Goal: Task Accomplishment & Management: Complete application form

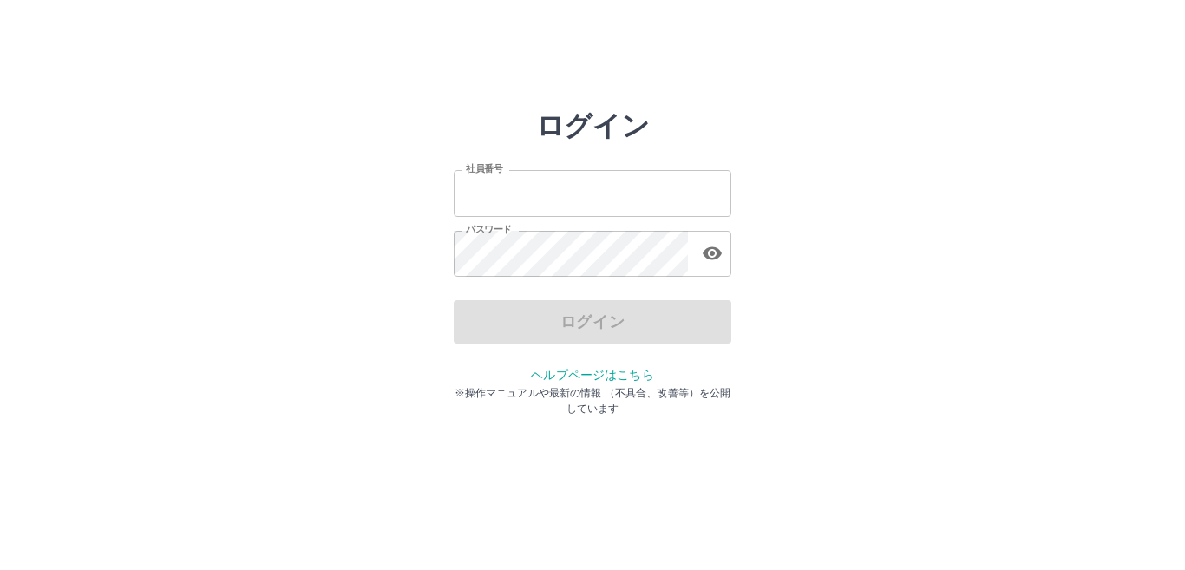
type input "*******"
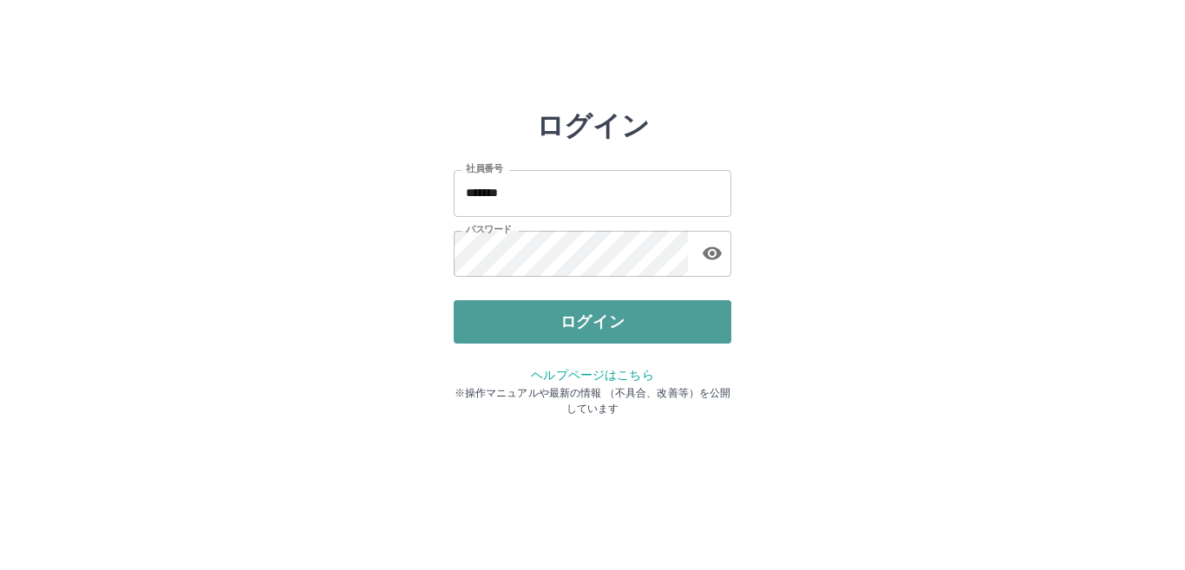
click at [489, 330] on button "ログイン" at bounding box center [593, 321] width 278 height 43
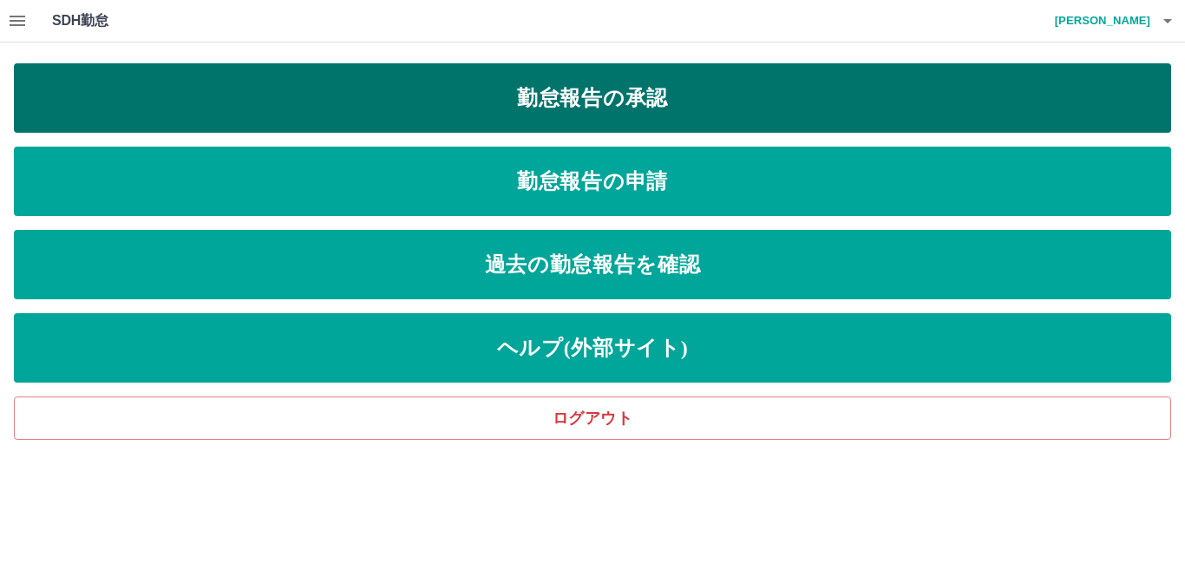
click at [735, 96] on link "勤怠報告の承認" at bounding box center [592, 97] width 1157 height 69
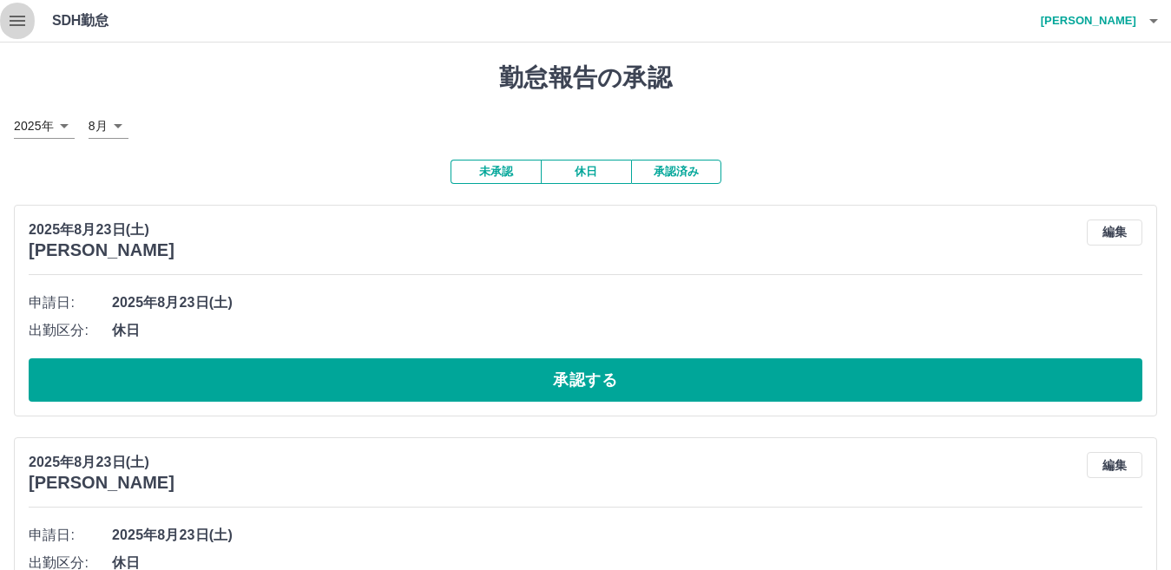
click at [11, 17] on icon "button" at bounding box center [18, 21] width 16 height 10
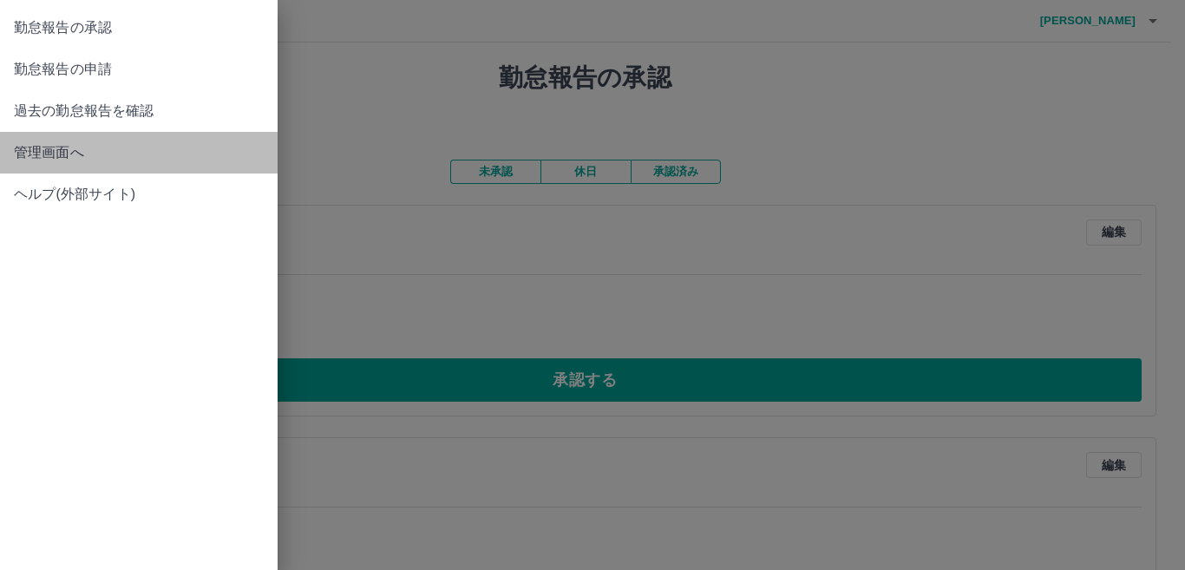
click at [110, 154] on span "管理画面へ" at bounding box center [139, 152] width 250 height 21
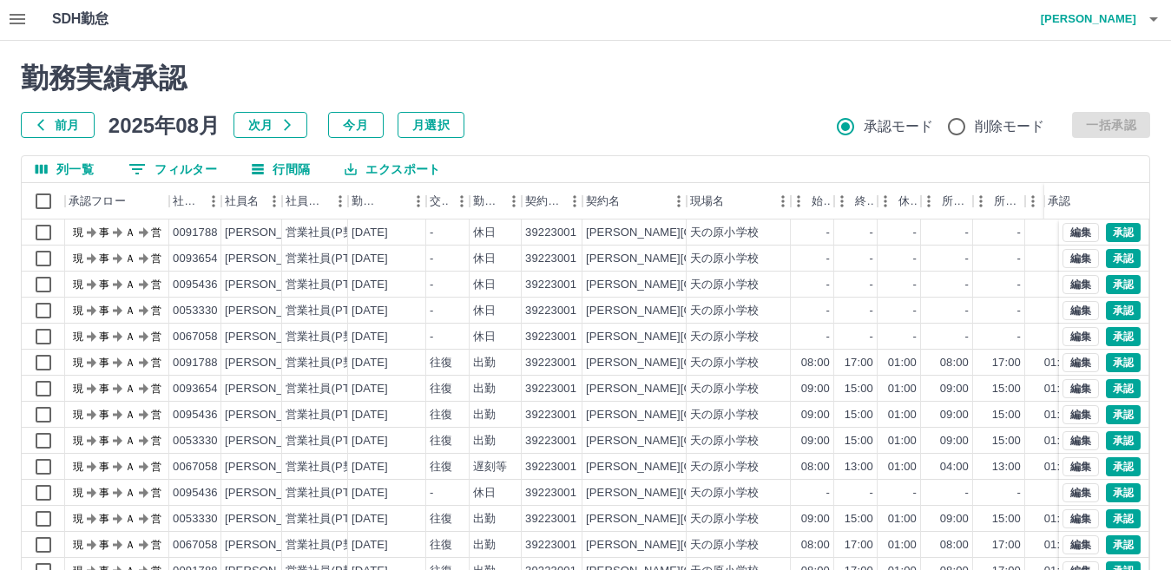
scroll to position [163, 0]
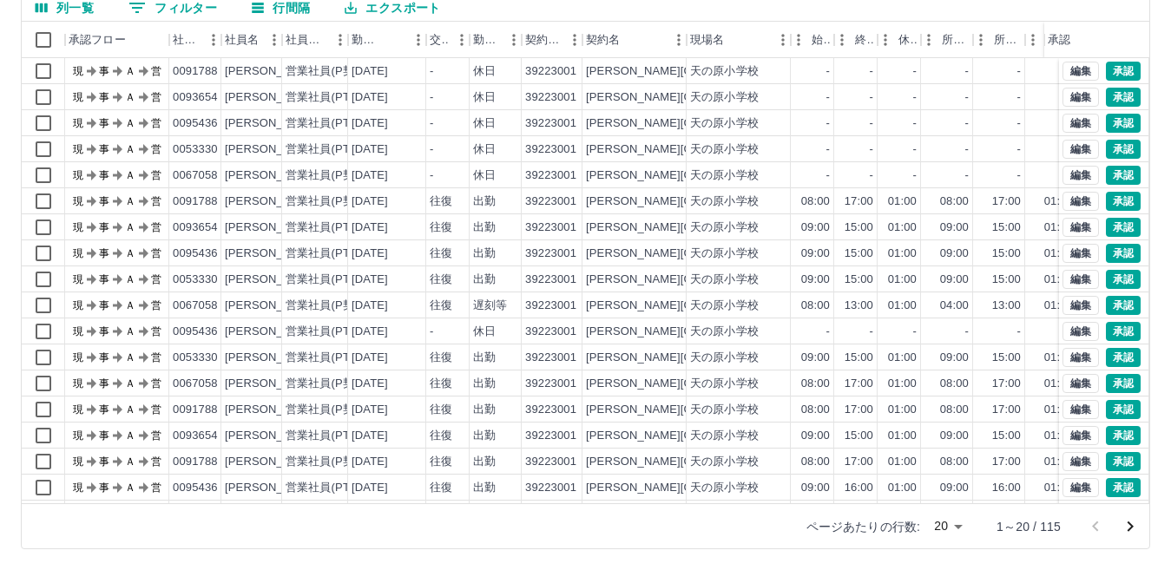
click at [1129, 523] on icon "次のページへ" at bounding box center [1130, 526] width 6 height 10
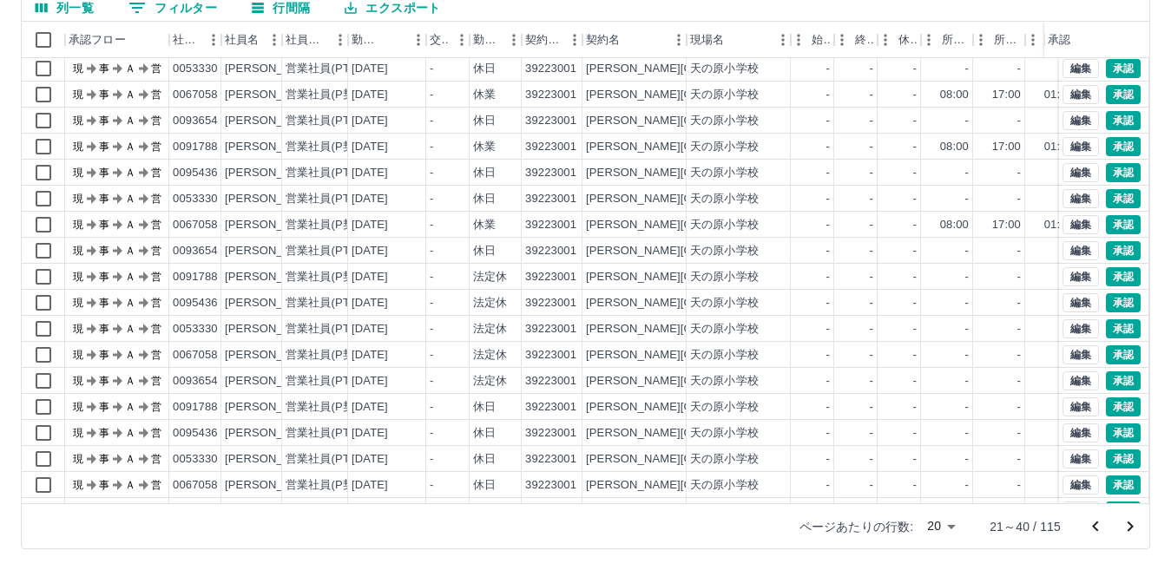
scroll to position [90, 0]
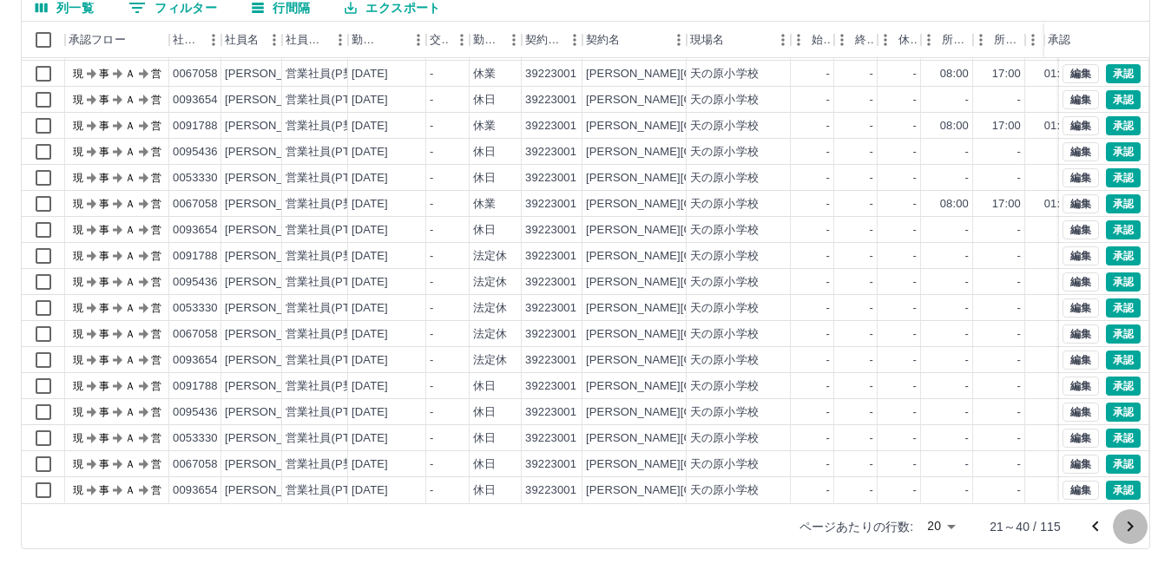
click at [1127, 528] on icon "次のページへ" at bounding box center [1129, 526] width 21 height 21
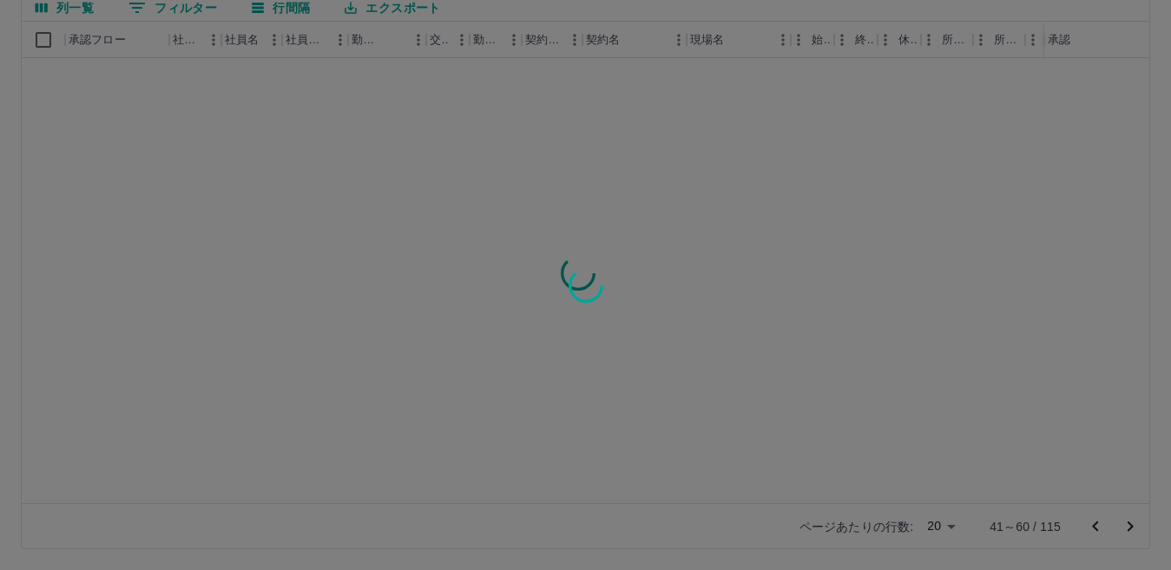
scroll to position [0, 0]
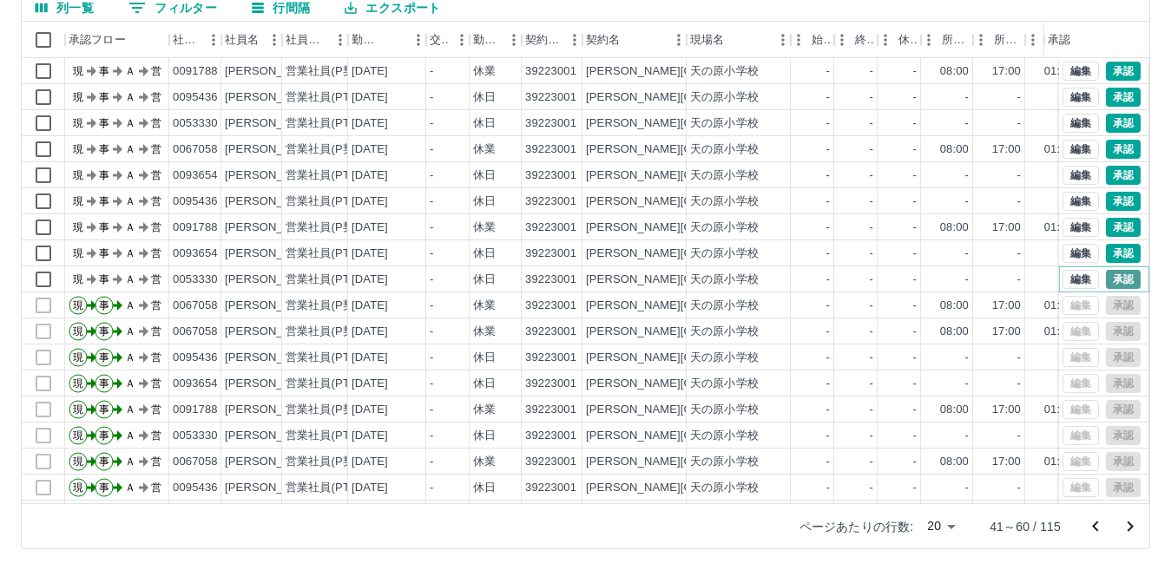
click at [1107, 273] on button "承認" at bounding box center [1122, 279] width 35 height 19
click at [1112, 252] on div "勤務実績承認 前月 [DATE] 次月 今月 月選択 承認モード 削除モード 一括承認 列一覧 0 フィルター 行間隔 エクスポート 承認フロー 社員番号 社…" at bounding box center [585, 224] width 1171 height 691
click at [1109, 253] on button "承認" at bounding box center [1122, 253] width 35 height 19
click at [1106, 225] on button "承認" at bounding box center [1122, 227] width 35 height 19
click at [1106, 200] on button "承認" at bounding box center [1122, 201] width 35 height 19
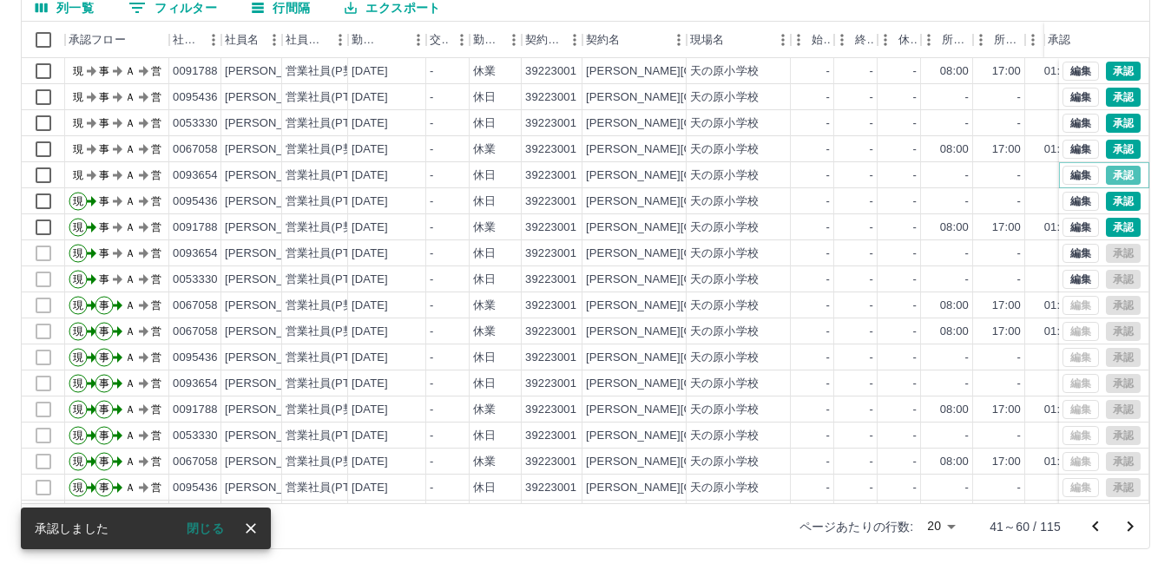
click at [1110, 173] on button "承認" at bounding box center [1122, 175] width 35 height 19
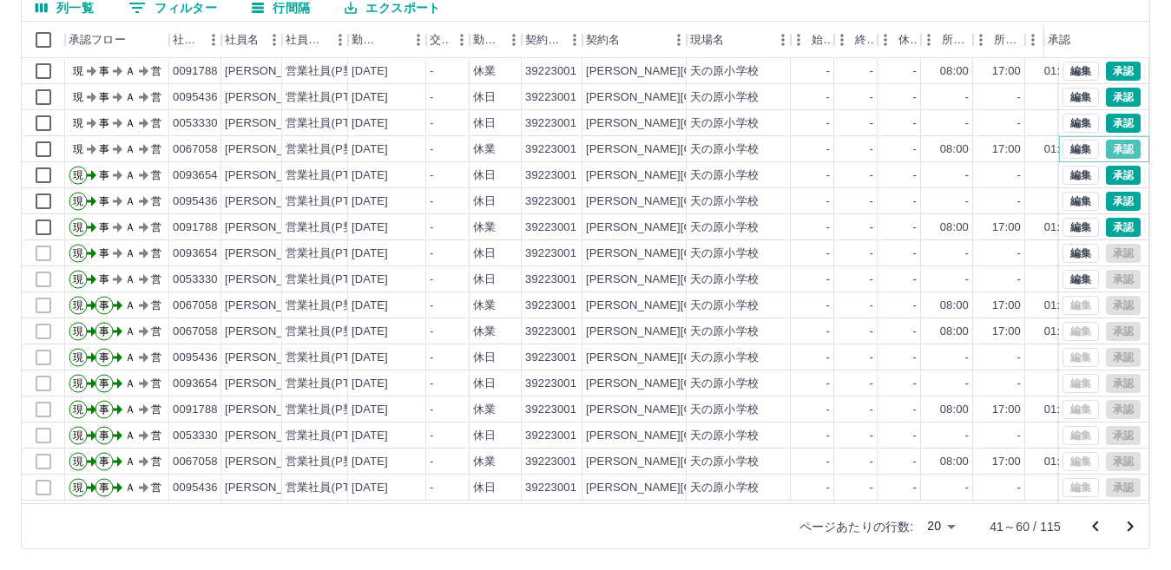
click at [1113, 147] on button "承認" at bounding box center [1122, 149] width 35 height 19
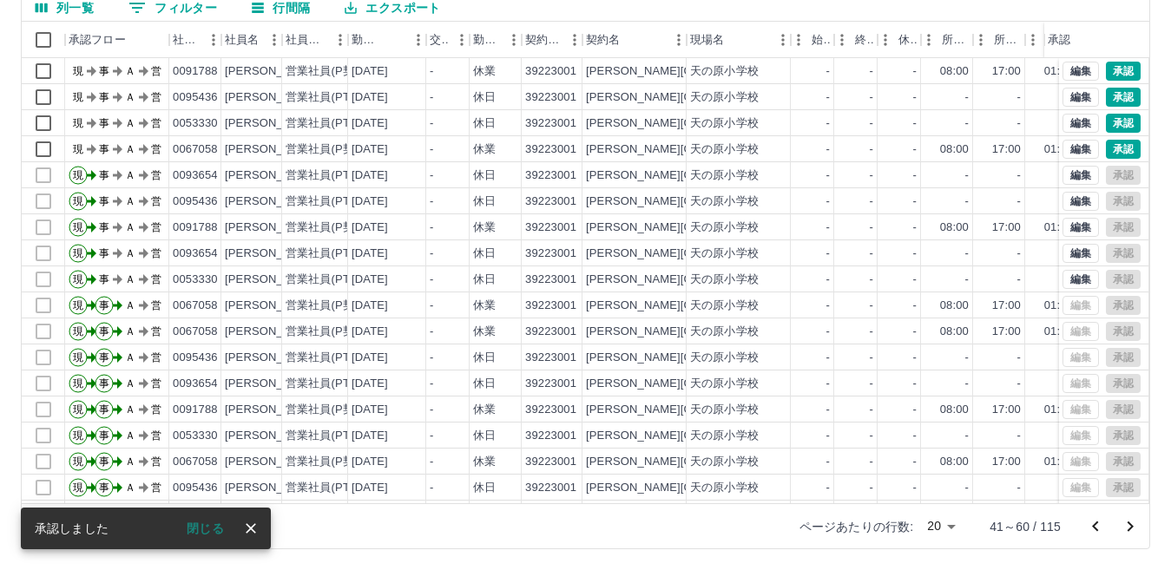
click at [1114, 120] on div at bounding box center [585, 285] width 1171 height 570
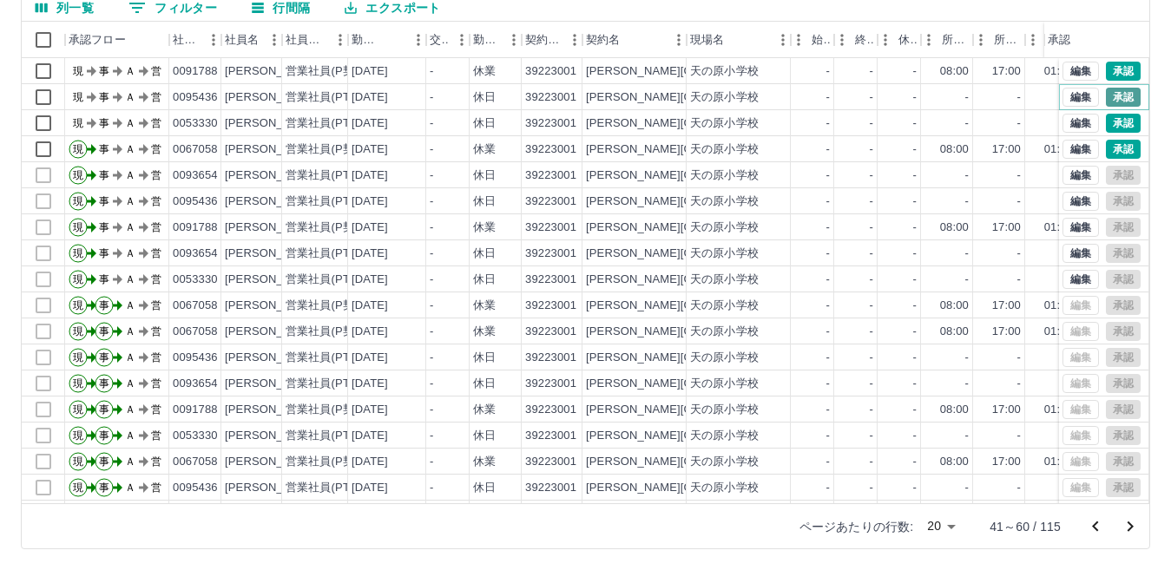
click at [1113, 98] on button "承認" at bounding box center [1122, 97] width 35 height 19
click at [1109, 70] on button "承認" at bounding box center [1122, 71] width 35 height 19
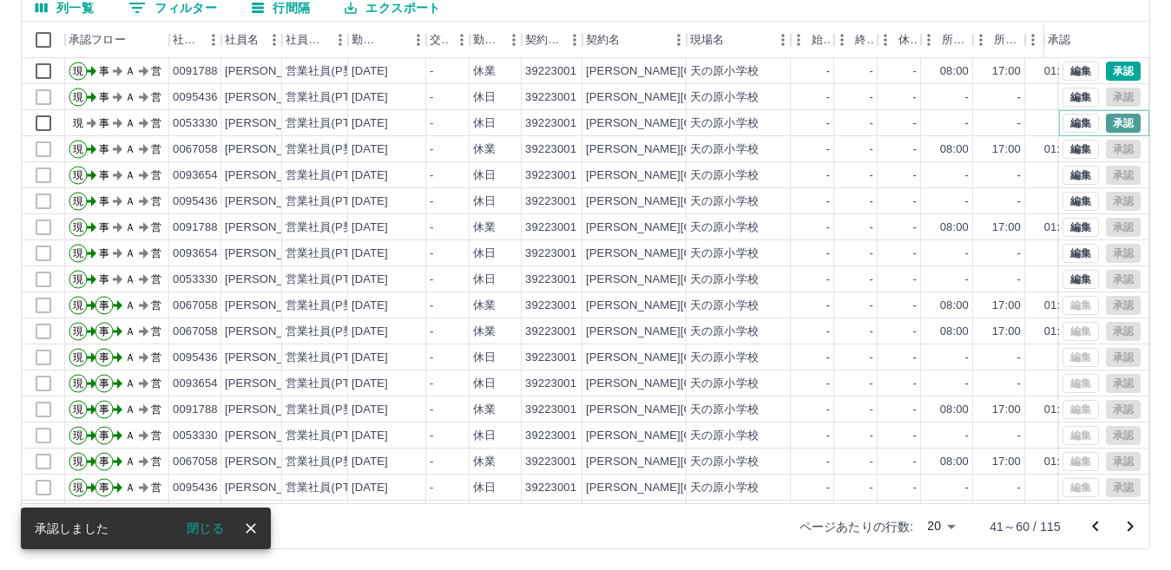
click at [1110, 121] on button "承認" at bounding box center [1122, 123] width 35 height 19
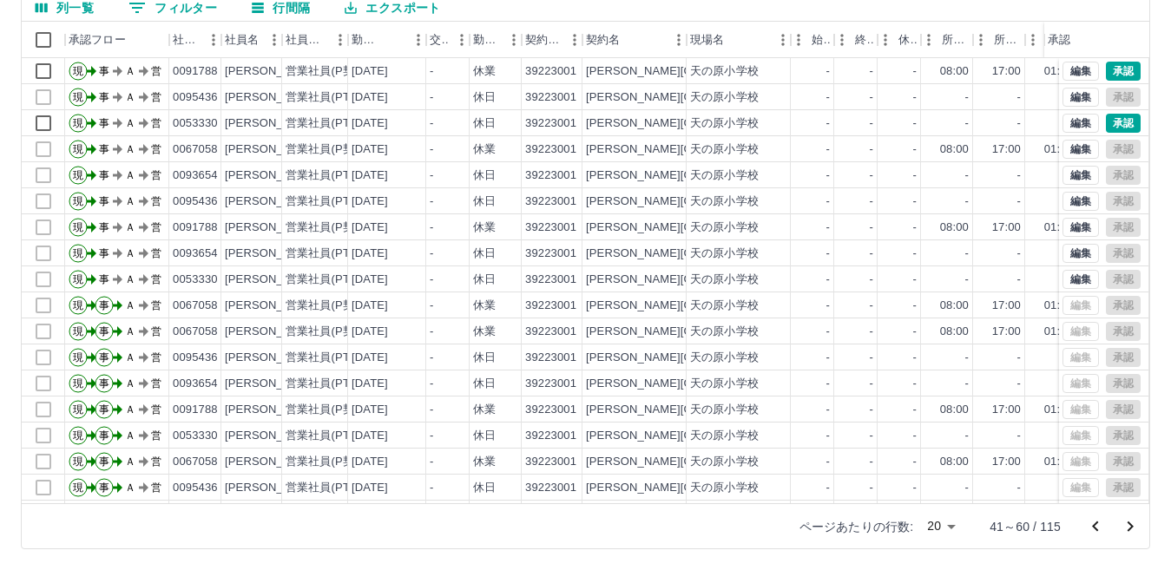
click at [1096, 528] on icon "前のページへ" at bounding box center [1095, 526] width 6 height 10
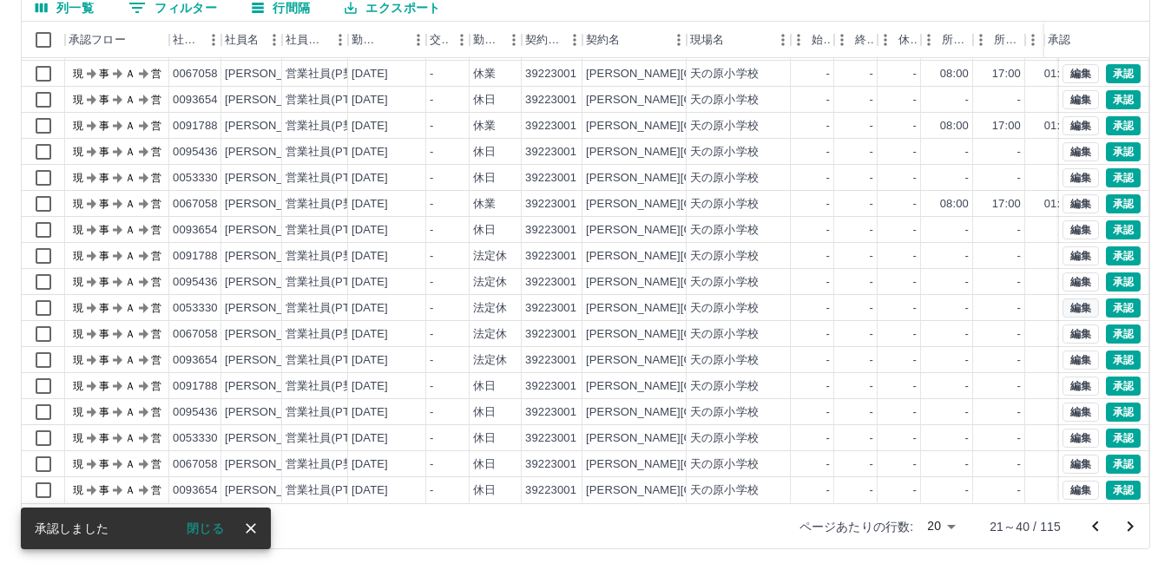
scroll to position [90, 0]
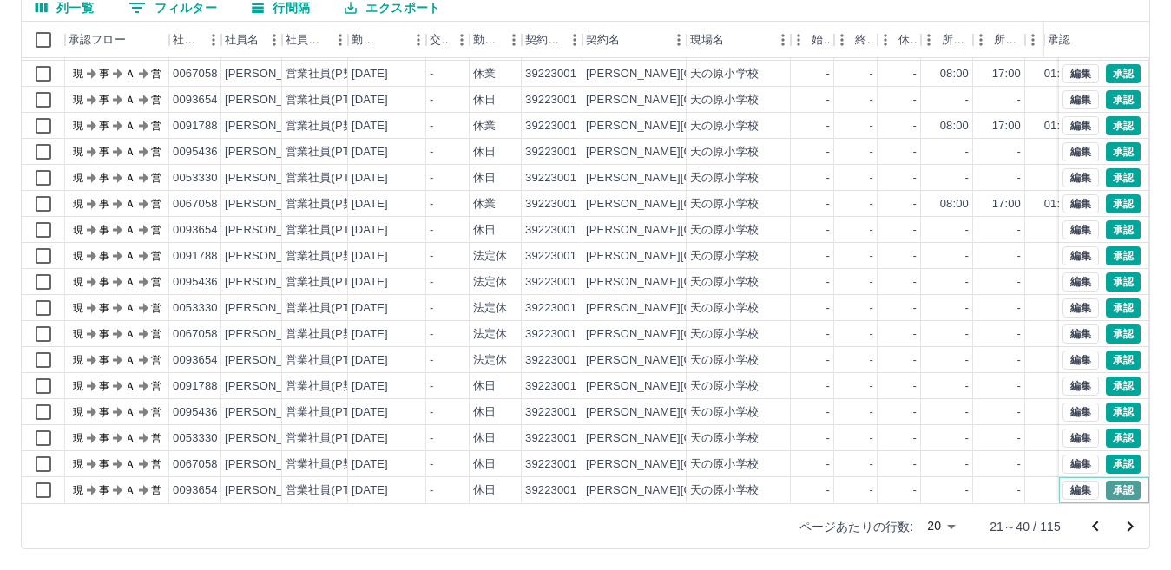
click at [1114, 481] on button "承認" at bounding box center [1122, 490] width 35 height 19
click at [1111, 455] on button "承認" at bounding box center [1122, 464] width 35 height 19
click at [1106, 429] on button "承認" at bounding box center [1122, 438] width 35 height 19
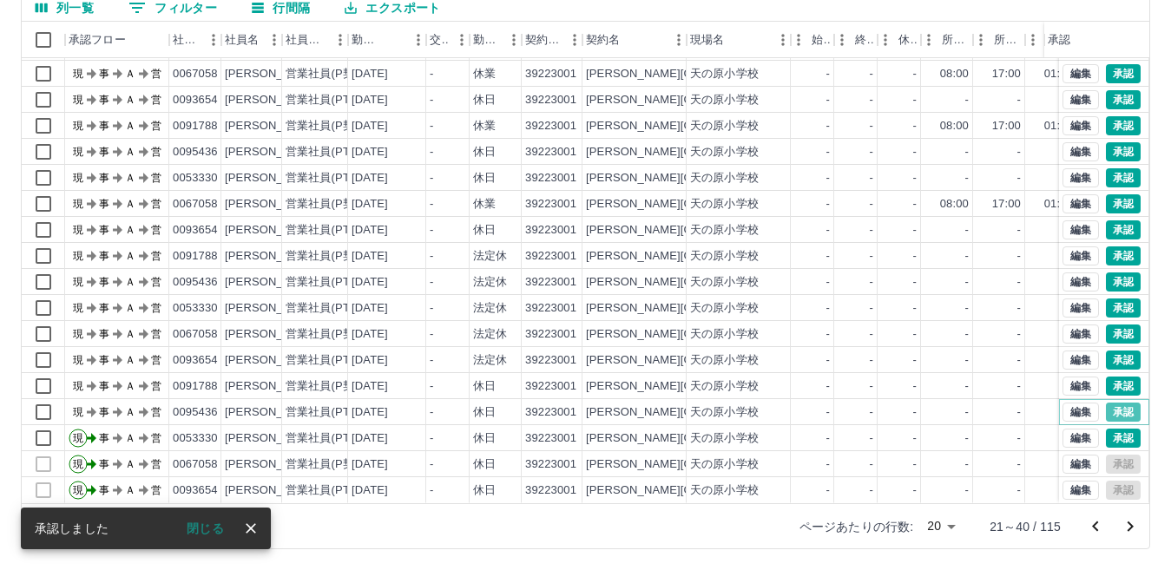
click at [1110, 403] on button "承認" at bounding box center [1122, 412] width 35 height 19
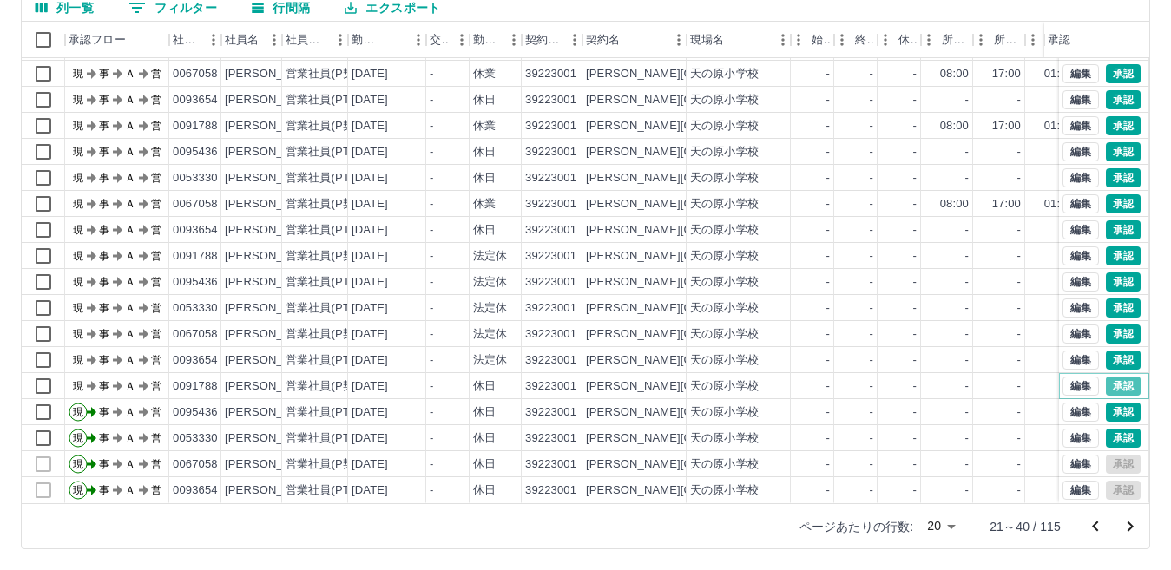
click at [1110, 377] on button "承認" at bounding box center [1122, 386] width 35 height 19
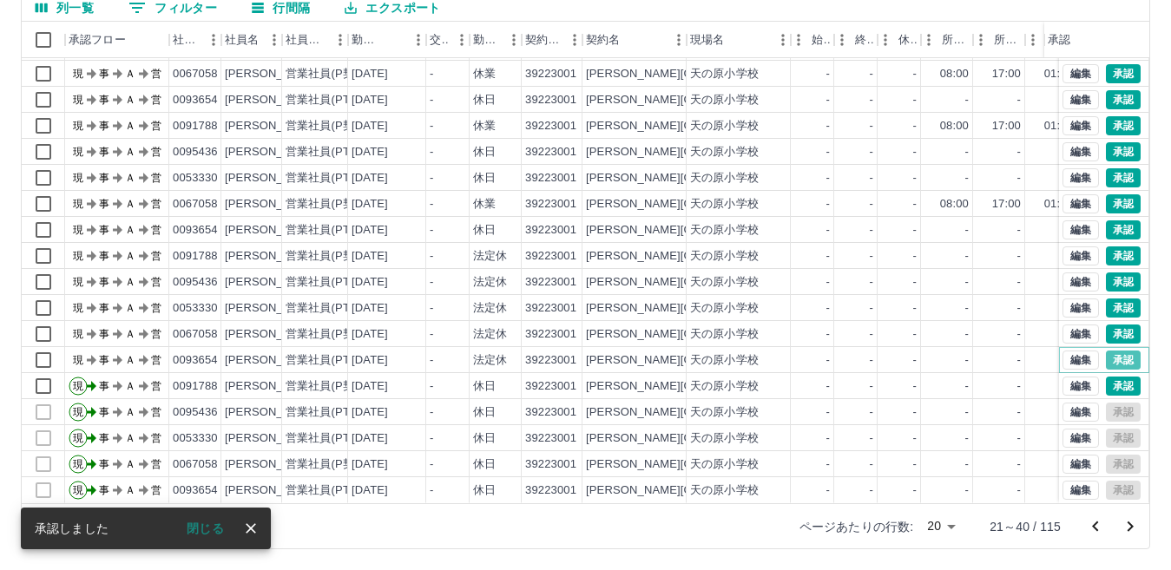
click at [1114, 351] on button "承認" at bounding box center [1122, 360] width 35 height 19
click at [1113, 318] on div at bounding box center [585, 285] width 1171 height 570
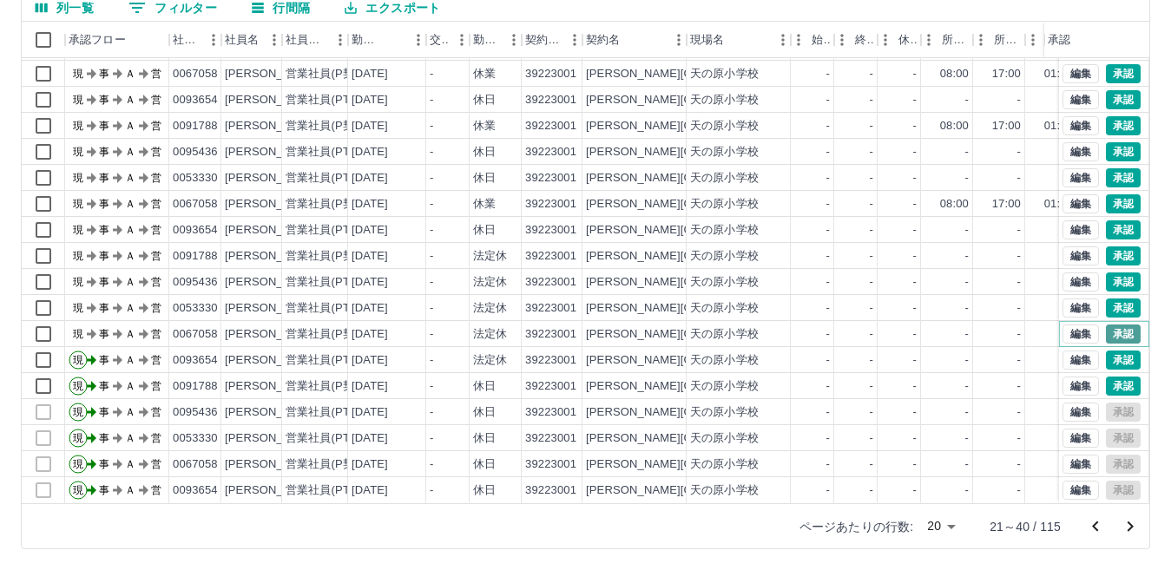
click at [1109, 325] on button "承認" at bounding box center [1122, 334] width 35 height 19
click at [1109, 293] on div "勤務実績承認 前月 [DATE] 次月 今月 月選択 承認モード 削除モード 一括承認 列一覧 0 フィルター 行間隔 エクスポート 承認フロー 社員番号 社…" at bounding box center [585, 224] width 1171 height 691
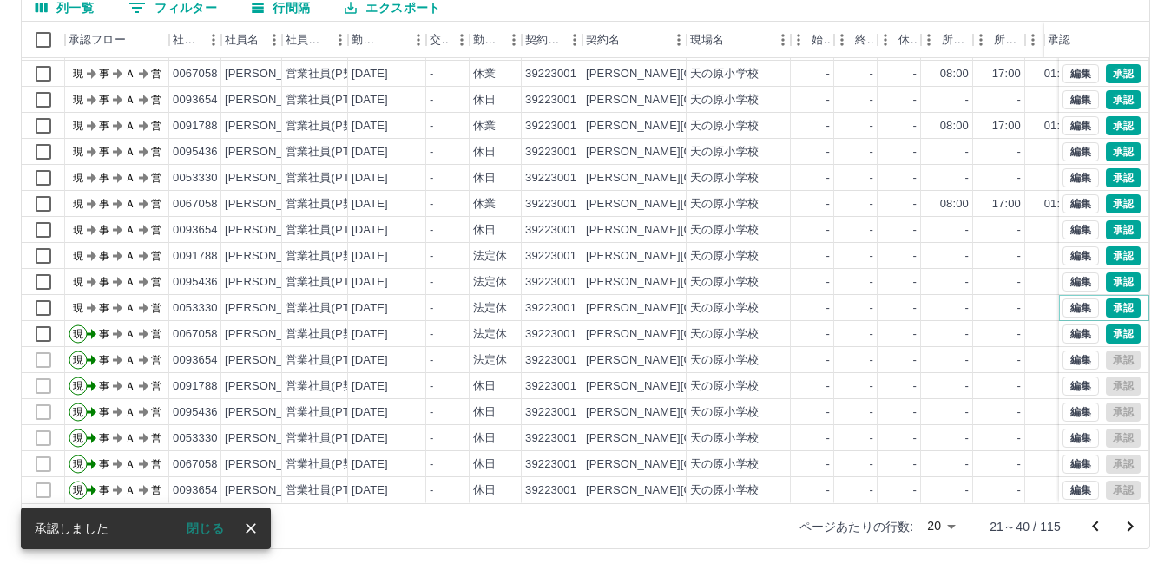
click at [1109, 298] on button "承認" at bounding box center [1122, 307] width 35 height 19
click at [1107, 272] on button "承認" at bounding box center [1122, 281] width 35 height 19
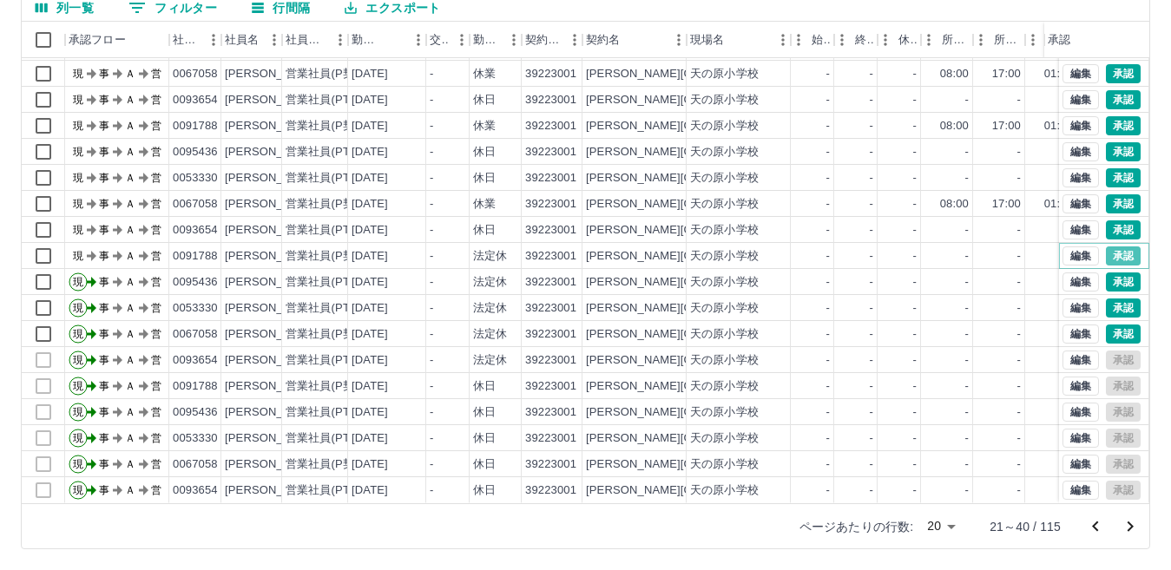
click at [1105, 246] on button "承認" at bounding box center [1122, 255] width 35 height 19
click at [1105, 220] on button "承認" at bounding box center [1122, 229] width 35 height 19
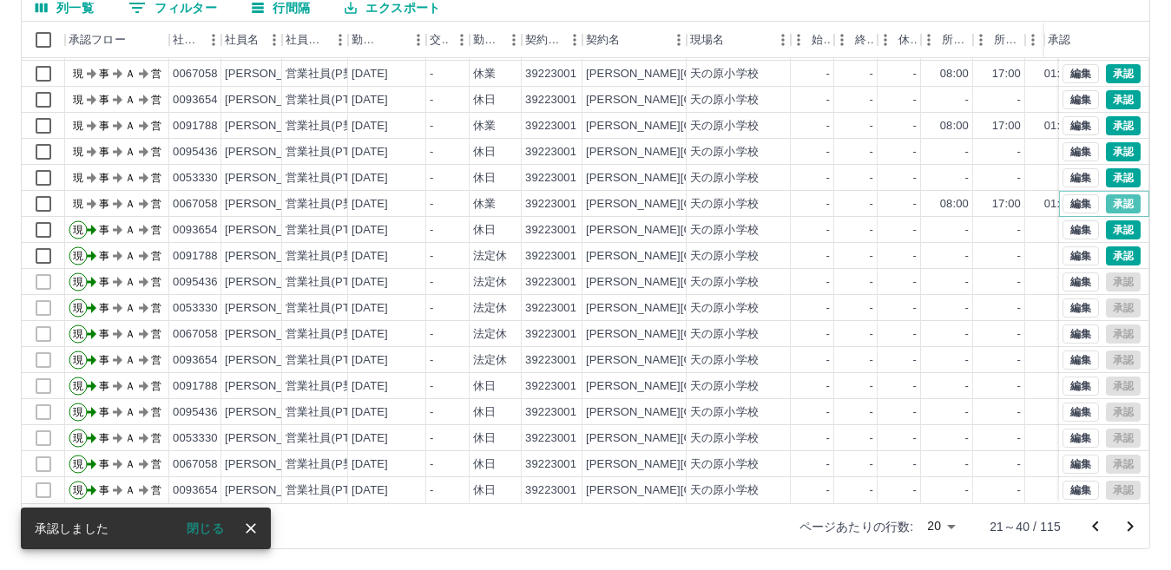
click at [1107, 194] on button "承認" at bounding box center [1122, 203] width 35 height 19
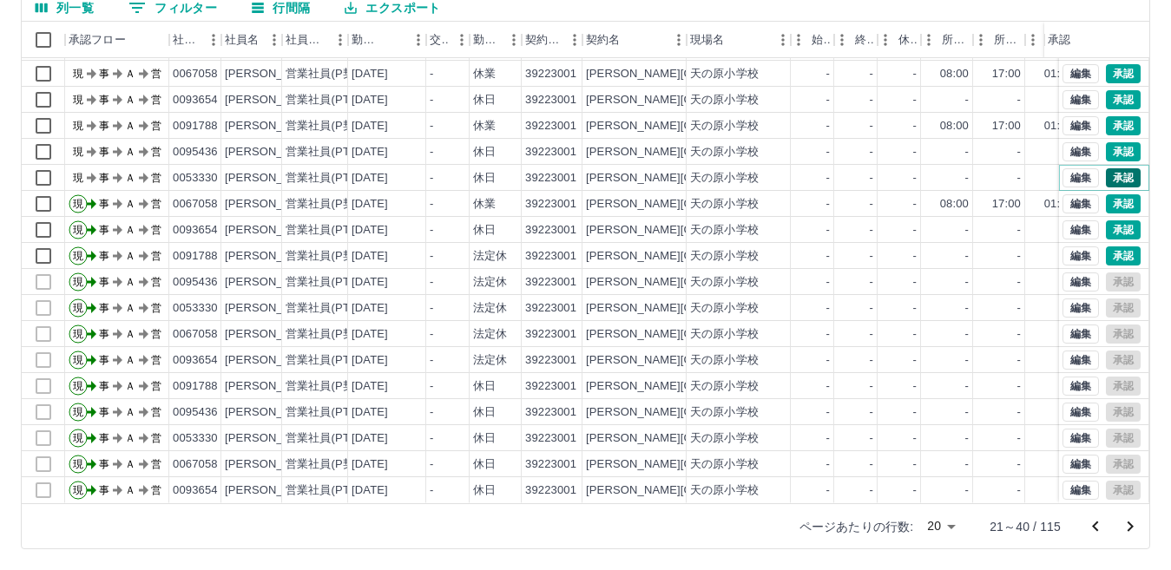
click at [1110, 168] on button "承認" at bounding box center [1122, 177] width 35 height 19
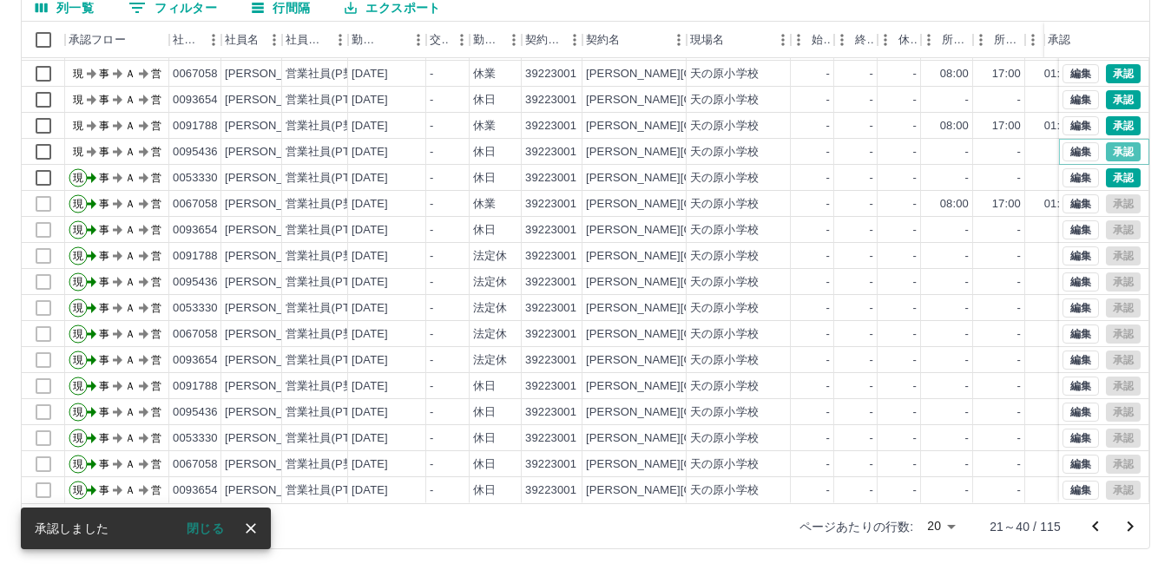
click at [1109, 142] on button "承認" at bounding box center [1122, 151] width 35 height 19
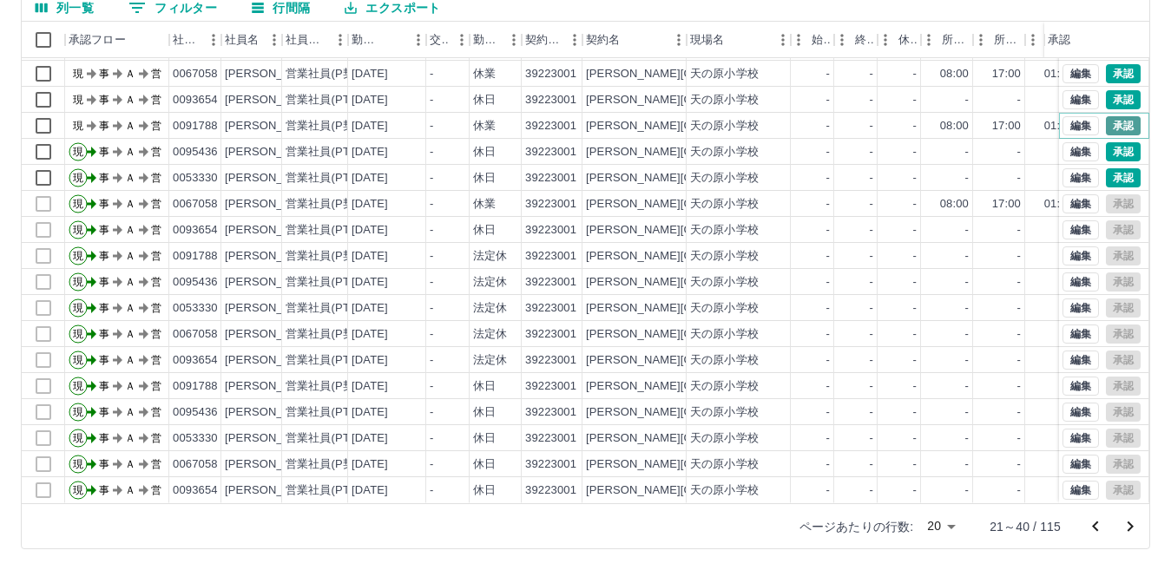
click at [1105, 116] on button "承認" at bounding box center [1122, 125] width 35 height 19
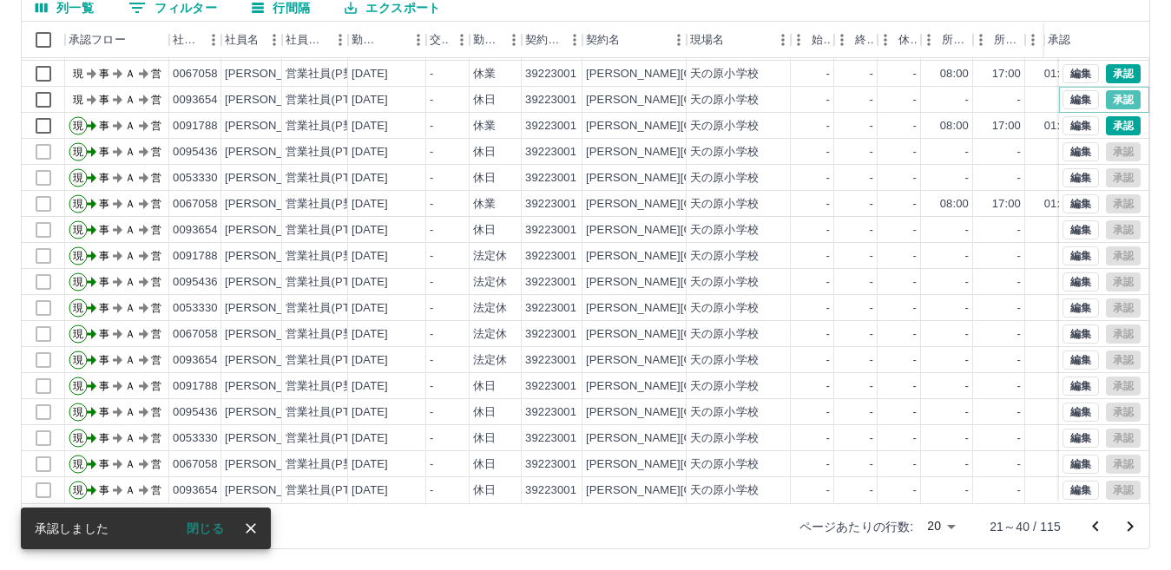
click at [1105, 90] on button "承認" at bounding box center [1122, 99] width 35 height 19
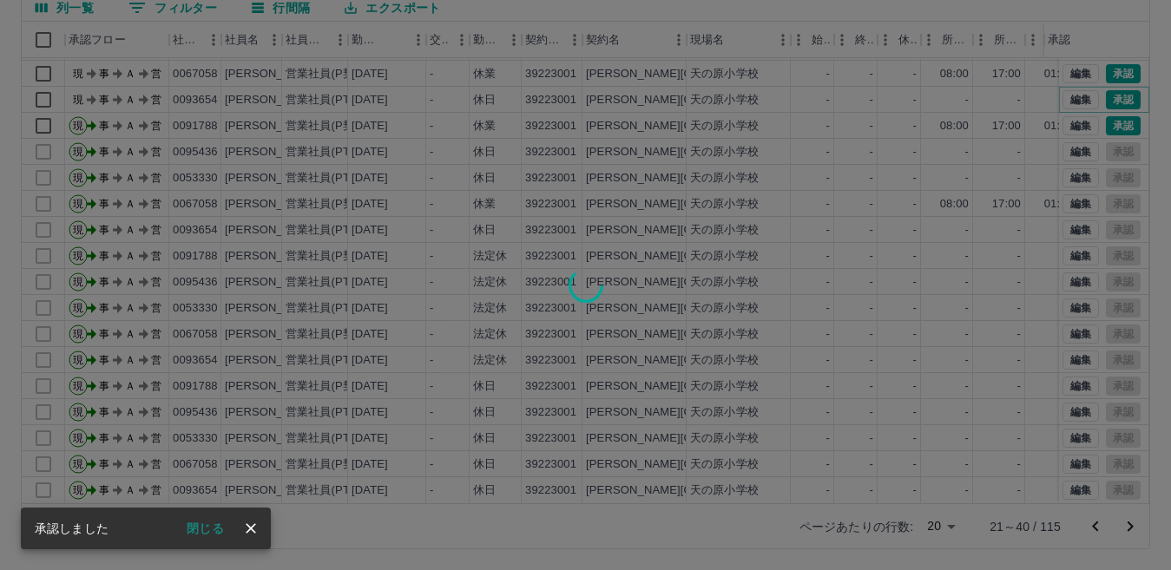
scroll to position [76, 0]
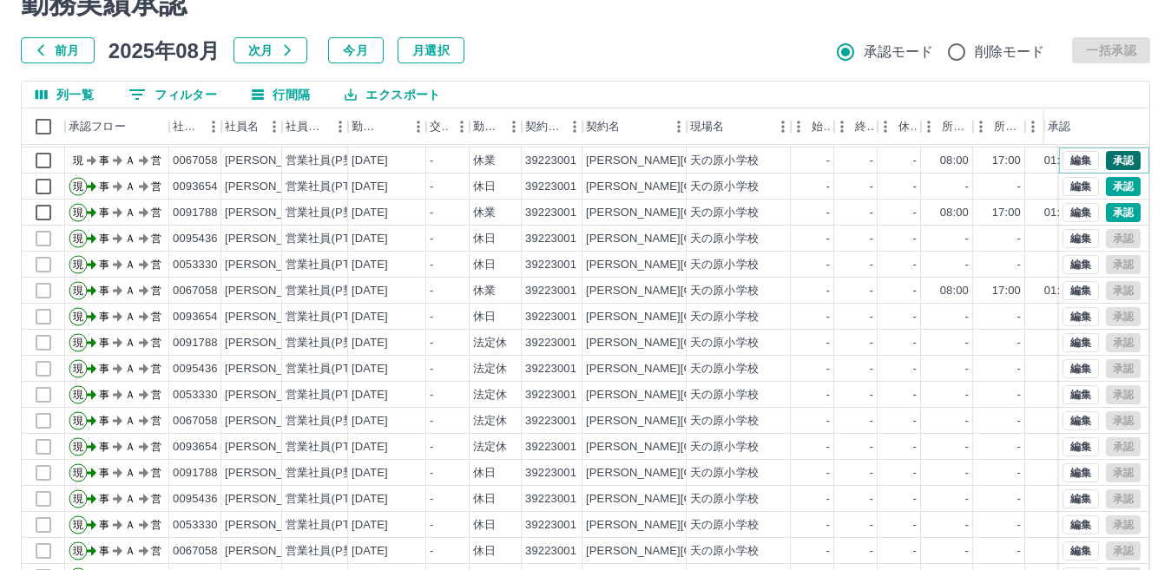
click at [1113, 151] on button "承認" at bounding box center [1122, 160] width 35 height 19
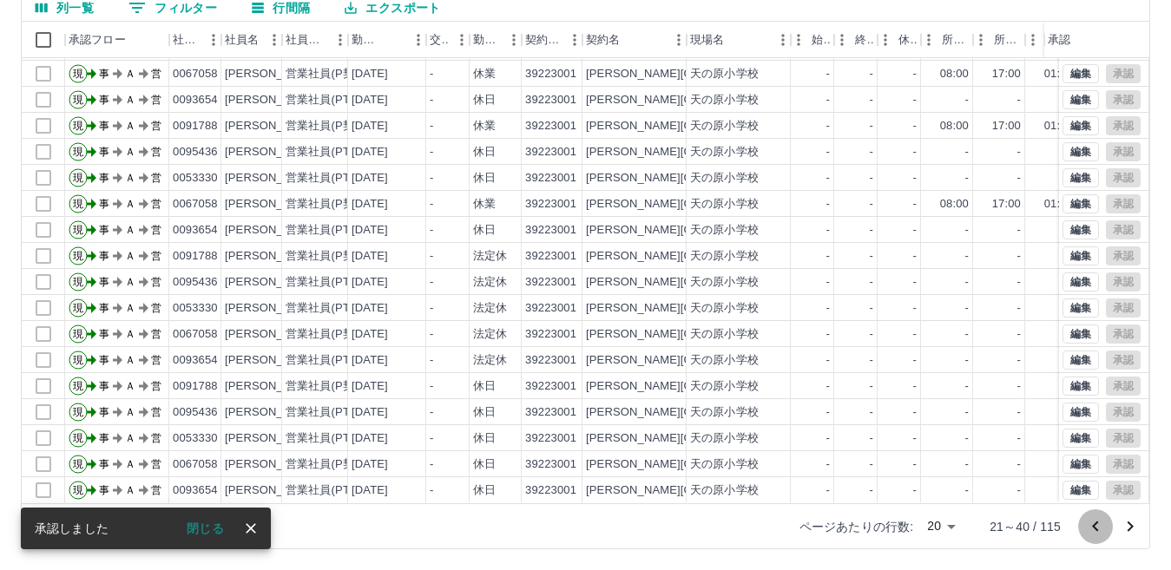
click at [1094, 527] on icon "前のページへ" at bounding box center [1095, 526] width 6 height 10
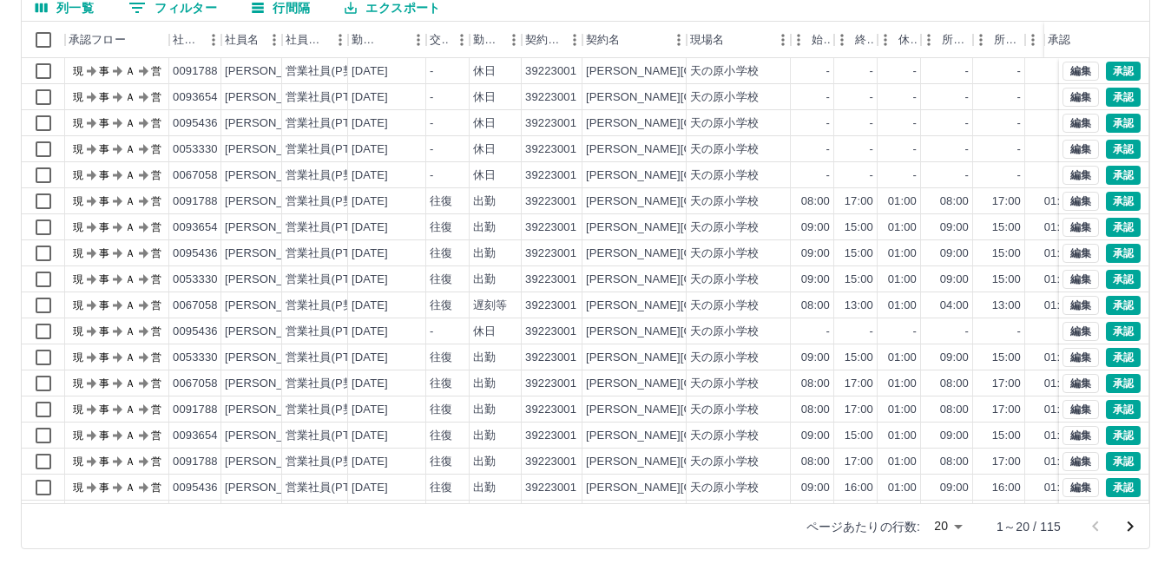
scroll to position [0, 0]
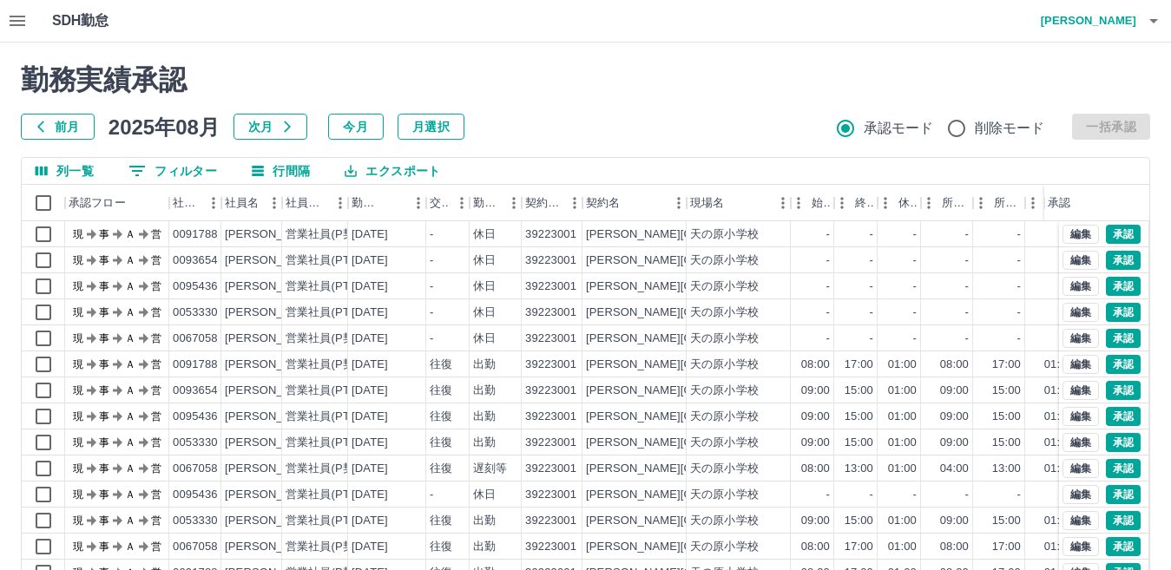
click at [14, 15] on icon "button" at bounding box center [17, 20] width 21 height 21
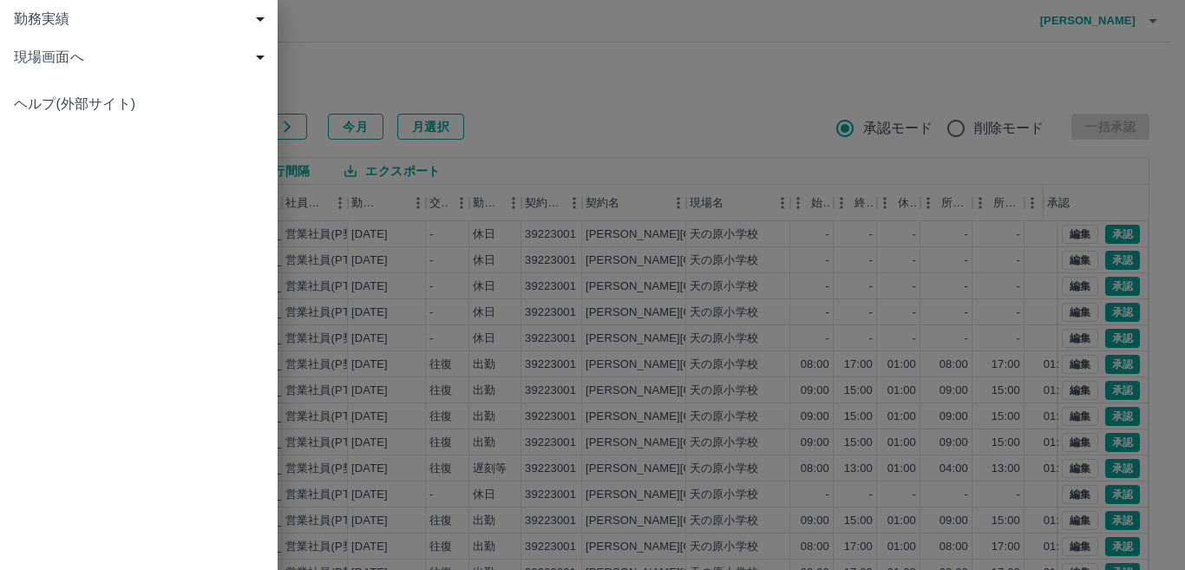
click at [77, 62] on span "現場画面へ" at bounding box center [142, 57] width 257 height 21
click at [220, 99] on span "現場画面へ" at bounding box center [147, 95] width 233 height 21
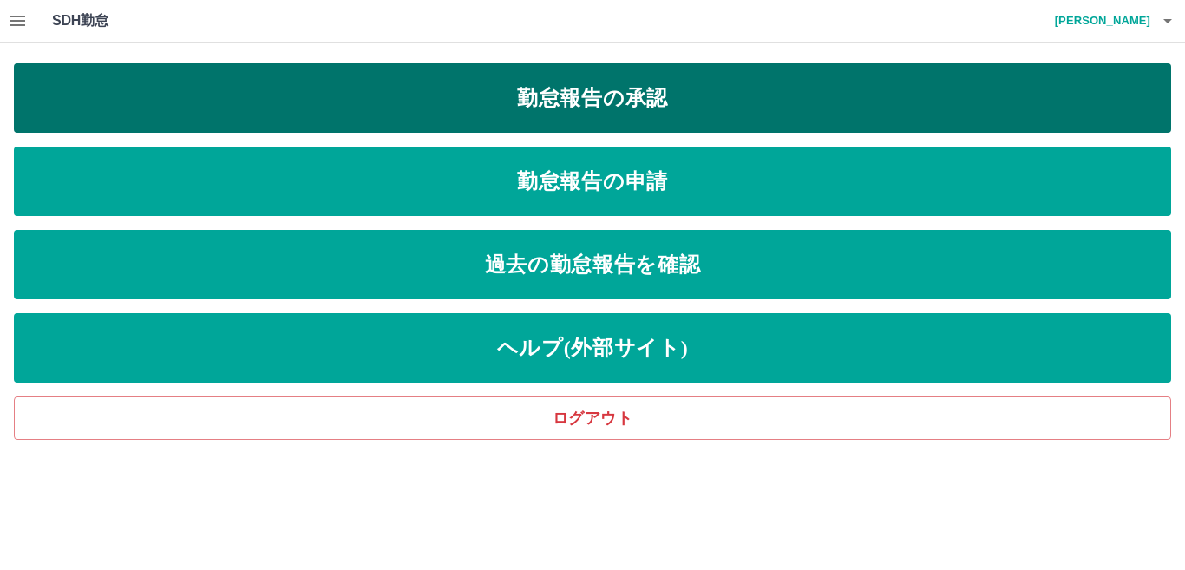
click at [768, 108] on link "勤怠報告の承認" at bounding box center [592, 97] width 1157 height 69
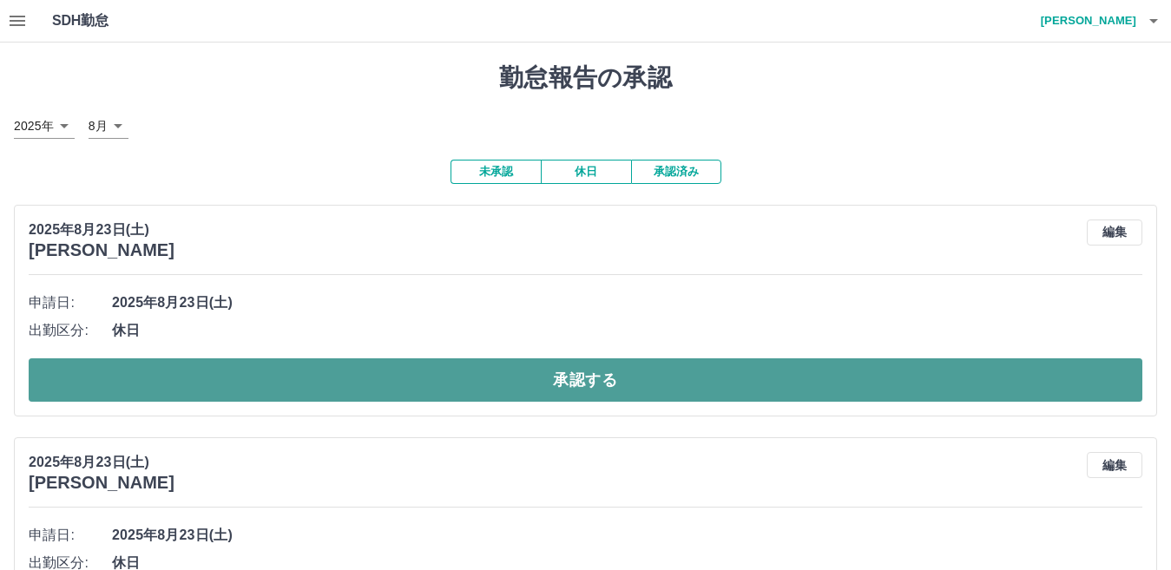
click at [646, 379] on button "承認する" at bounding box center [585, 379] width 1113 height 43
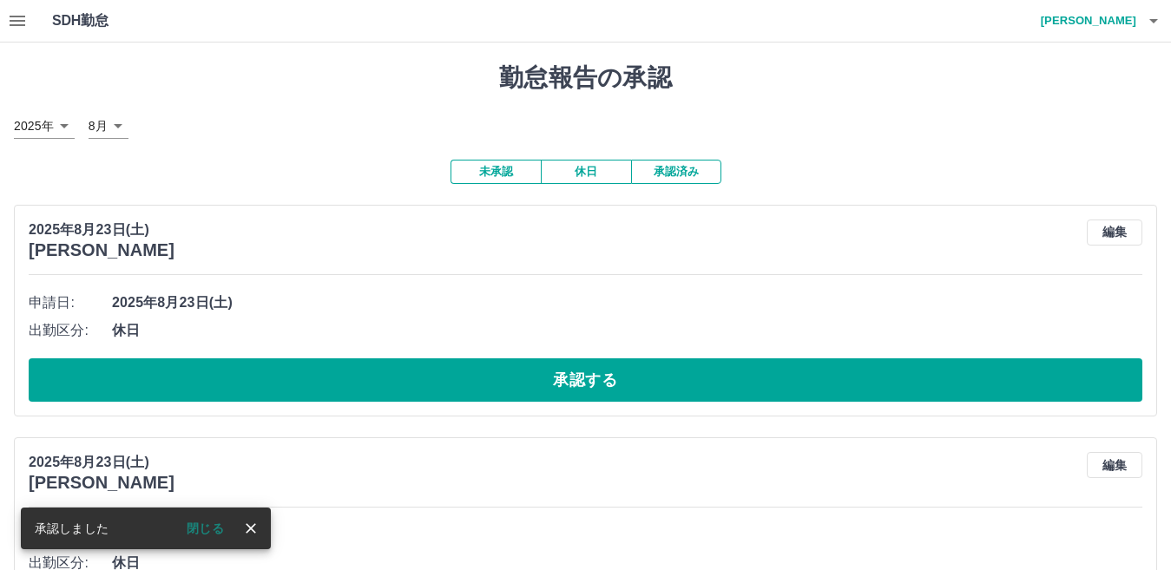
click at [645, 378] on button "承認する" at bounding box center [585, 379] width 1113 height 43
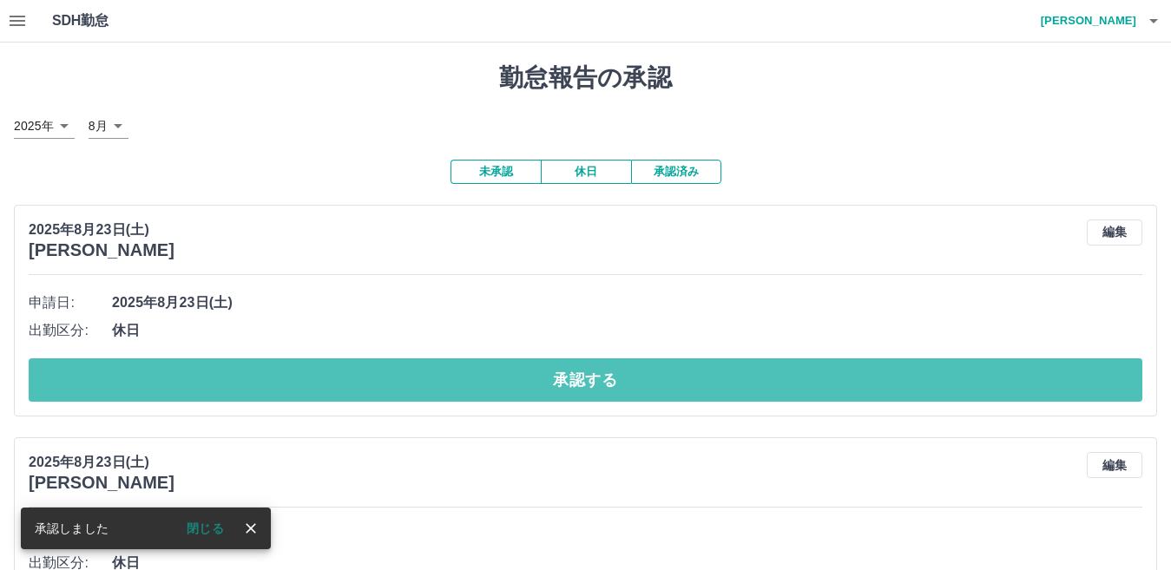
click at [645, 377] on button "承認する" at bounding box center [585, 379] width 1113 height 43
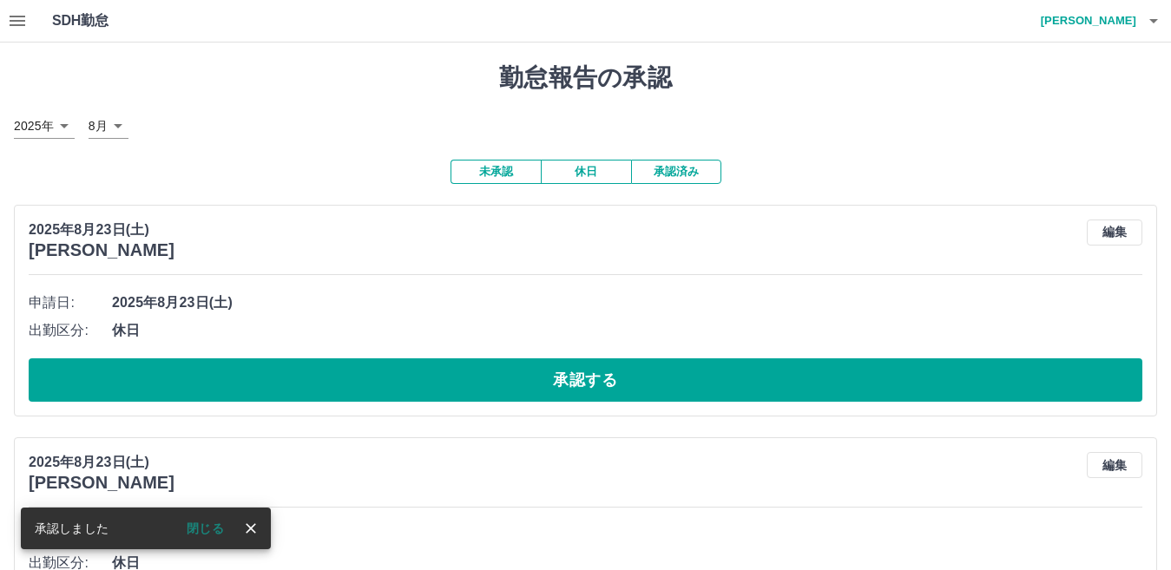
click at [644, 375] on button "承認する" at bounding box center [585, 379] width 1113 height 43
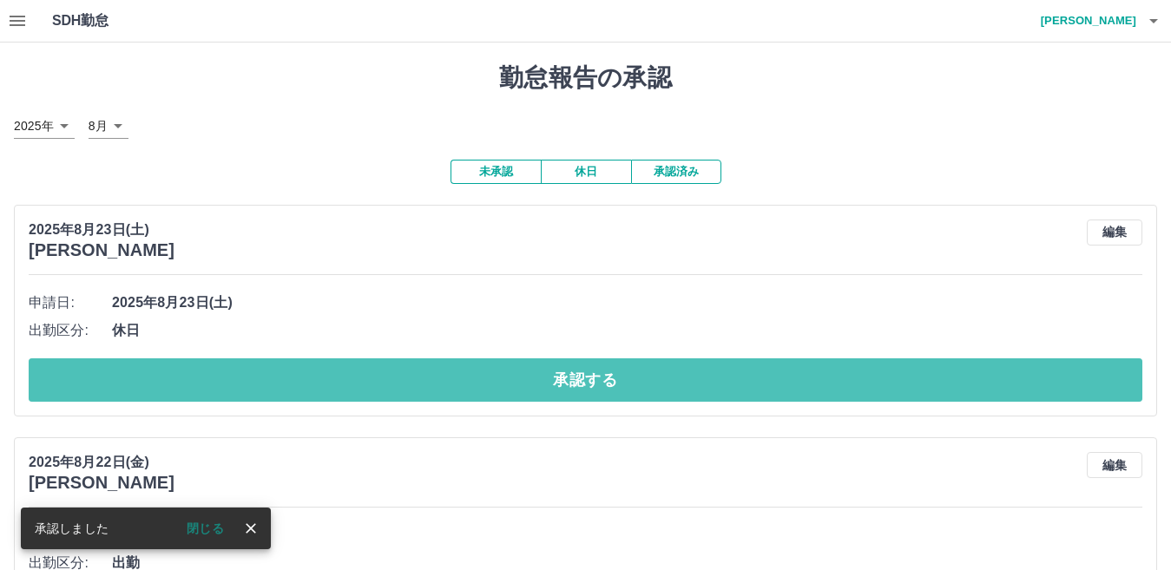
click at [597, 385] on button "承認する" at bounding box center [585, 379] width 1113 height 43
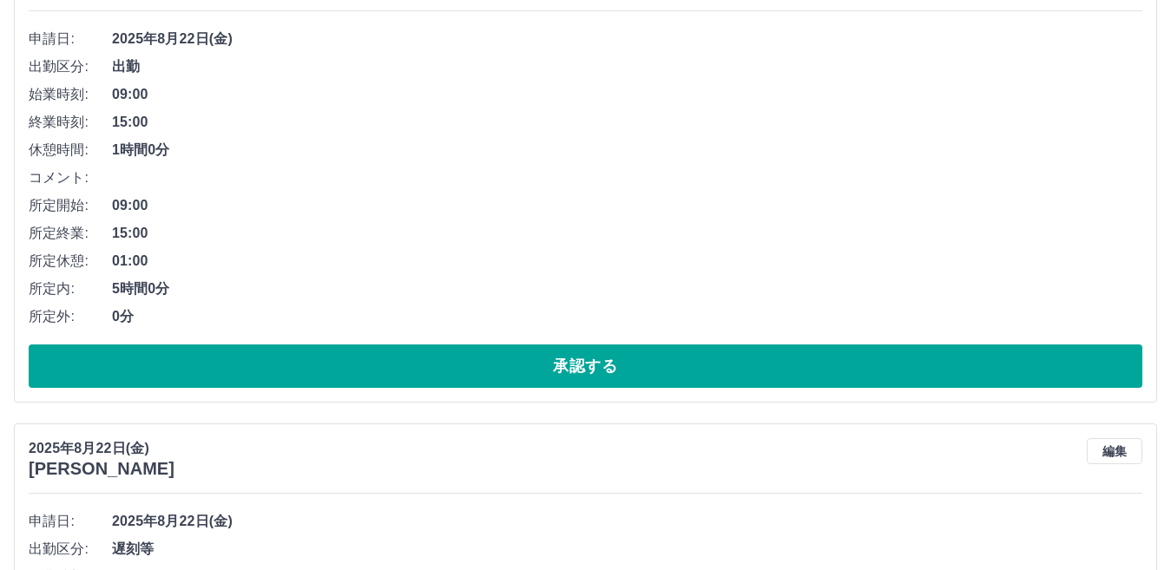
scroll to position [260, 0]
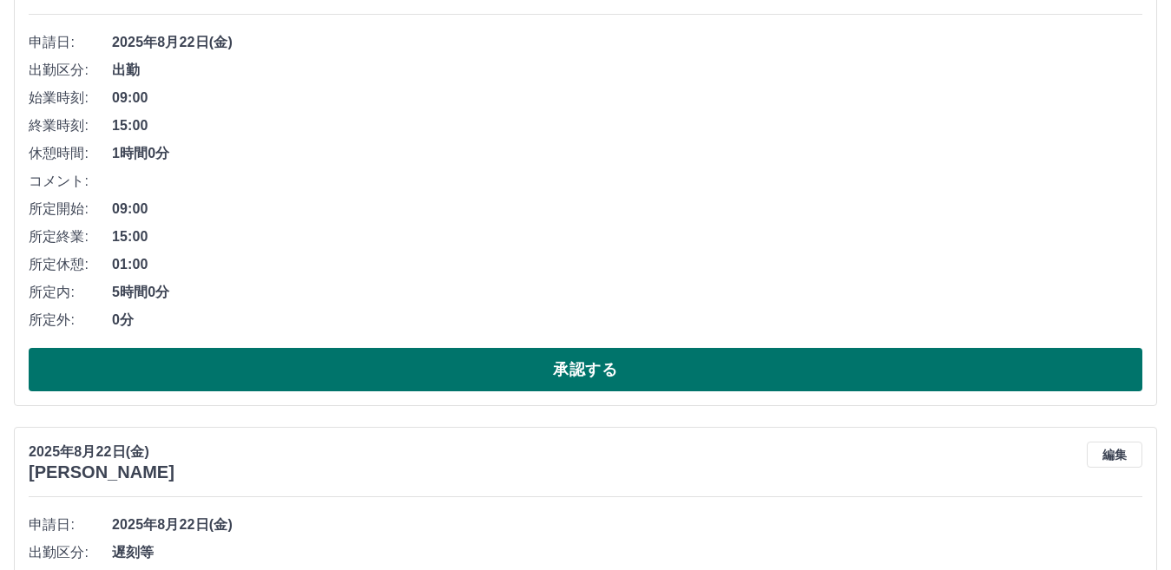
click at [611, 369] on button "承認する" at bounding box center [585, 369] width 1113 height 43
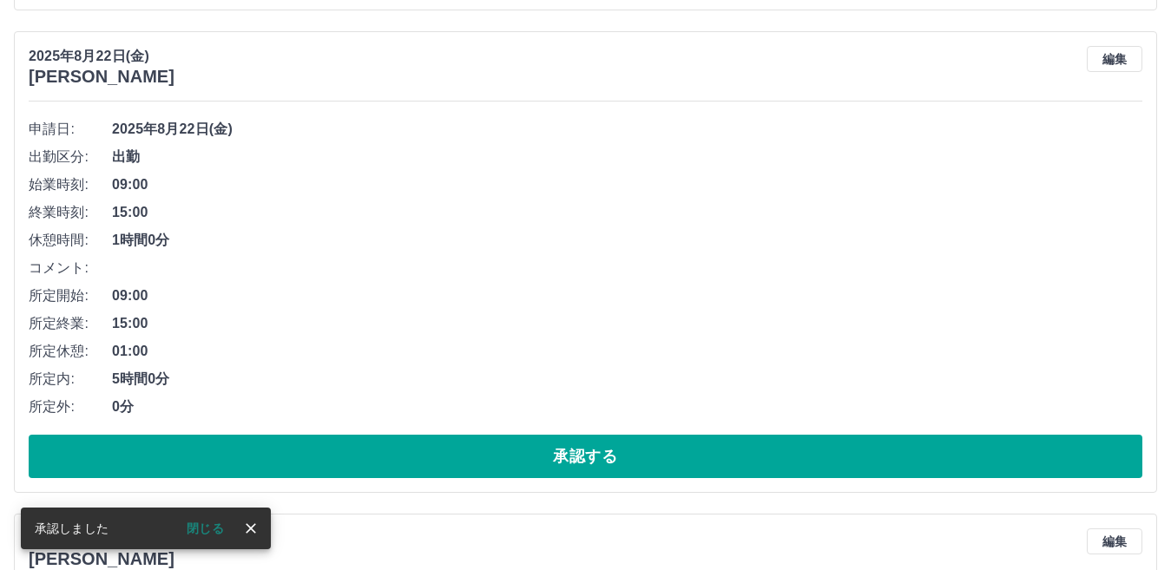
scroll to position [694, 0]
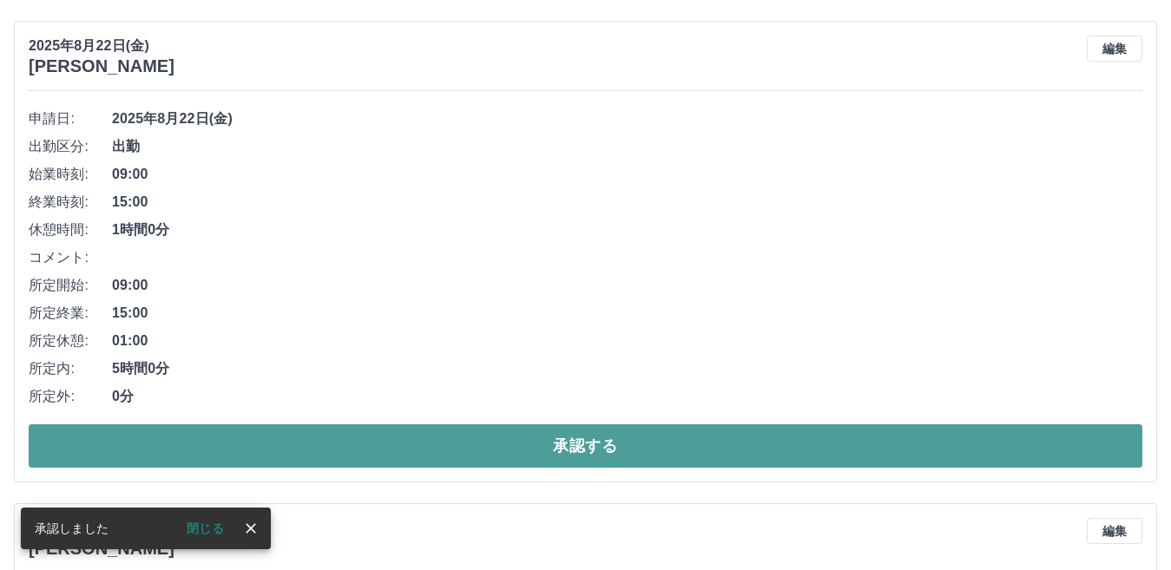
click at [605, 458] on button "承認する" at bounding box center [585, 445] width 1113 height 43
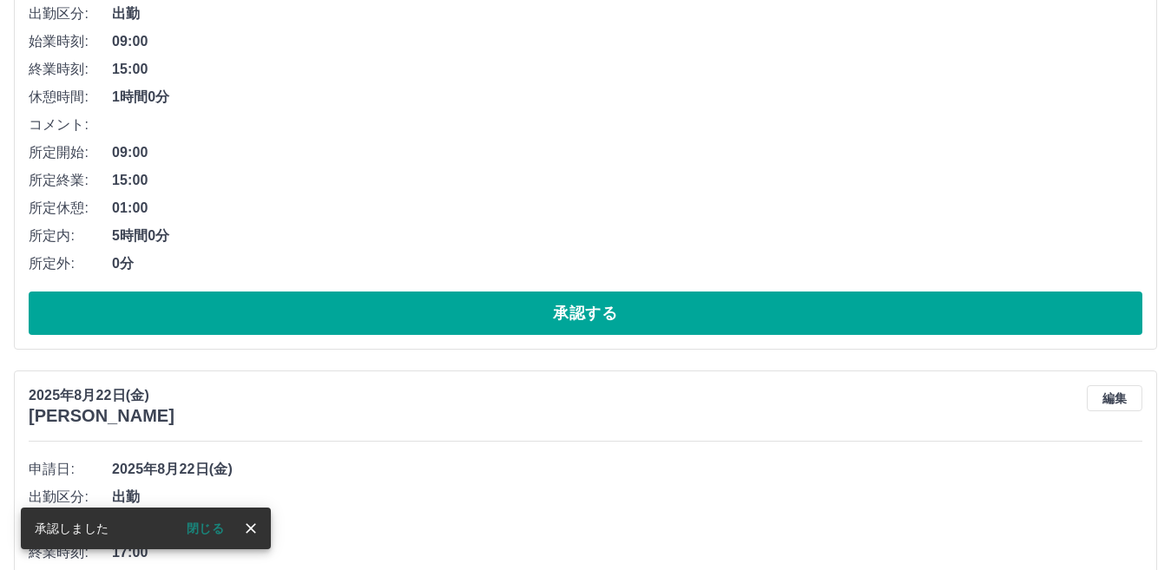
scroll to position [868, 0]
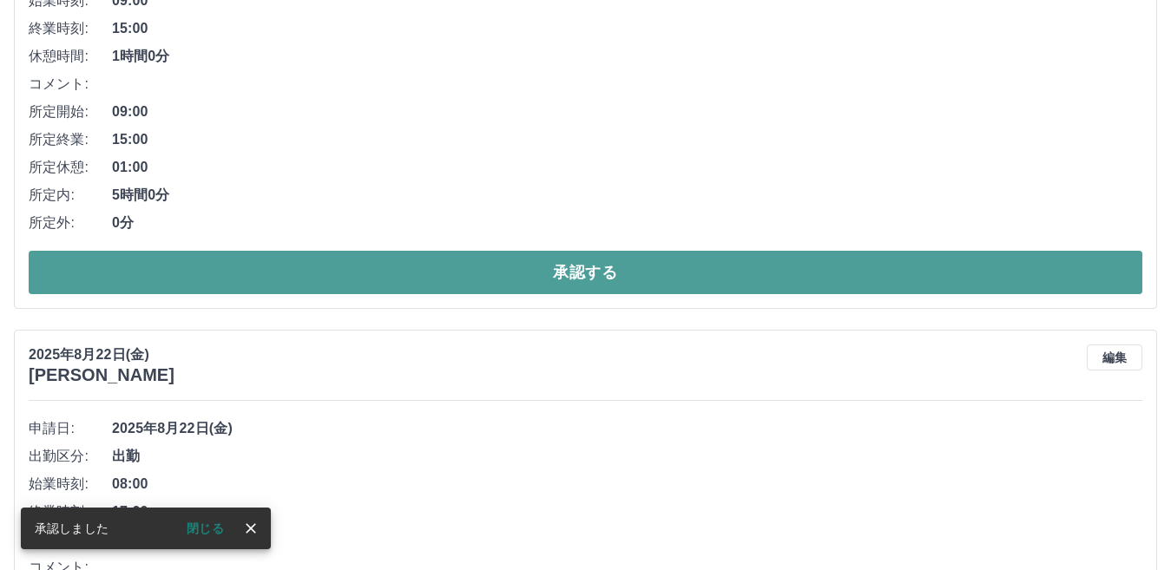
click at [627, 283] on button "承認する" at bounding box center [585, 272] width 1113 height 43
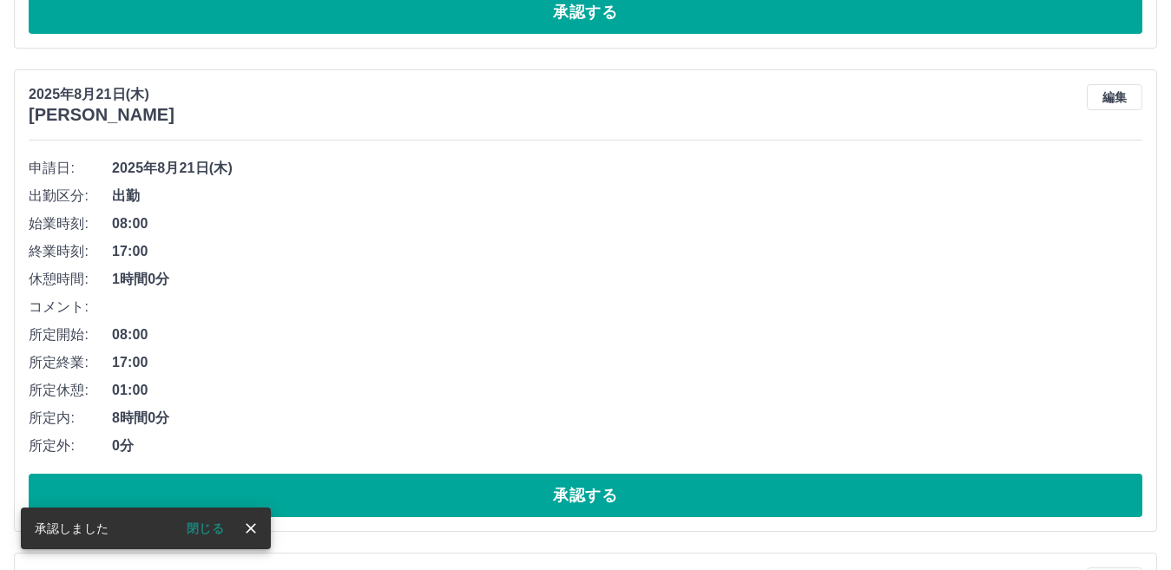
scroll to position [646, 0]
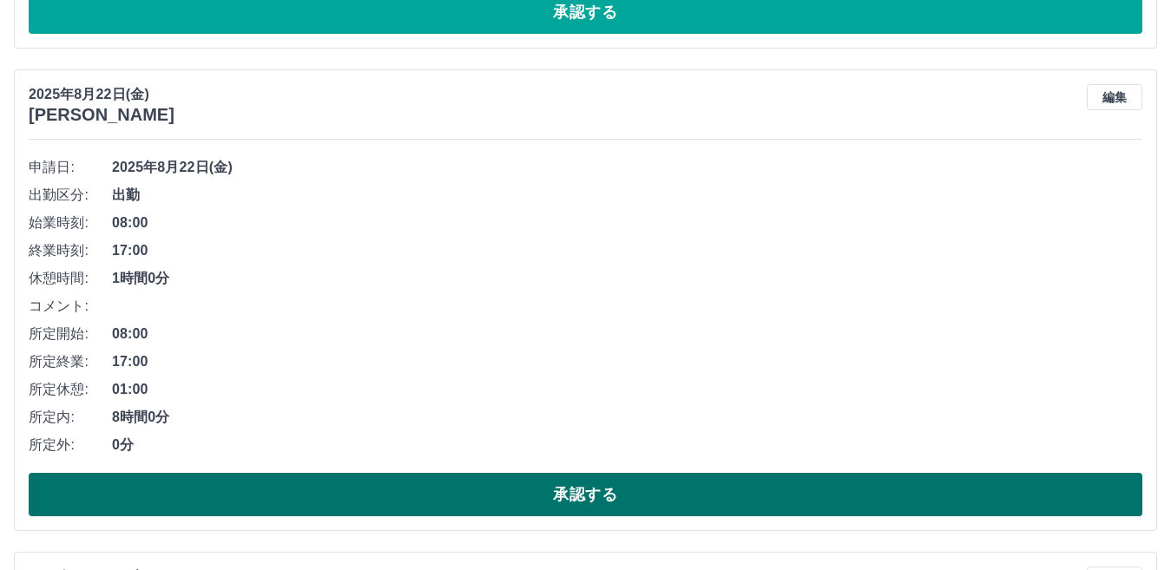
click at [587, 490] on button "承認する" at bounding box center [585, 494] width 1113 height 43
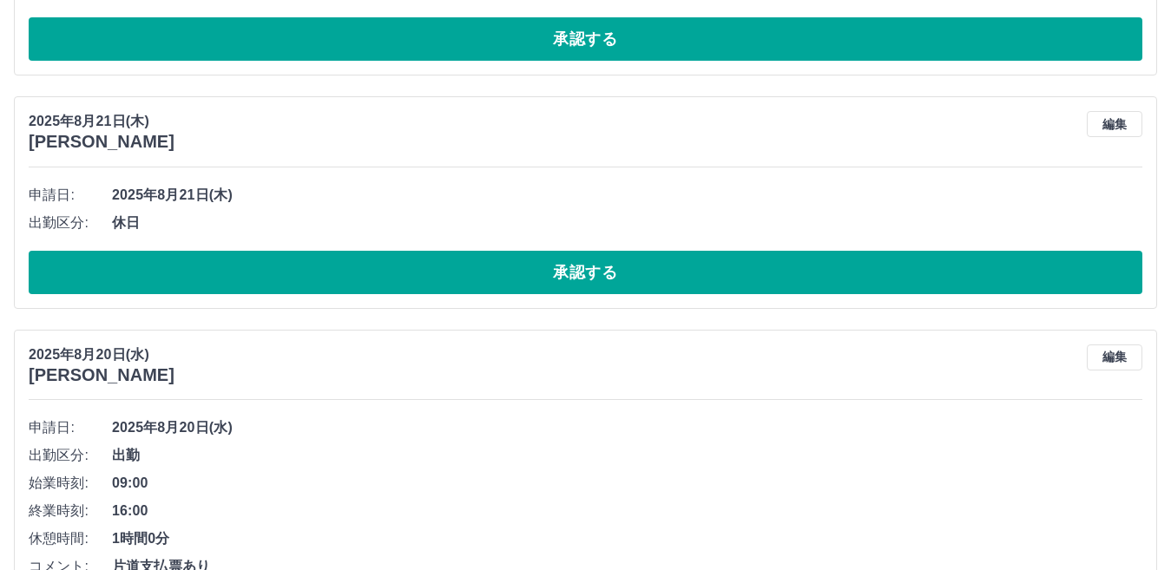
scroll to position [2554, 0]
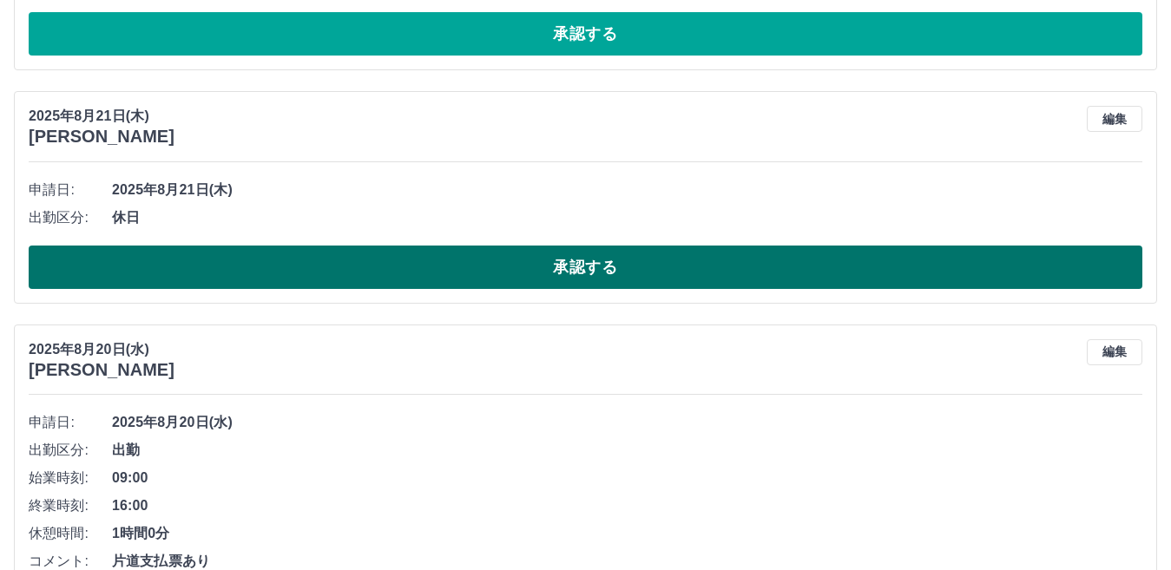
click at [593, 270] on button "承認する" at bounding box center [585, 267] width 1113 height 43
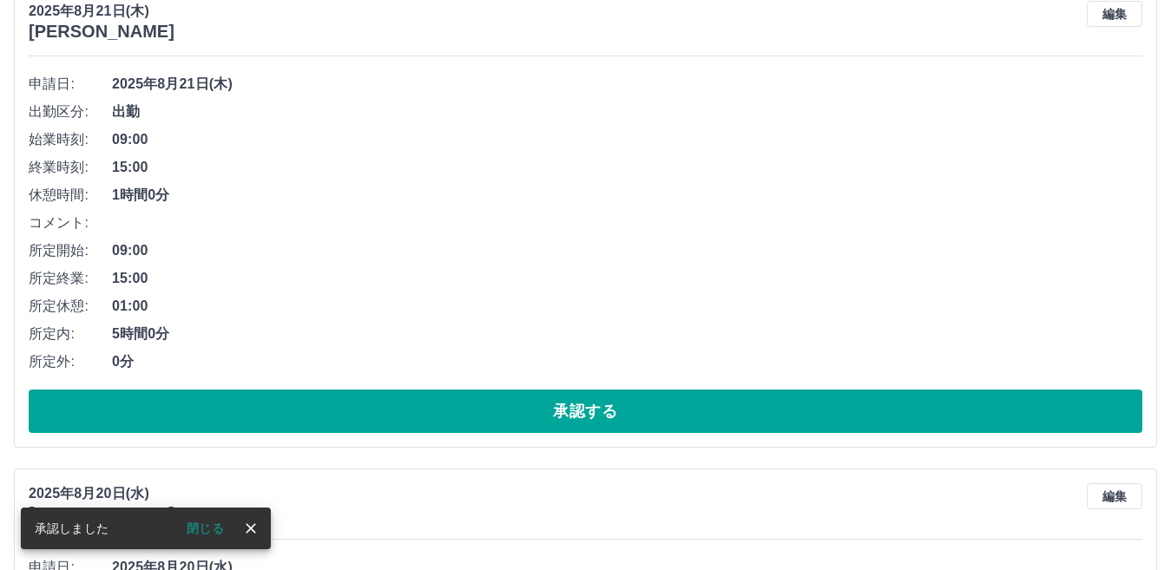
scroll to position [2207, 0]
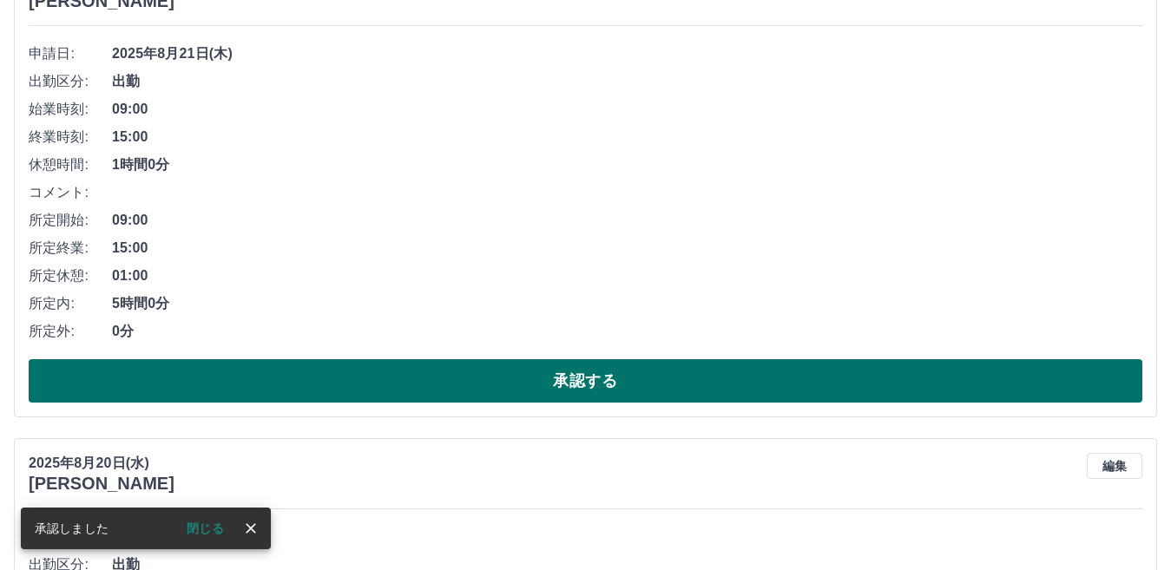
click at [575, 385] on button "承認する" at bounding box center [585, 380] width 1113 height 43
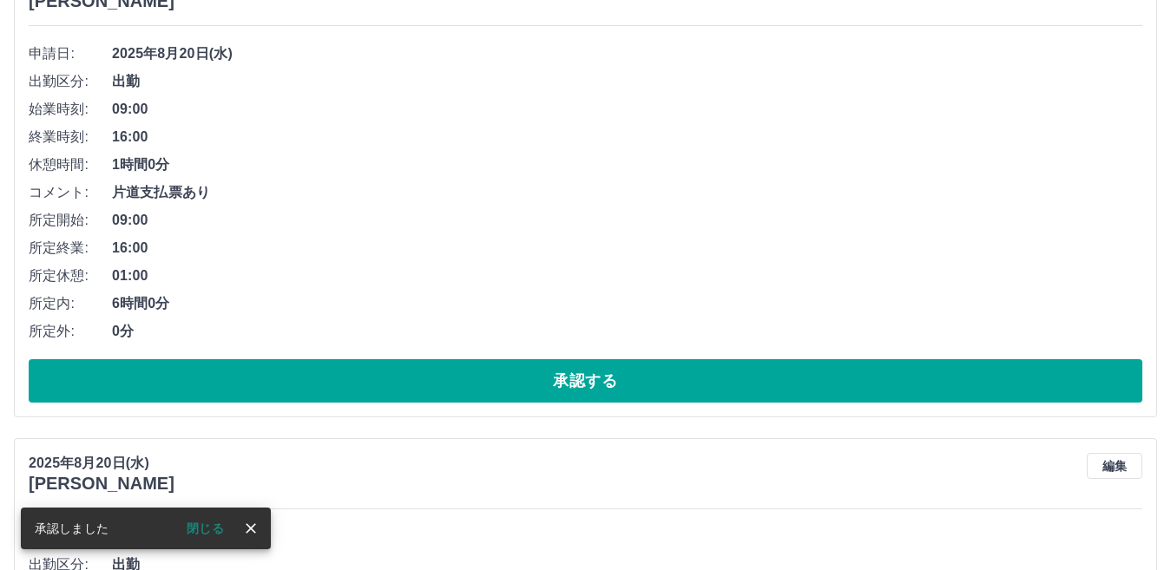
scroll to position [1725, 0]
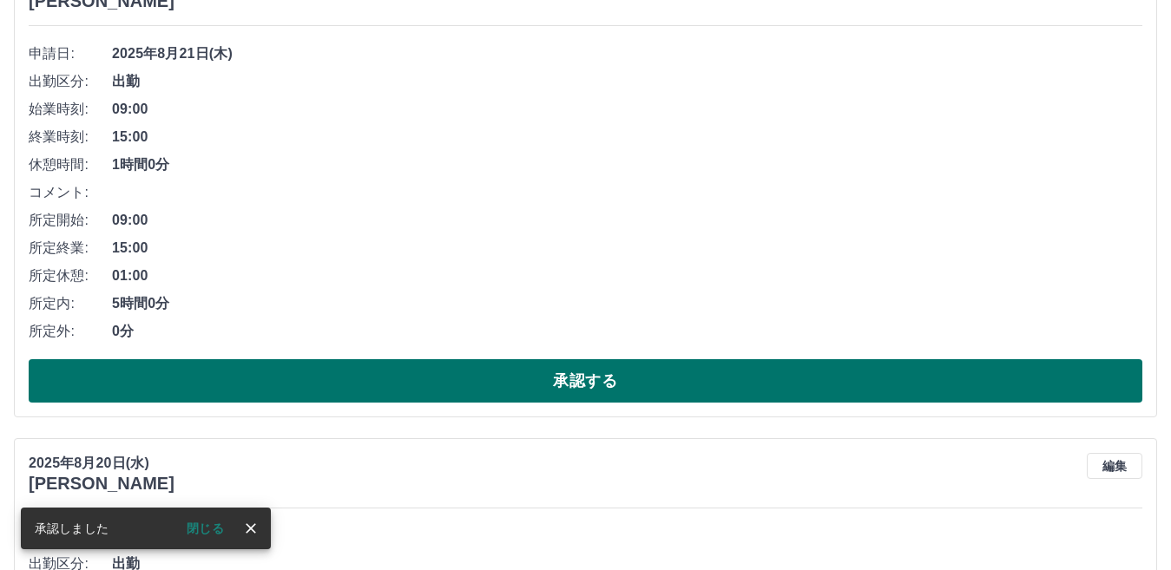
click at [583, 383] on button "承認する" at bounding box center [585, 380] width 1113 height 43
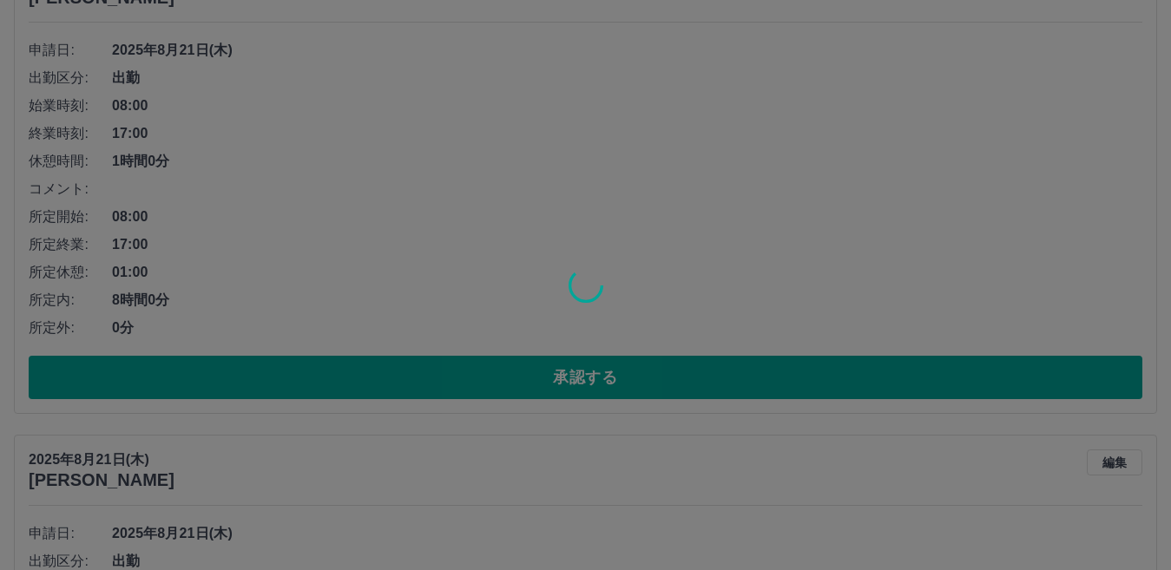
scroll to position [684, 0]
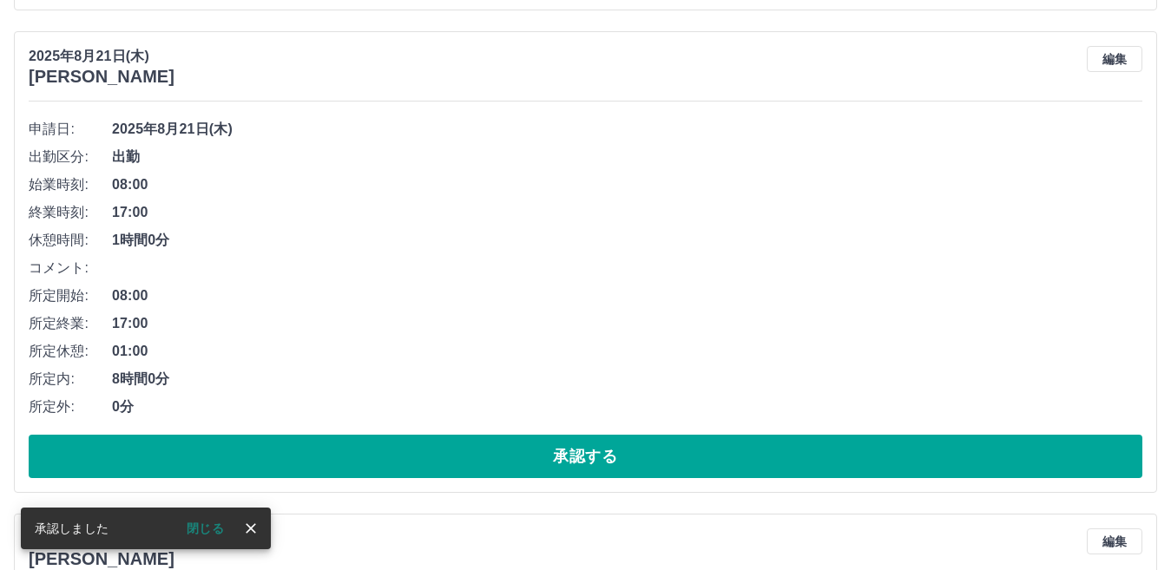
click at [595, 452] on button "承認する" at bounding box center [585, 456] width 1113 height 43
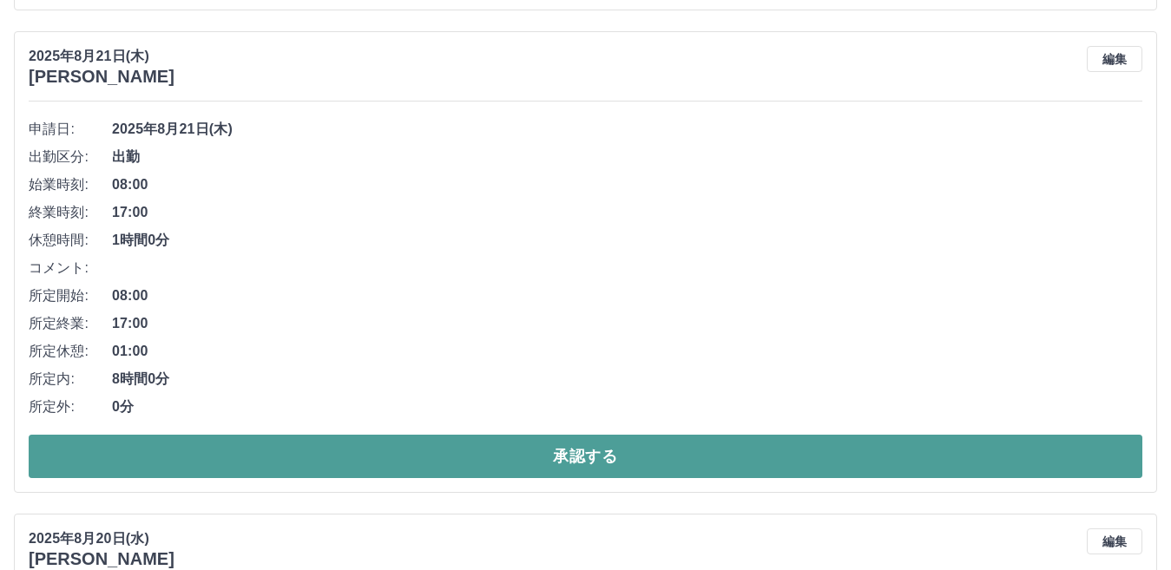
click at [564, 471] on button "承認する" at bounding box center [585, 456] width 1113 height 43
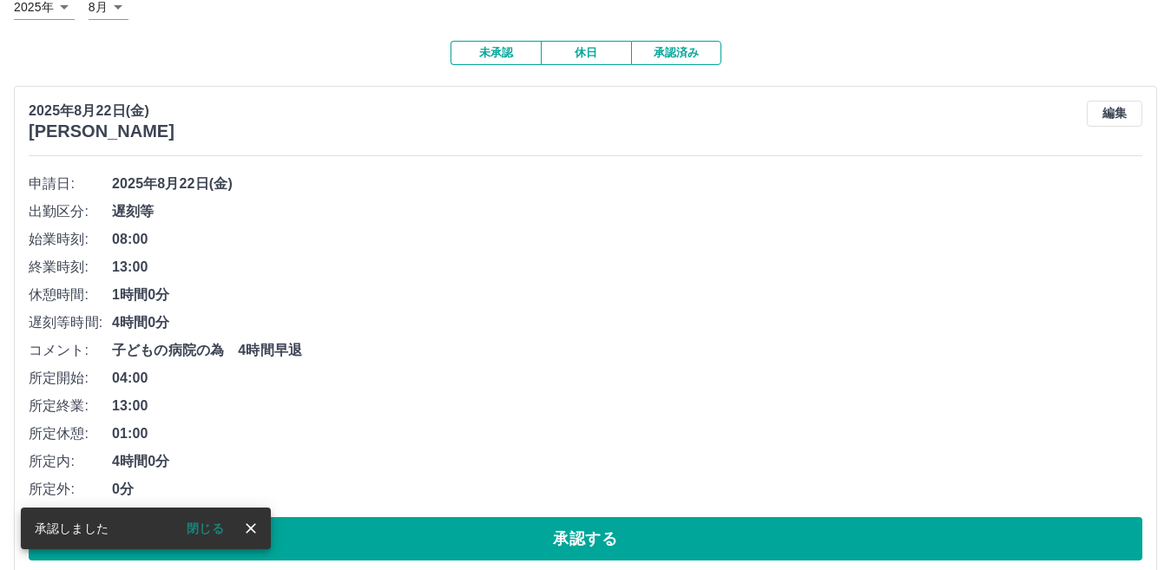
scroll to position [0, 0]
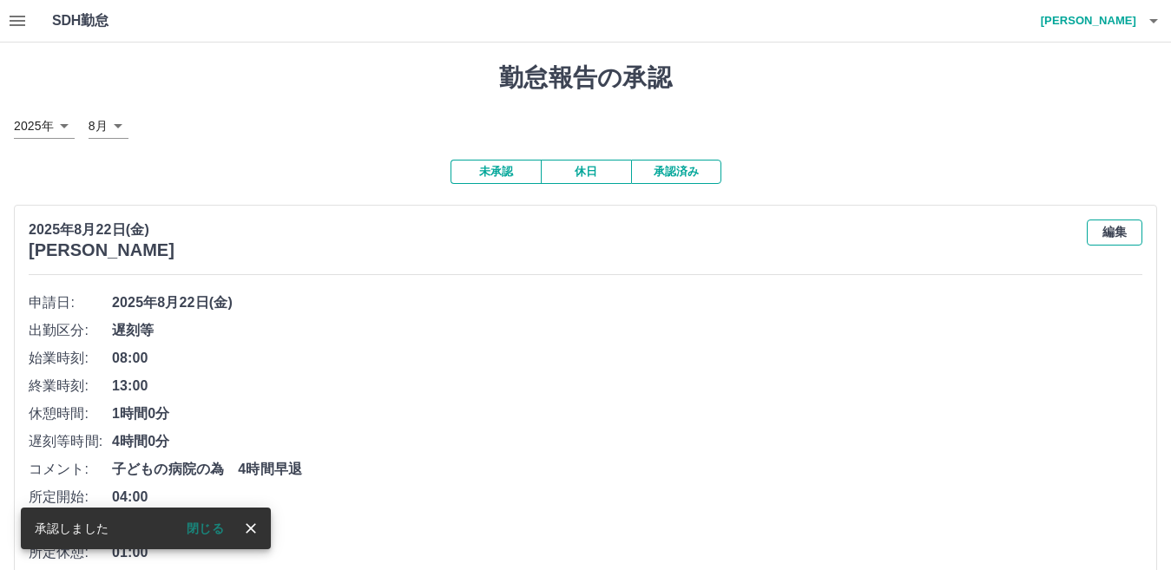
click at [1118, 227] on button "編集" at bounding box center [1114, 233] width 56 height 26
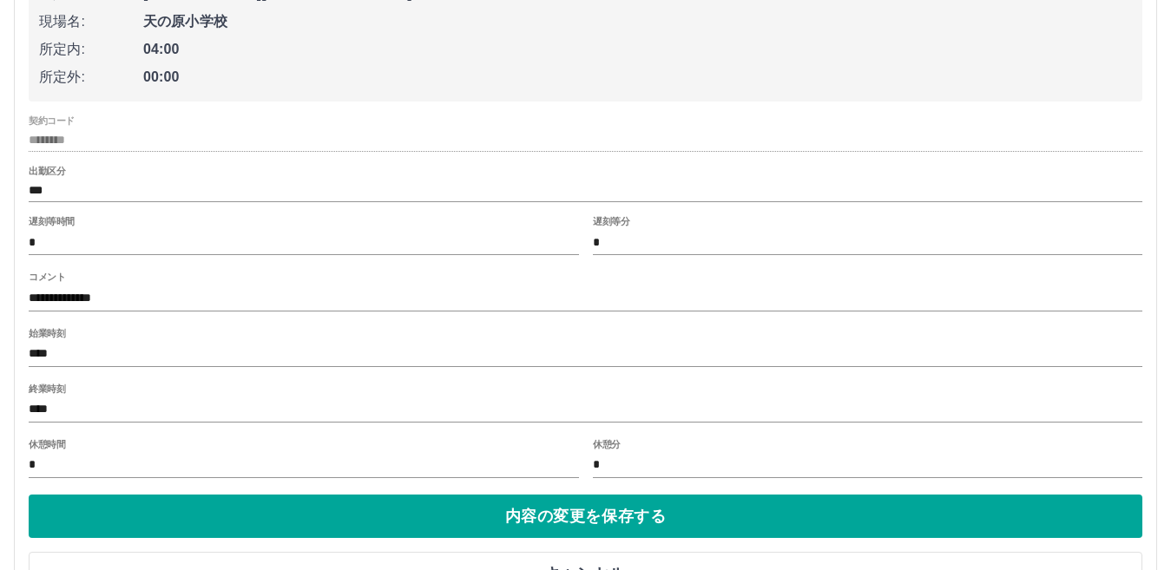
scroll to position [434, 0]
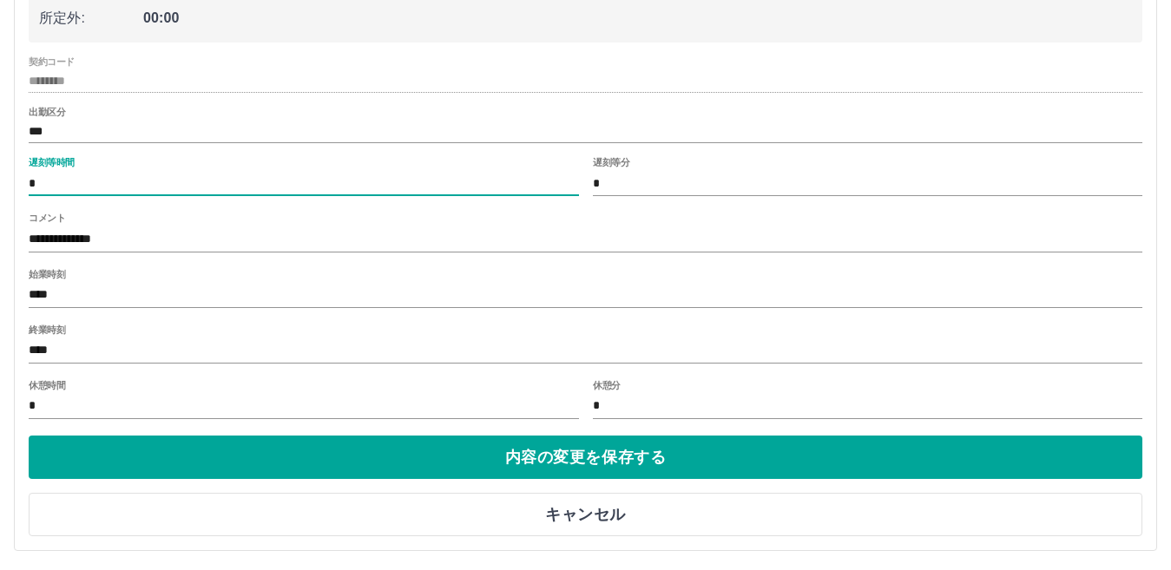
click at [92, 186] on input "*" at bounding box center [304, 183] width 550 height 25
type input "*"
click at [150, 238] on input "**********" at bounding box center [585, 238] width 1113 height 25
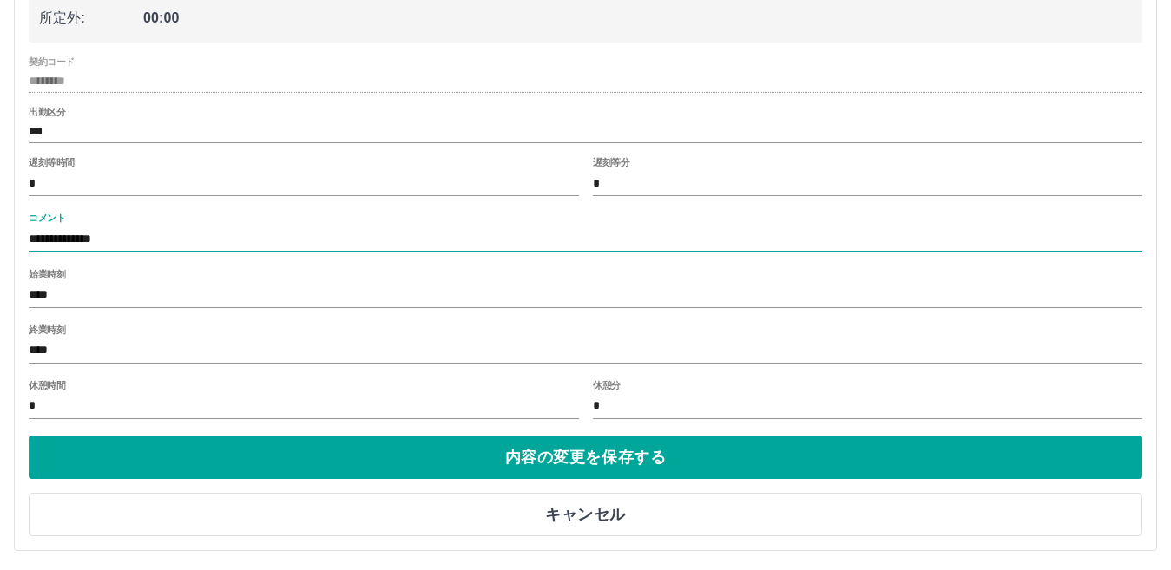
type input "**********"
click at [164, 298] on input "****" at bounding box center [585, 295] width 1113 height 25
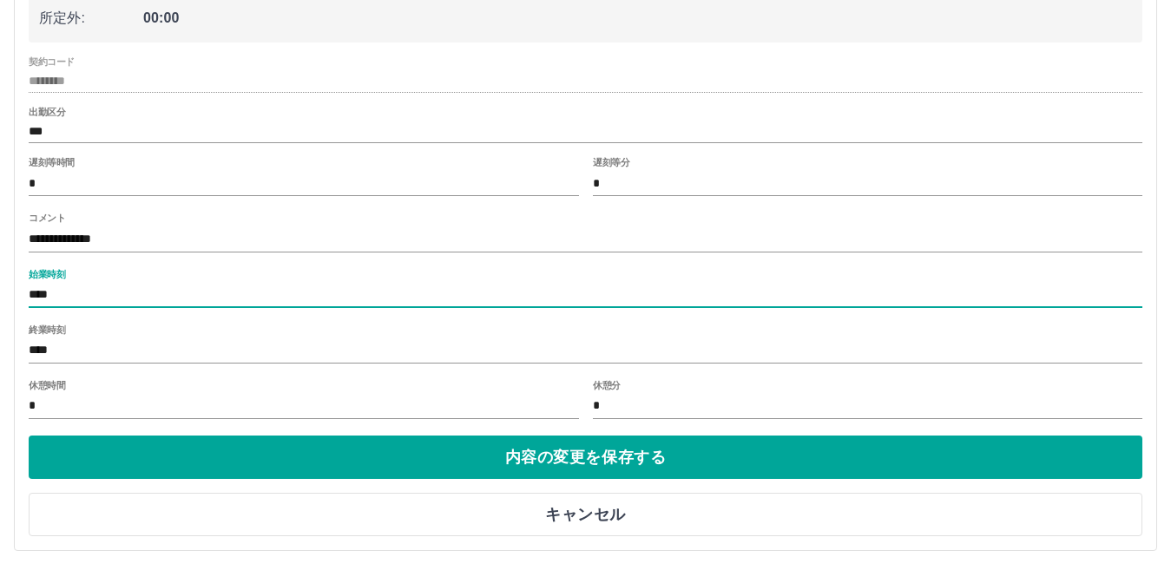
click at [40, 351] on input "****" at bounding box center [585, 350] width 1113 height 25
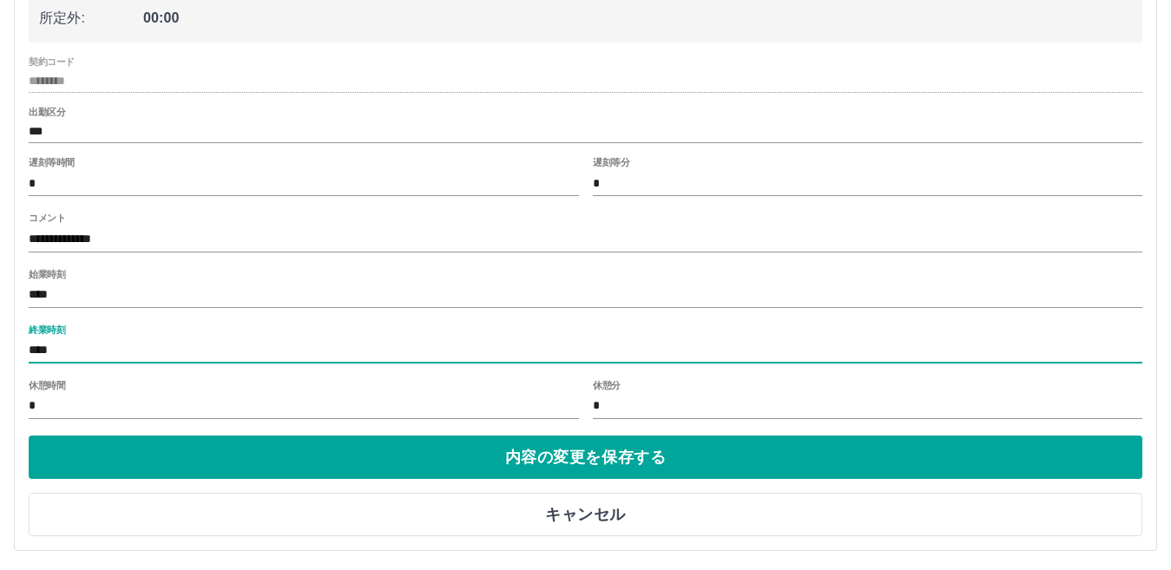
type input "****"
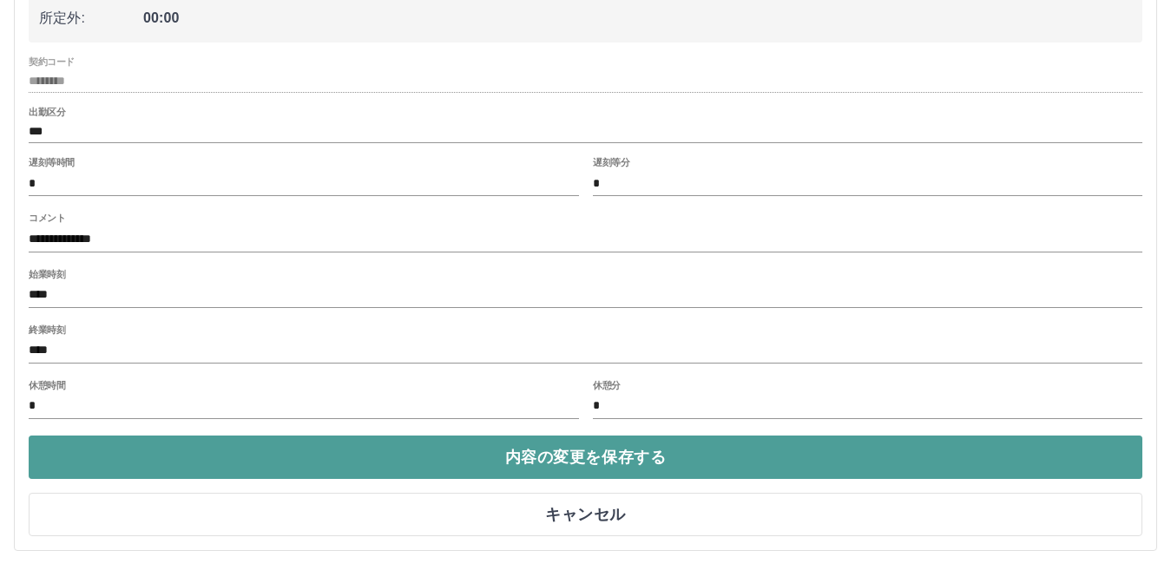
click at [296, 474] on button "内容の変更を保存する" at bounding box center [585, 457] width 1113 height 43
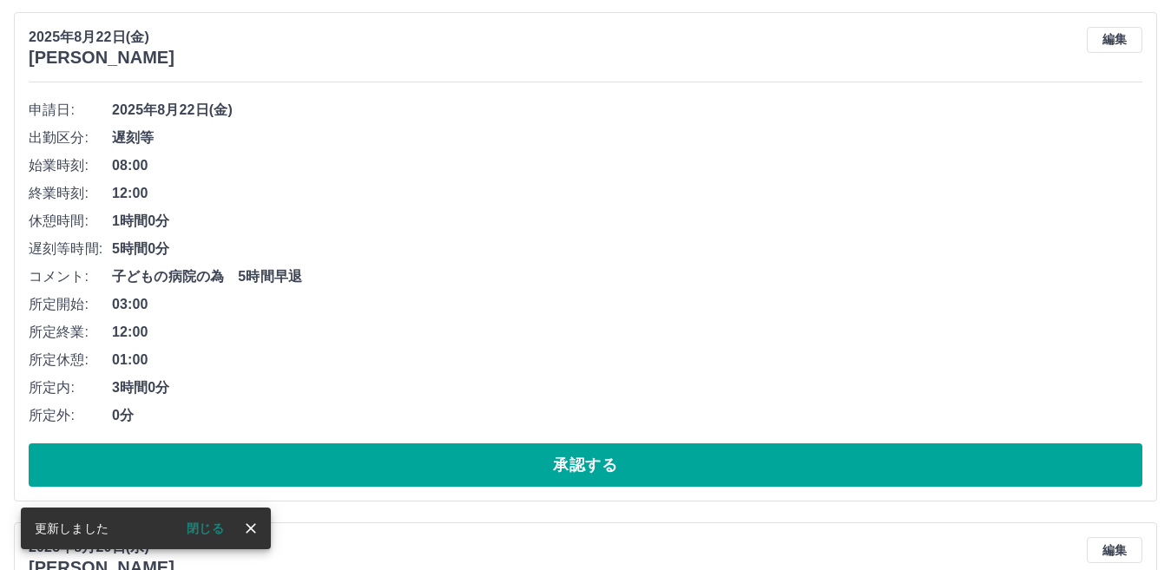
scroll to position [174, 0]
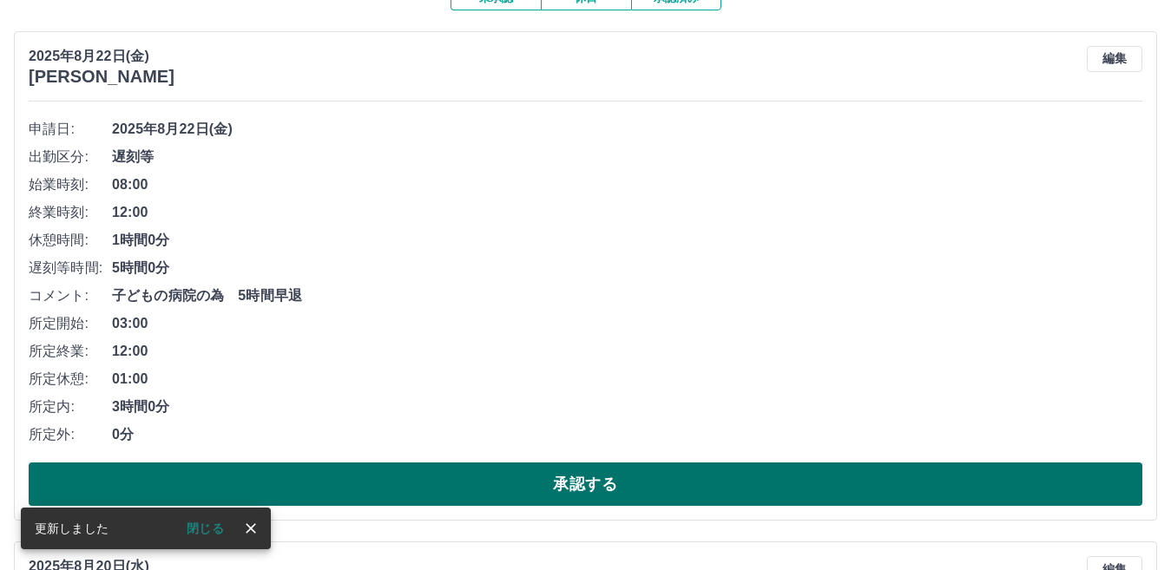
click at [557, 487] on button "承認する" at bounding box center [585, 483] width 1113 height 43
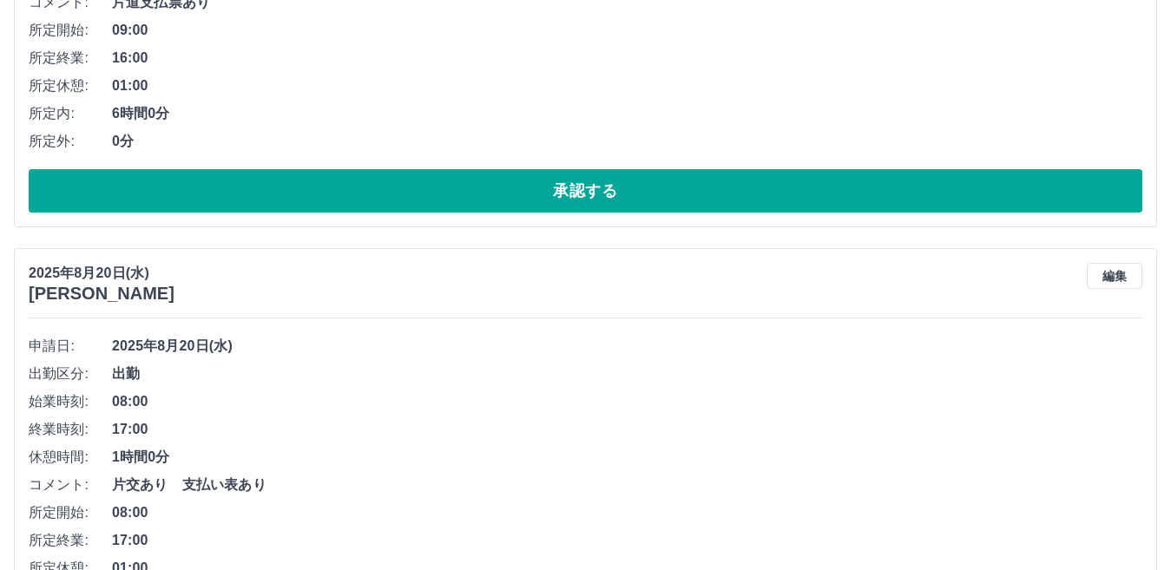
scroll to position [357, 0]
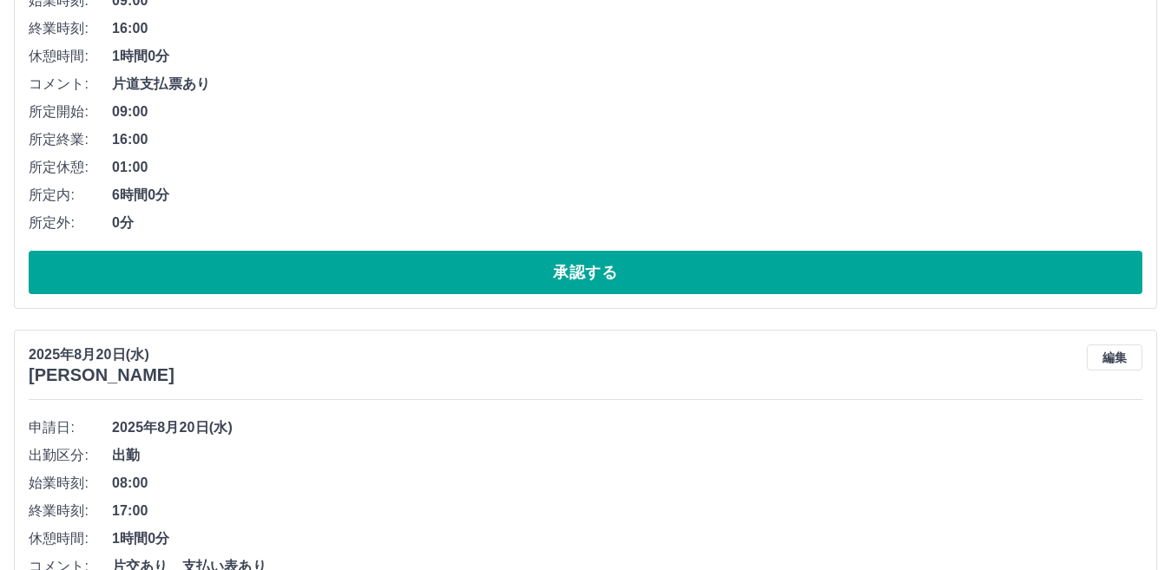
click at [140, 82] on span "片道支払票あり" at bounding box center [627, 84] width 1030 height 21
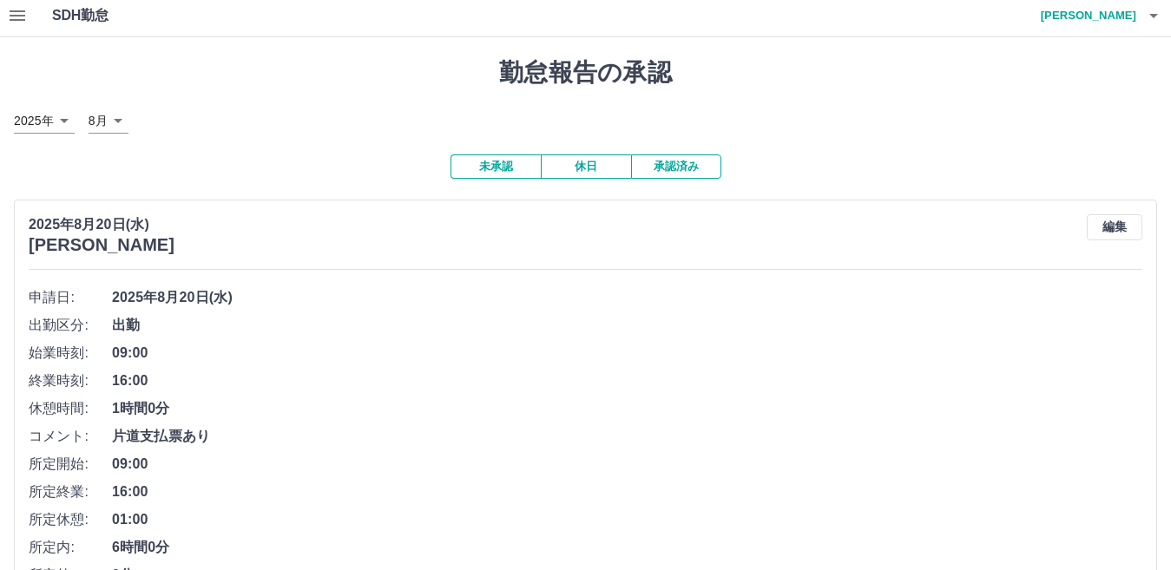
scroll to position [0, 0]
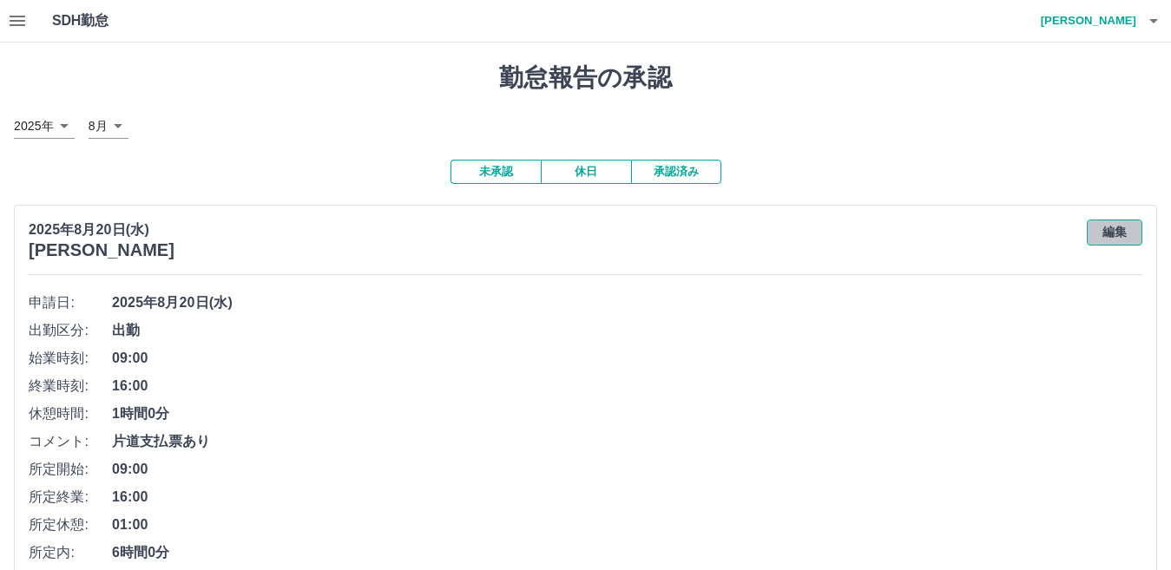
click at [1112, 241] on button "編集" at bounding box center [1114, 233] width 56 height 26
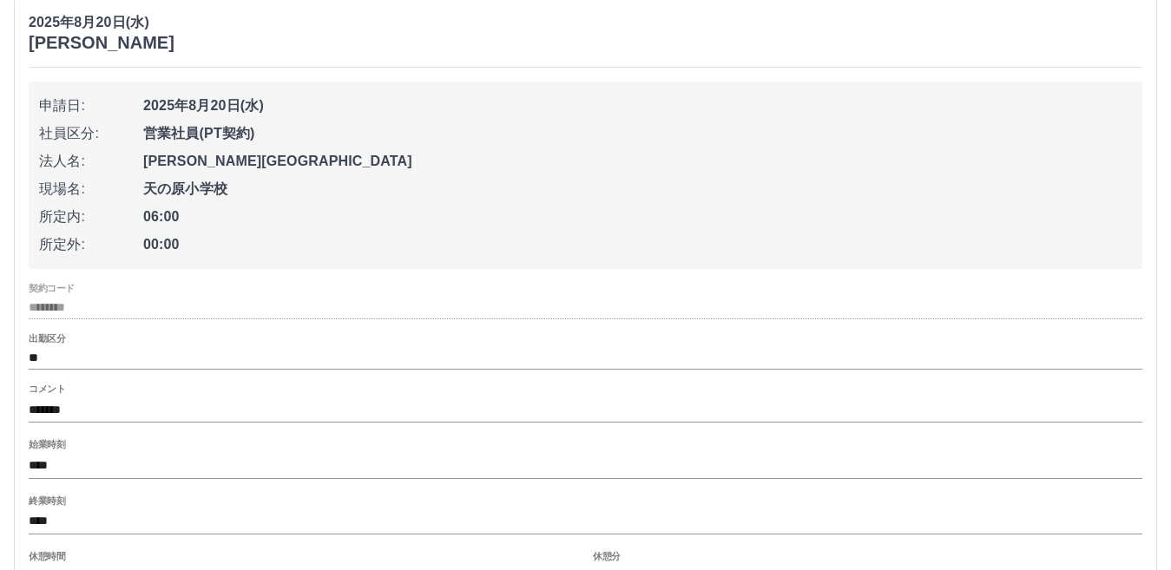
scroll to position [434, 0]
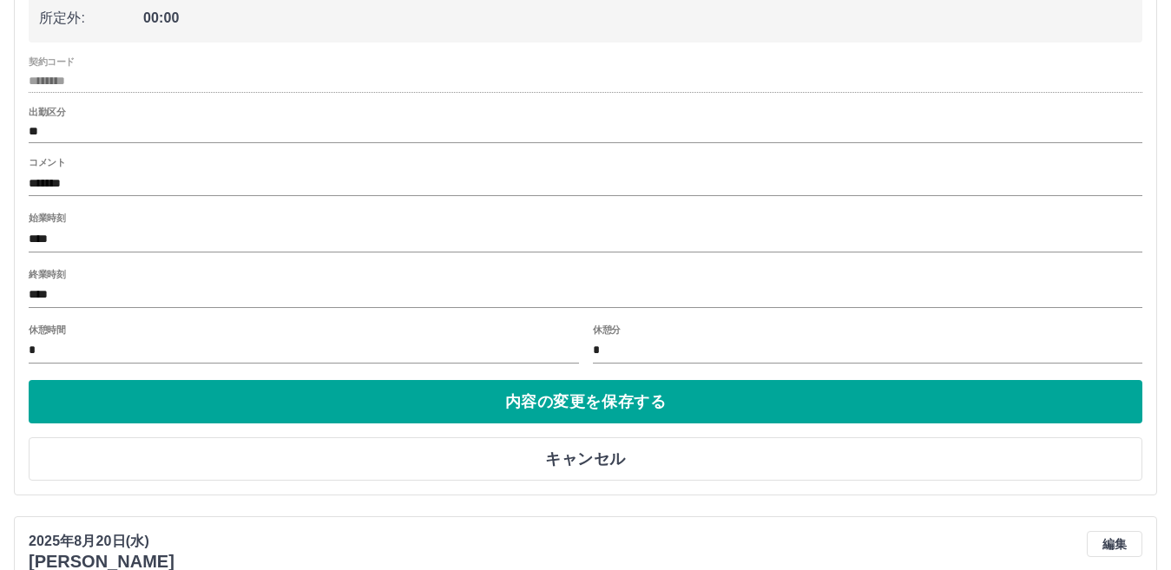
click at [54, 183] on input "*******" at bounding box center [585, 183] width 1113 height 25
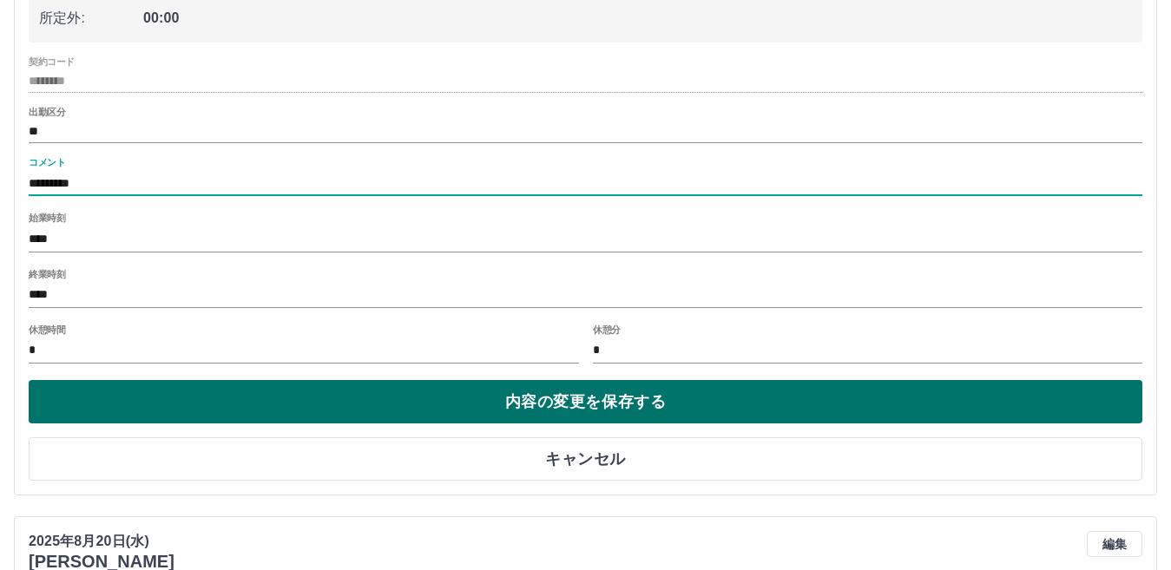
type input "*********"
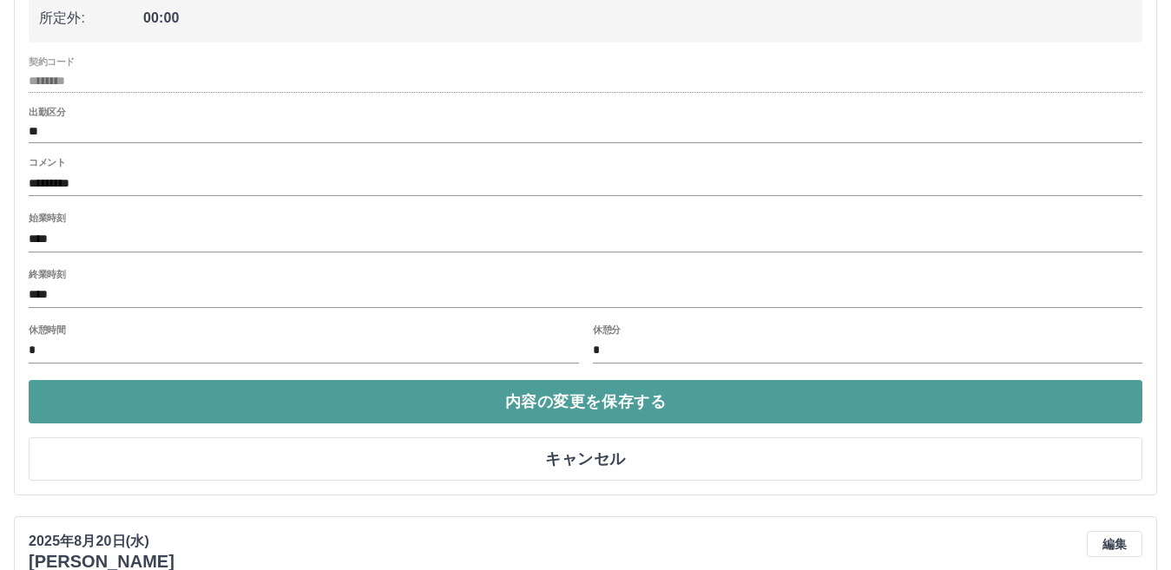
click at [561, 398] on button "内容の変更を保存する" at bounding box center [585, 401] width 1113 height 43
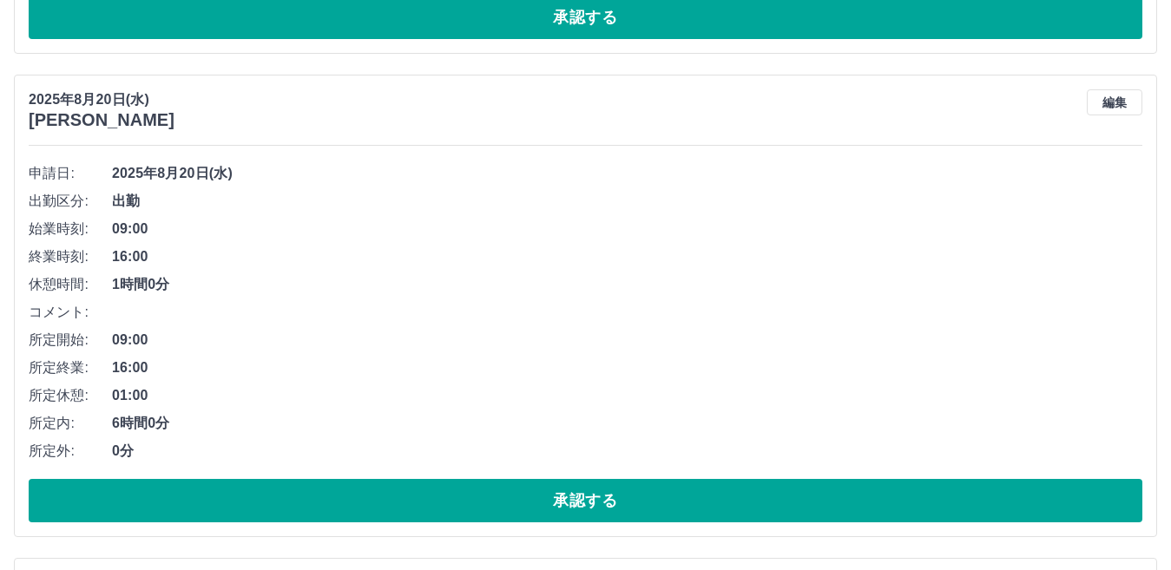
scroll to position [1041, 0]
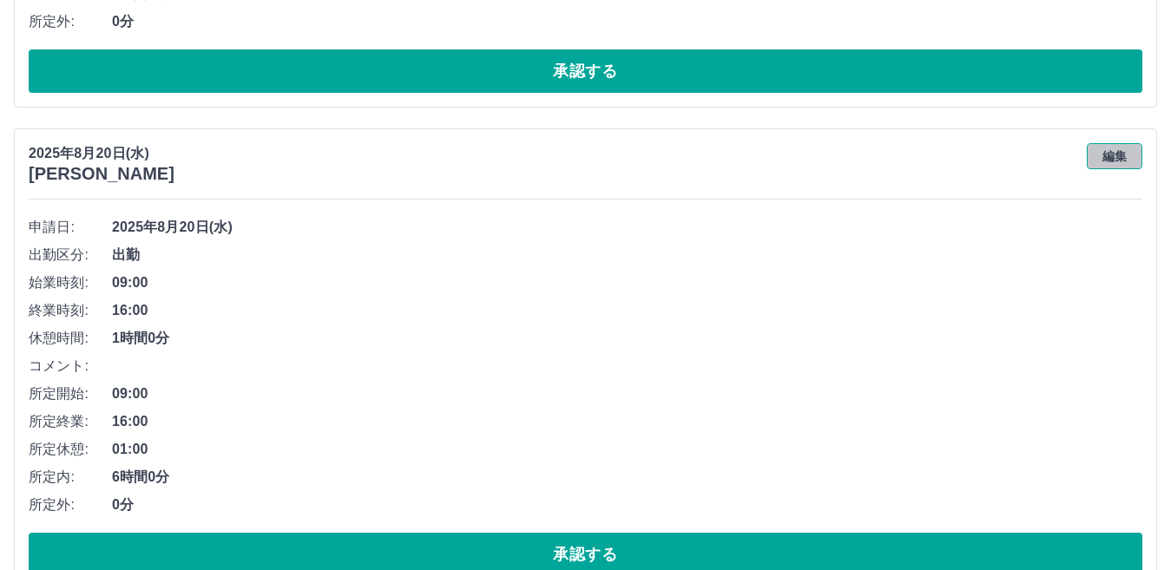
click at [1112, 161] on button "編集" at bounding box center [1114, 156] width 56 height 26
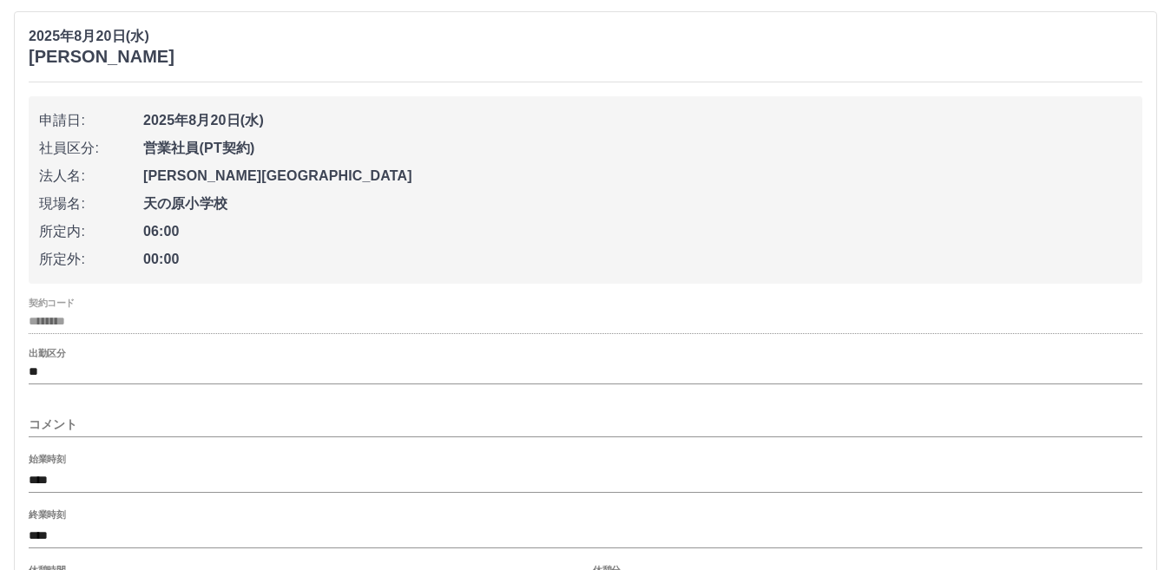
scroll to position [1388, 0]
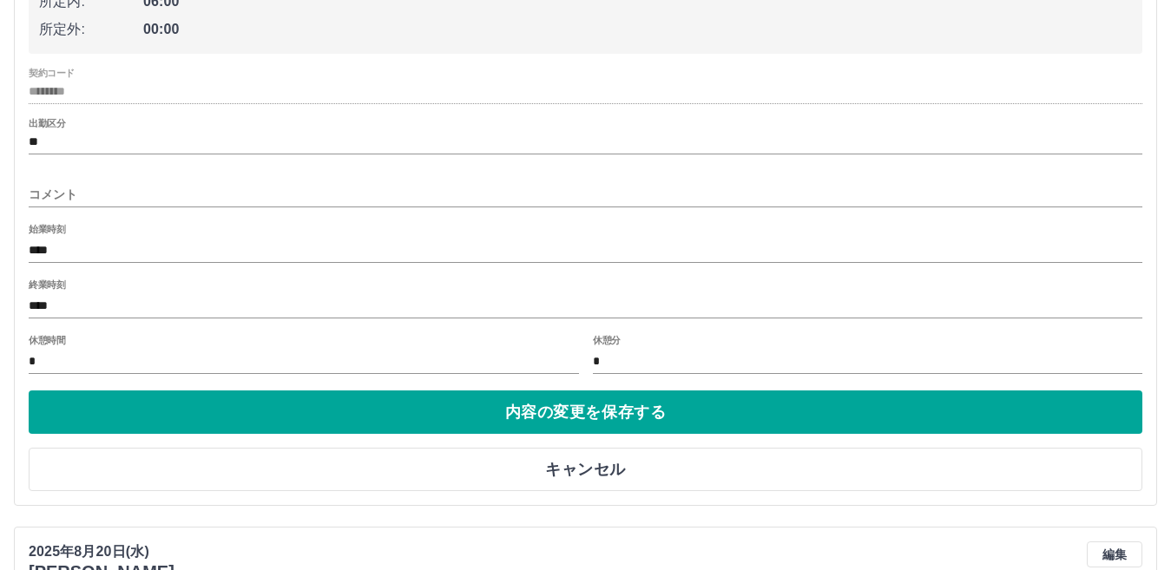
click at [191, 195] on input "コメント" at bounding box center [585, 194] width 1113 height 25
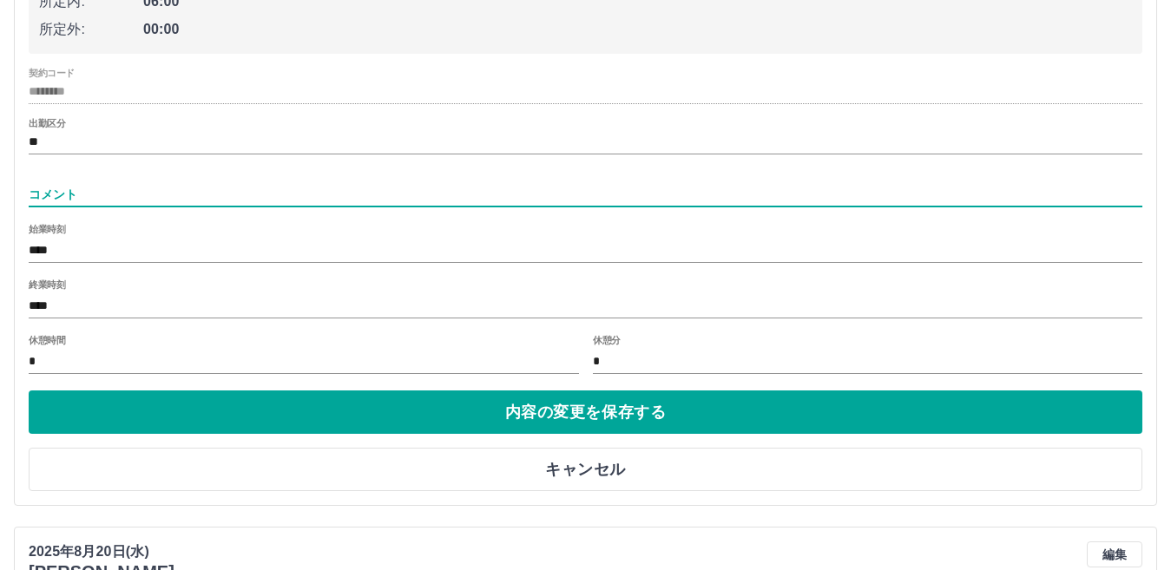
type input "*"
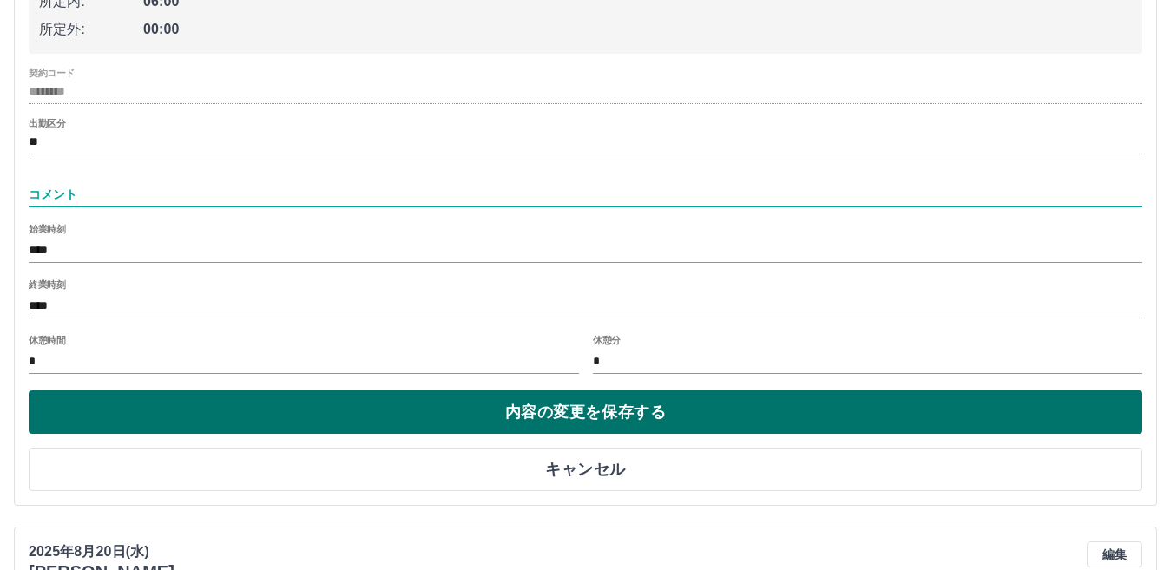
click at [574, 409] on button "内容の変更を保存する" at bounding box center [585, 411] width 1113 height 43
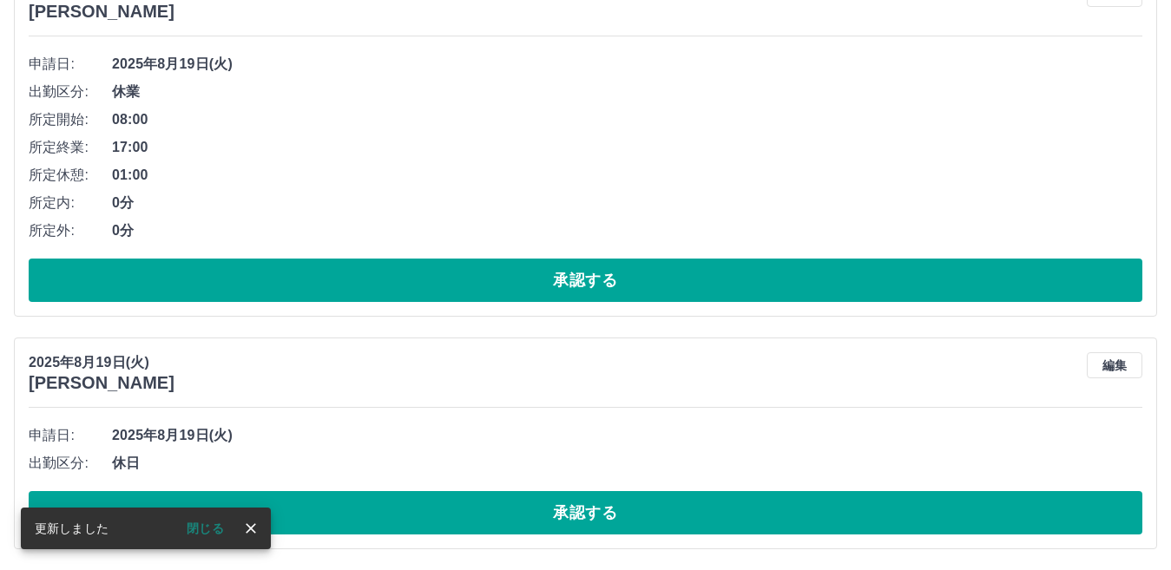
scroll to position [2887, 0]
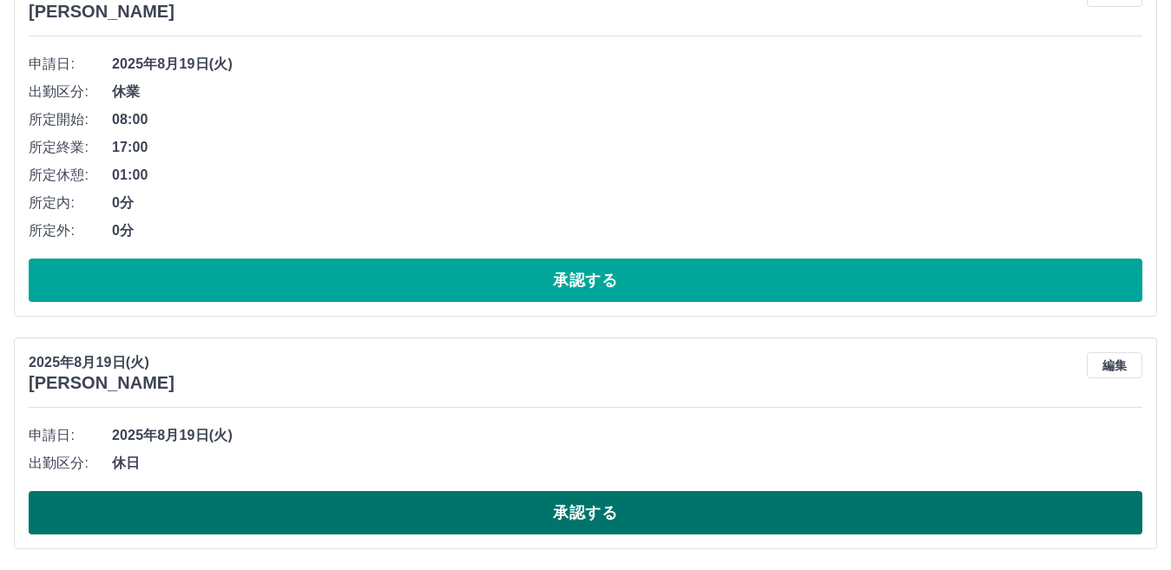
click at [527, 502] on button "承認する" at bounding box center [585, 512] width 1113 height 43
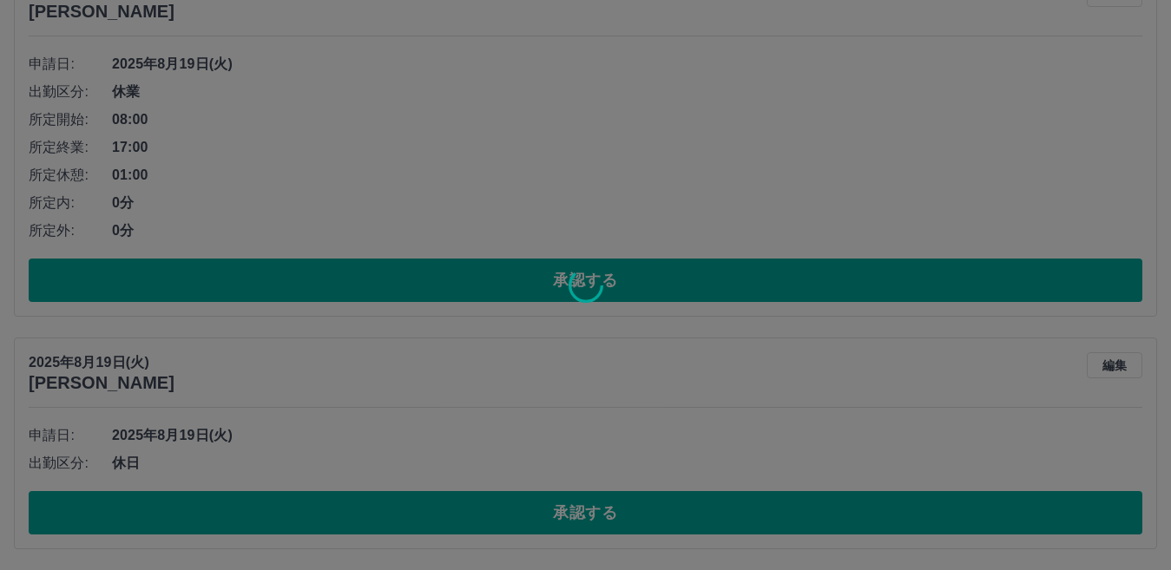
scroll to position [2654, 0]
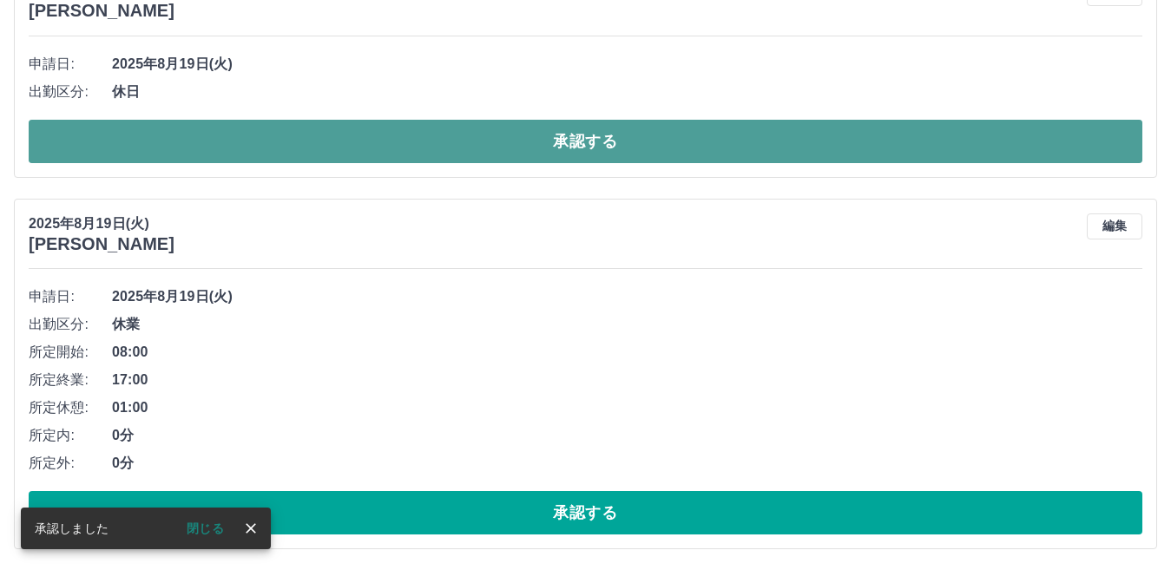
click at [582, 149] on button "承認する" at bounding box center [585, 141] width 1113 height 43
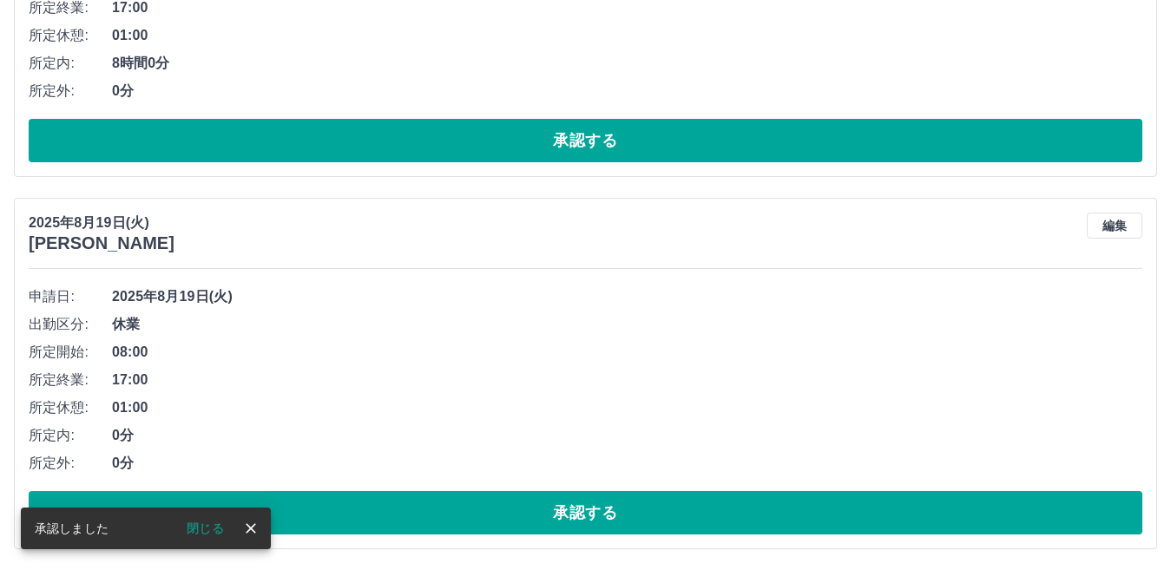
scroll to position [2421, 0]
click at [573, 513] on button "承認する" at bounding box center [585, 512] width 1113 height 43
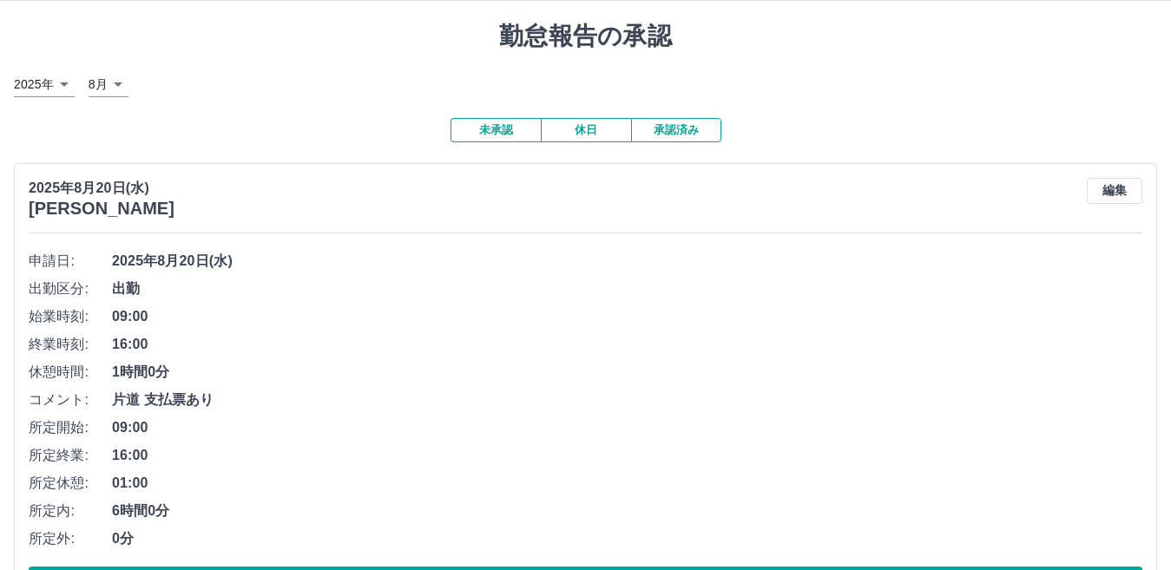
scroll to position [0, 0]
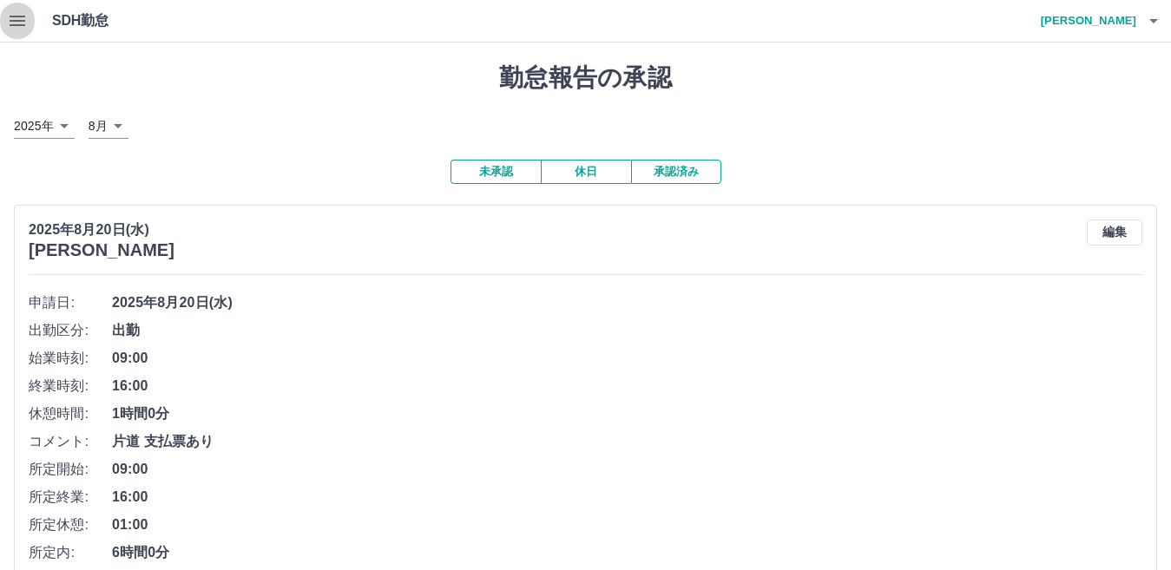
click at [17, 25] on icon "button" at bounding box center [18, 21] width 16 height 10
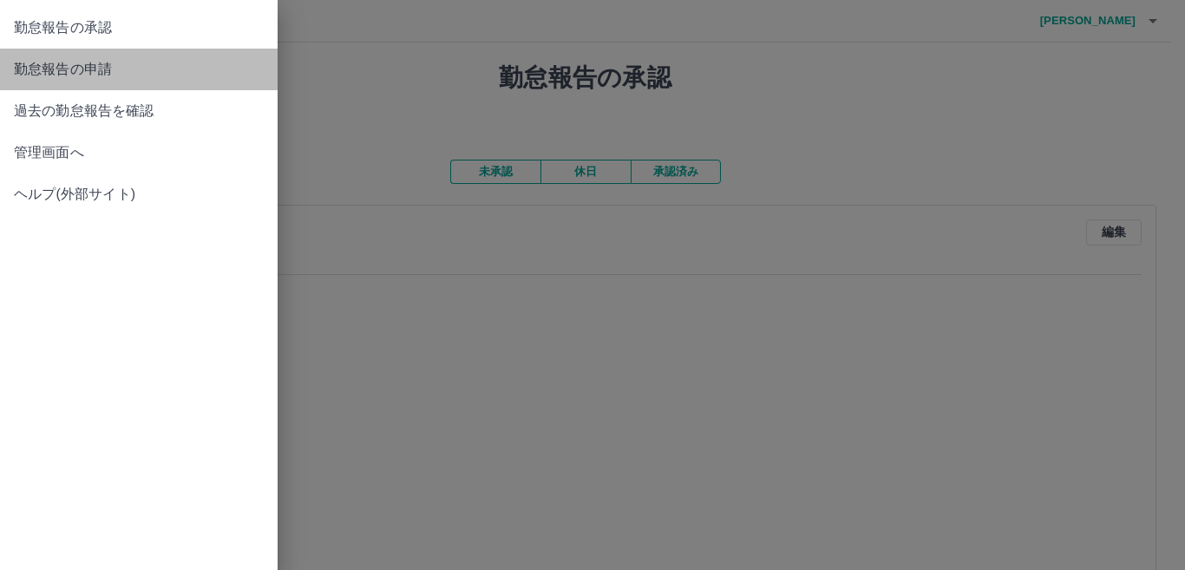
click at [126, 71] on span "勤怠報告の申請" at bounding box center [139, 69] width 250 height 21
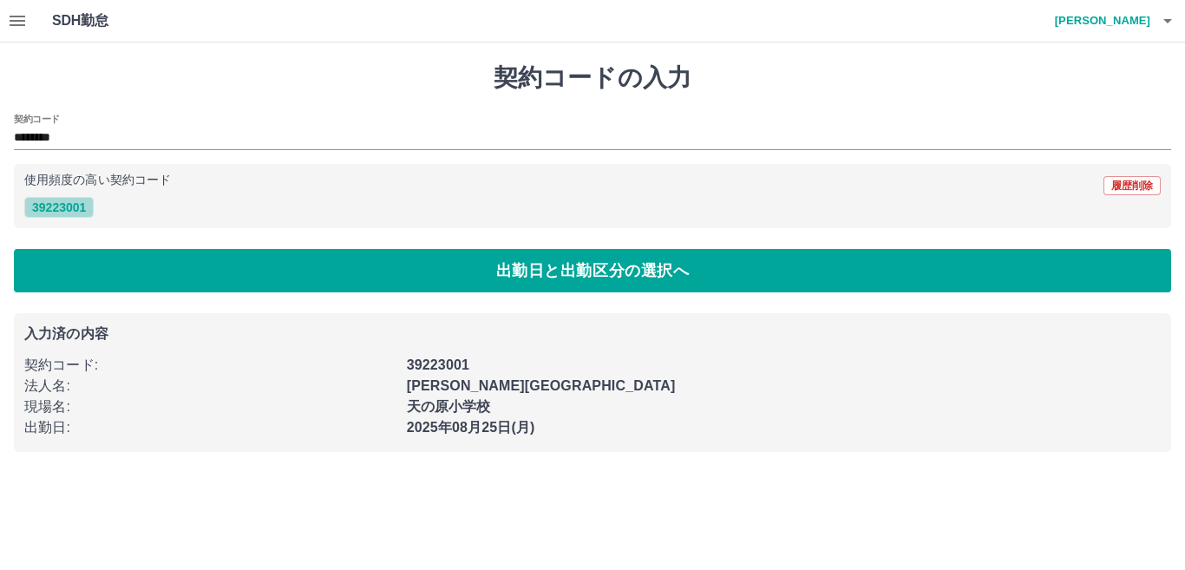
click at [60, 210] on button "39223001" at bounding box center [58, 207] width 69 height 21
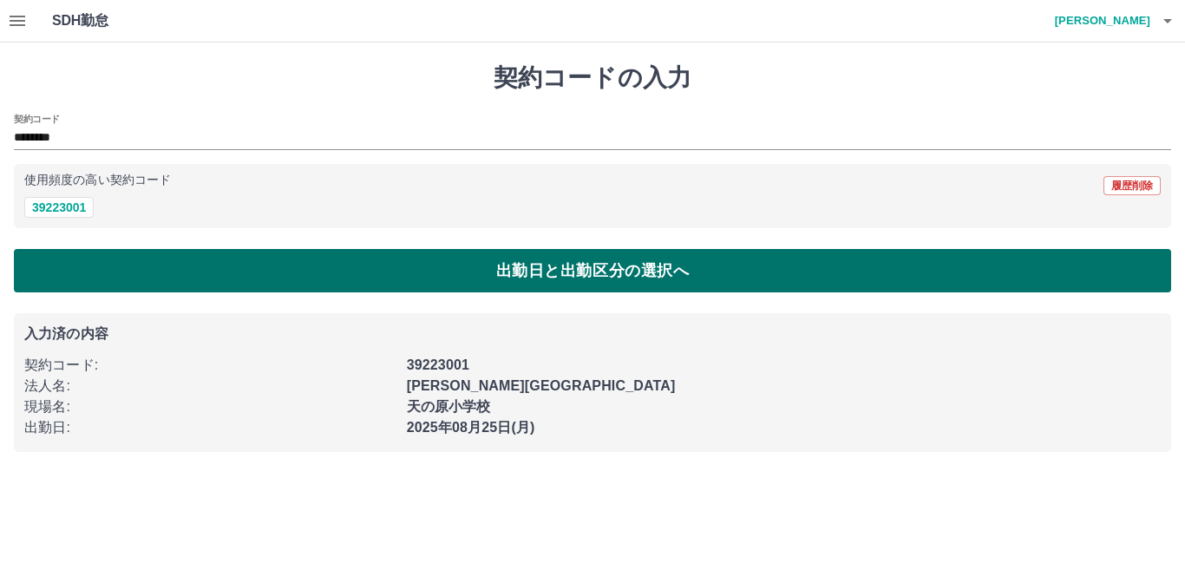
click at [378, 275] on button "出勤日と出勤区分の選択へ" at bounding box center [592, 270] width 1157 height 43
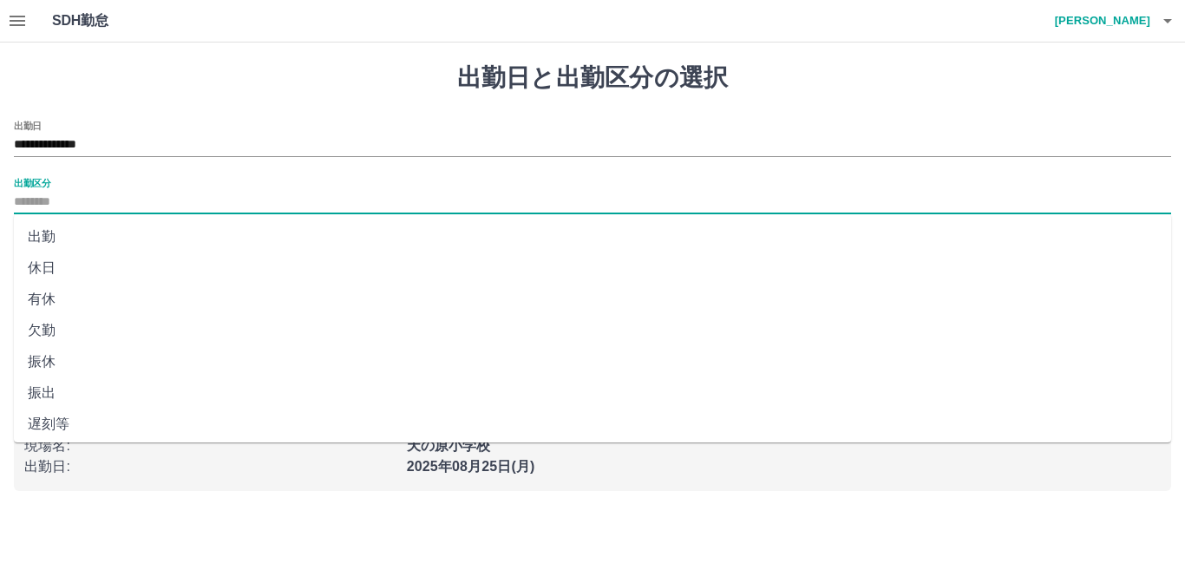
click at [61, 197] on input "出勤区分" at bounding box center [592, 203] width 1157 height 22
click at [87, 240] on li "出勤" at bounding box center [592, 236] width 1157 height 31
type input "**"
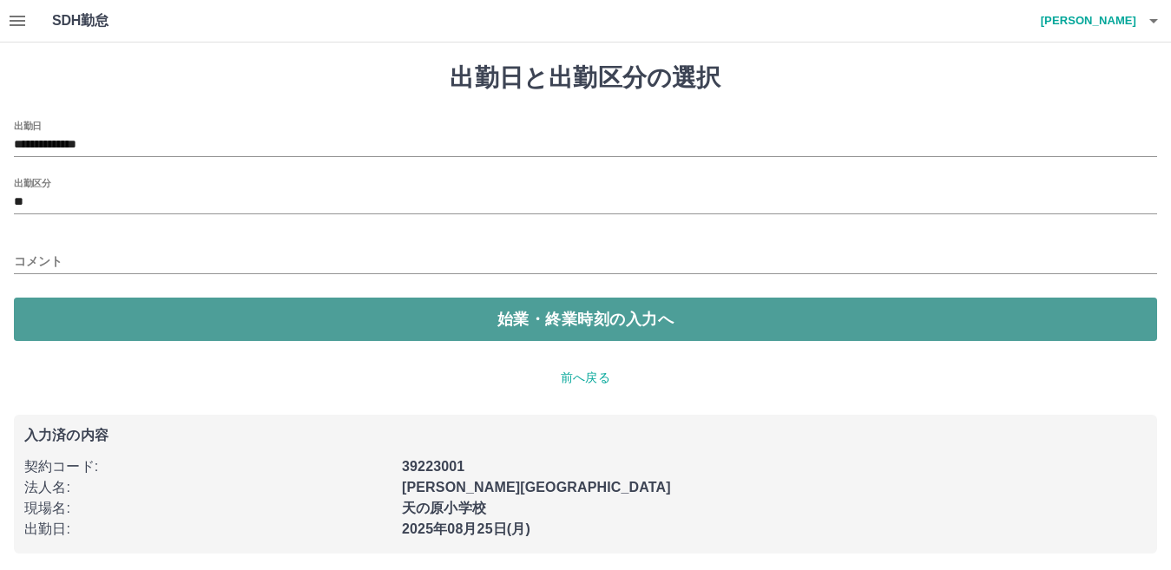
click at [140, 315] on button "始業・終業時刻の入力へ" at bounding box center [585, 319] width 1143 height 43
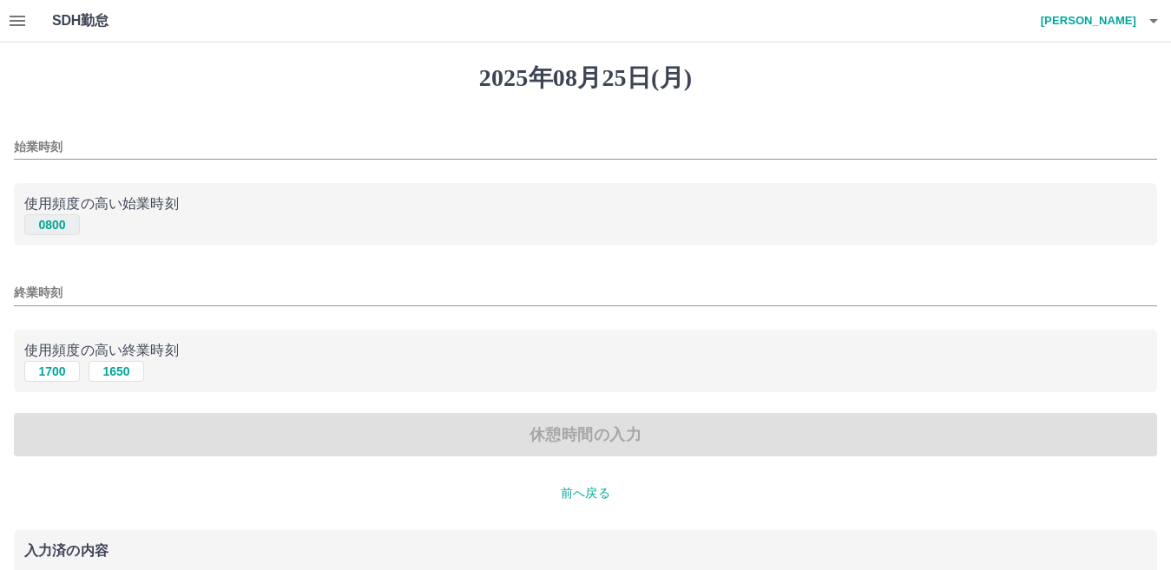
click at [56, 216] on button "0800" at bounding box center [52, 224] width 56 height 21
type input "****"
click at [70, 364] on button "1700" at bounding box center [52, 371] width 56 height 21
type input "****"
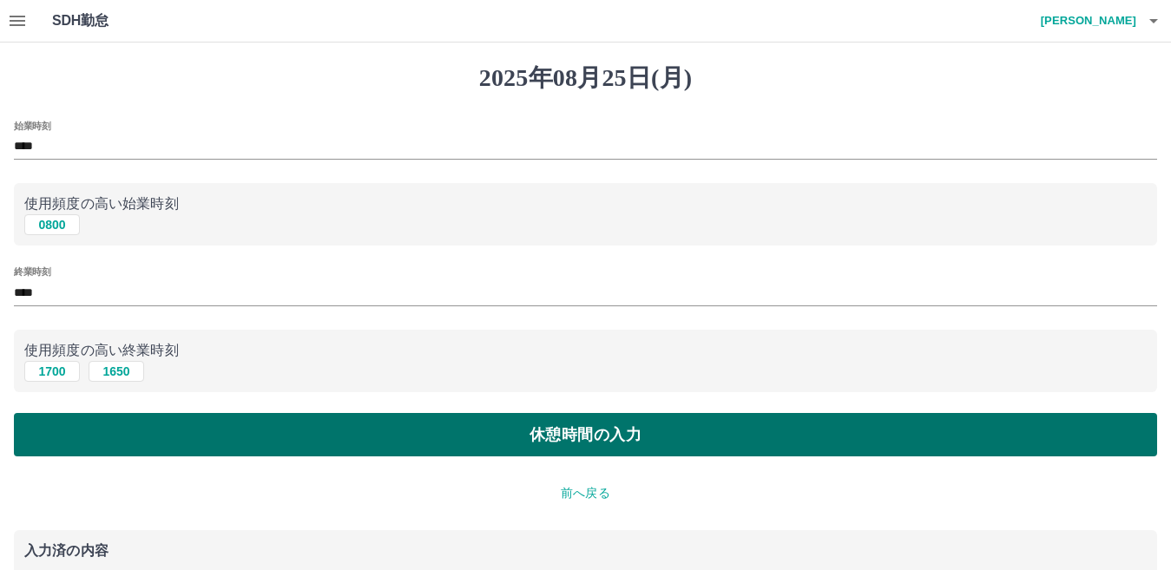
click at [138, 429] on button "休憩時間の入力" at bounding box center [585, 434] width 1143 height 43
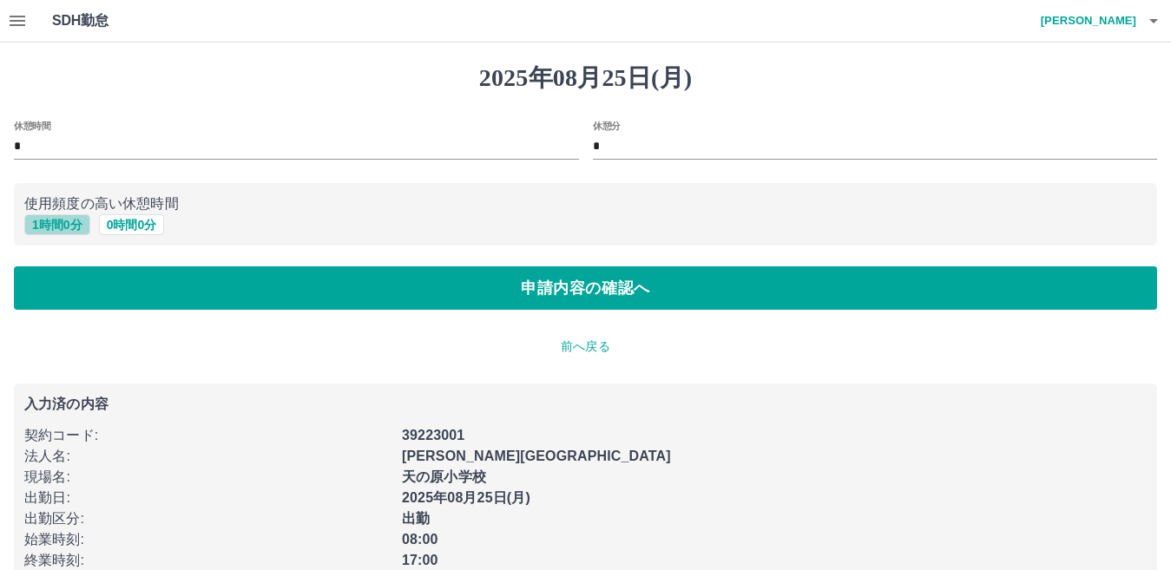
click at [72, 232] on button "1 時間 0 分" at bounding box center [57, 224] width 66 height 21
type input "*"
click at [163, 317] on div "[DATE] 休憩時間 * 休憩分 * 使用頻度の高い休憩時間 1 時間 0 分 0 時間 0 分 申請内容の確認へ 前へ戻る 入力済の内容 契約コード : …" at bounding box center [585, 324] width 1171 height 563
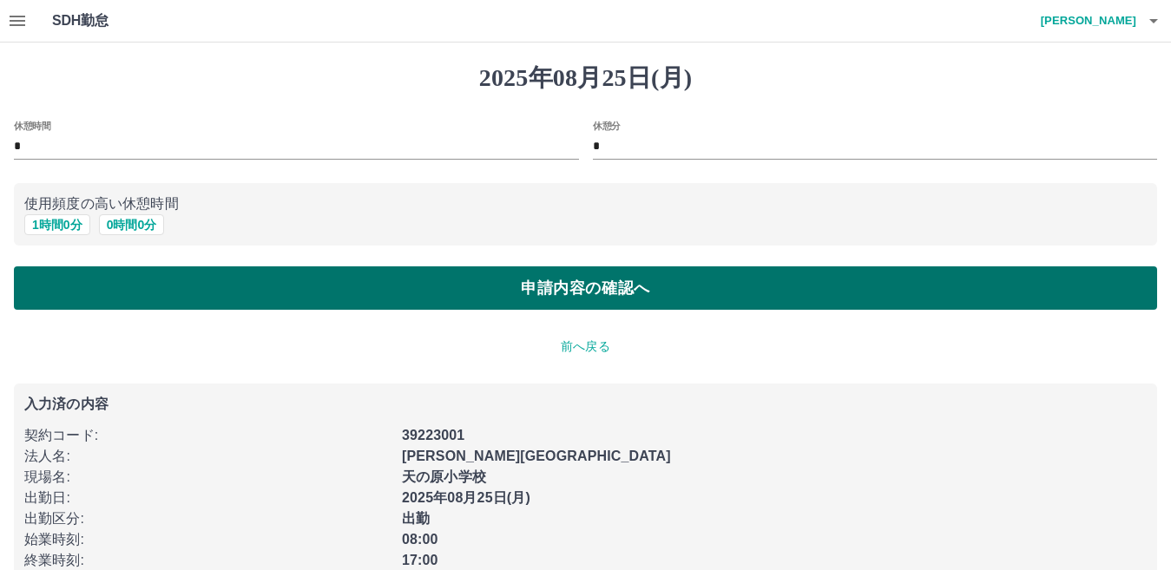
click at [169, 294] on button "申請内容の確認へ" at bounding box center [585, 287] width 1143 height 43
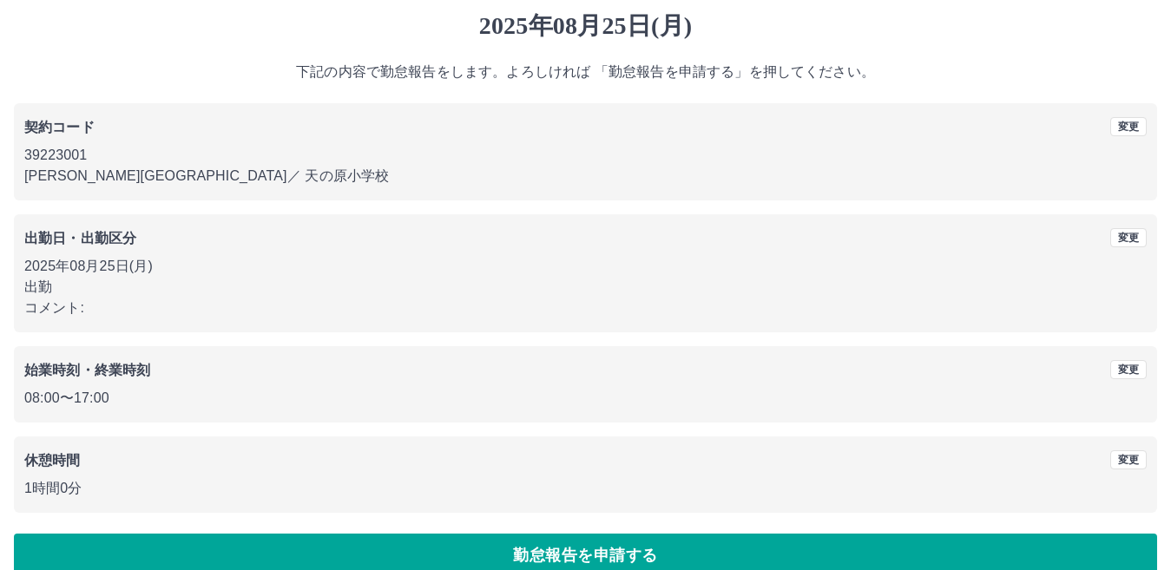
scroll to position [80, 0]
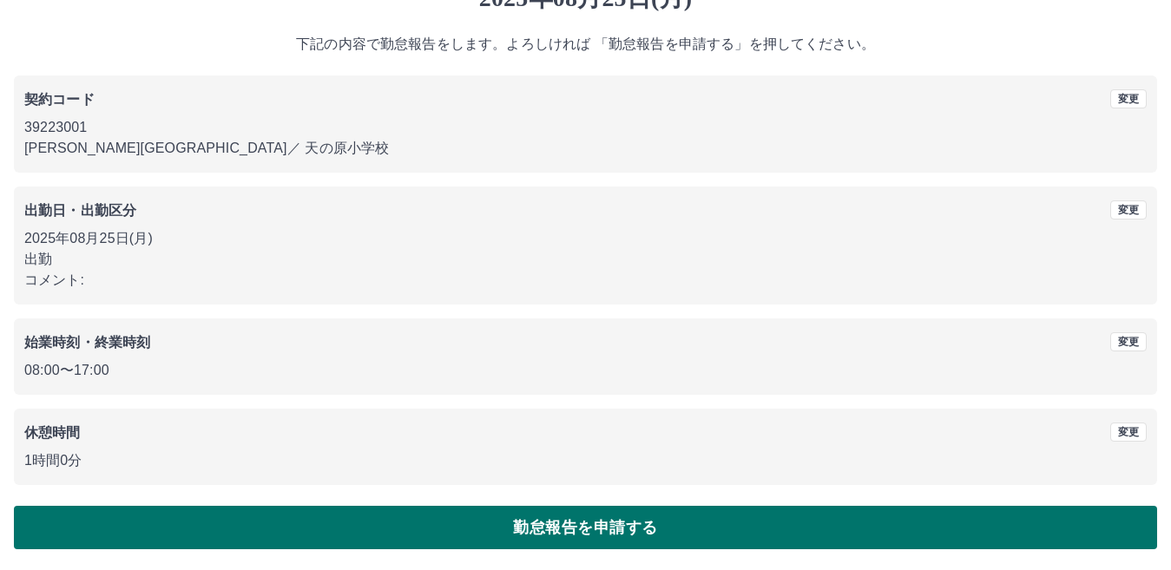
click at [698, 540] on button "勤怠報告を申請する" at bounding box center [585, 527] width 1143 height 43
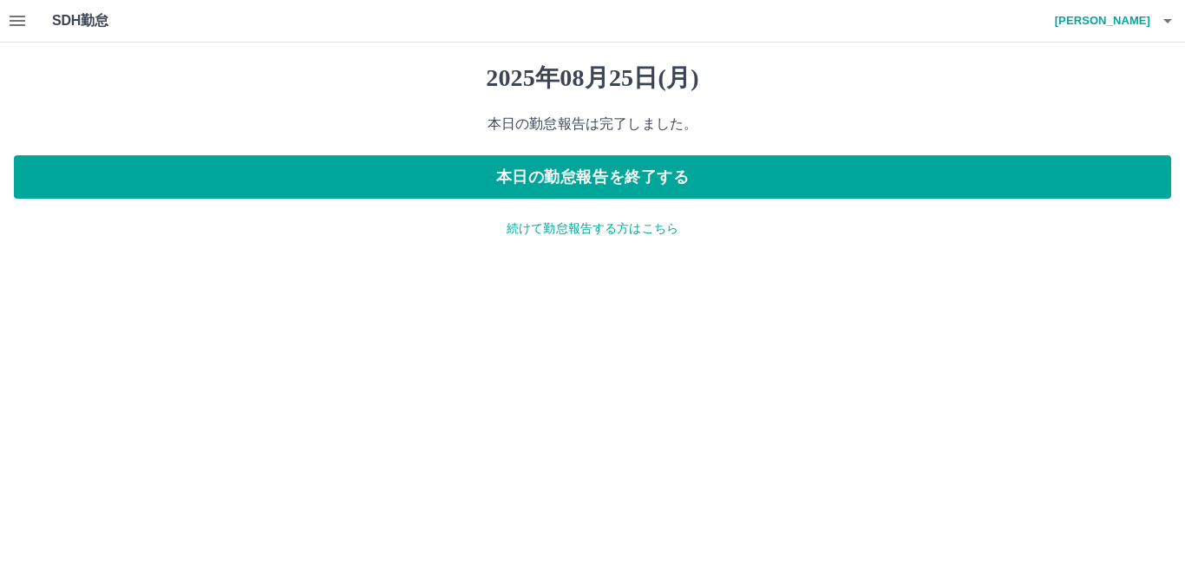
click at [552, 231] on p "続けて勤怠報告する方はこちら" at bounding box center [592, 229] width 1157 height 18
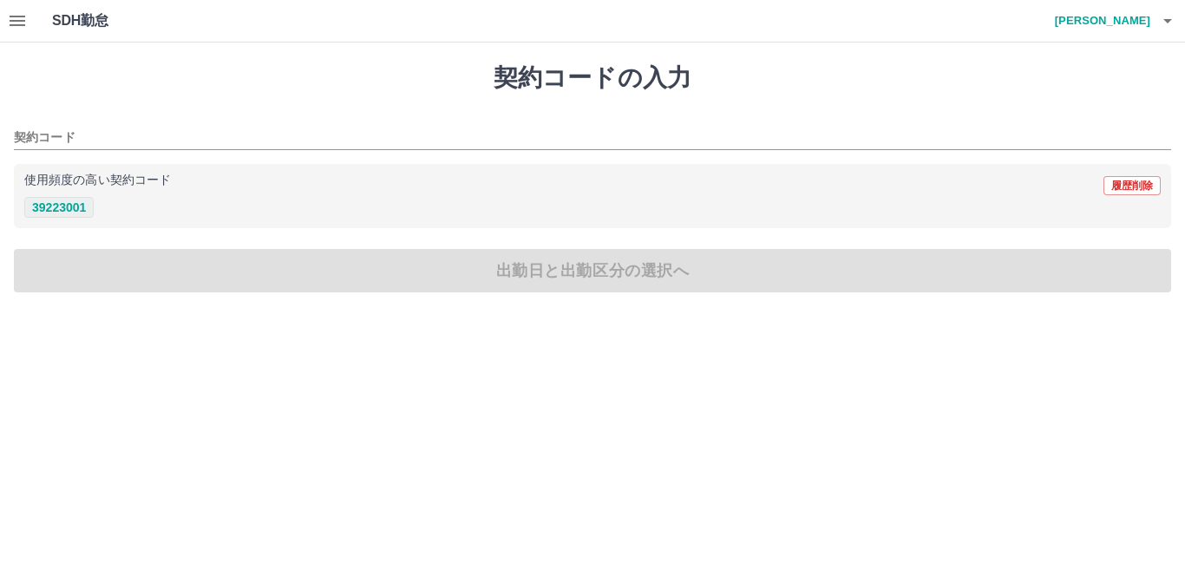
click at [75, 209] on button "39223001" at bounding box center [58, 207] width 69 height 21
type input "********"
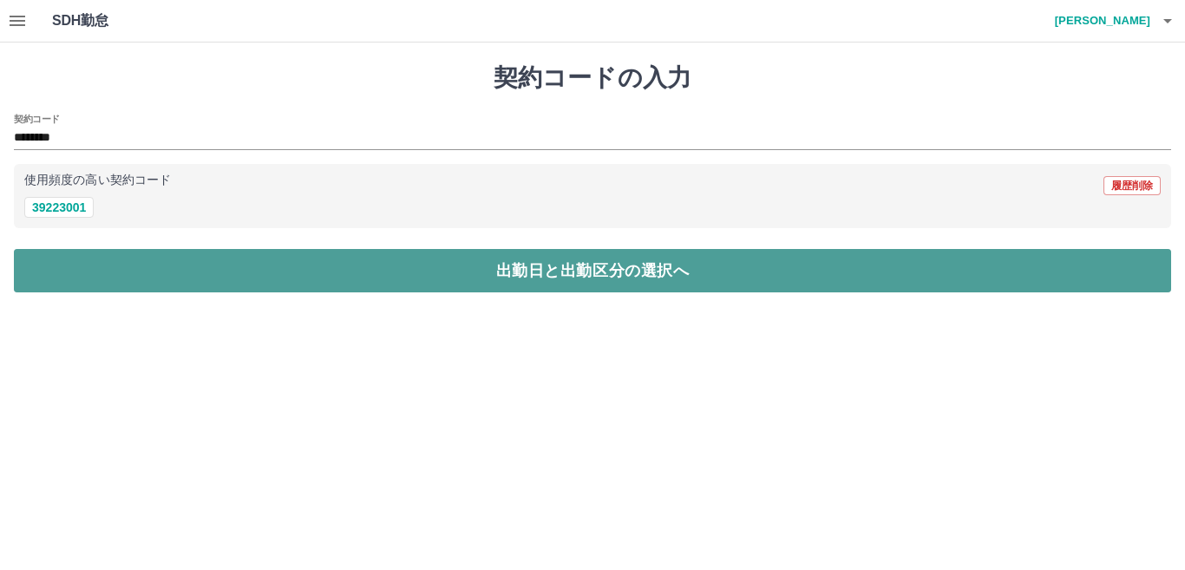
click at [164, 268] on button "出勤日と出勤区分の選択へ" at bounding box center [592, 270] width 1157 height 43
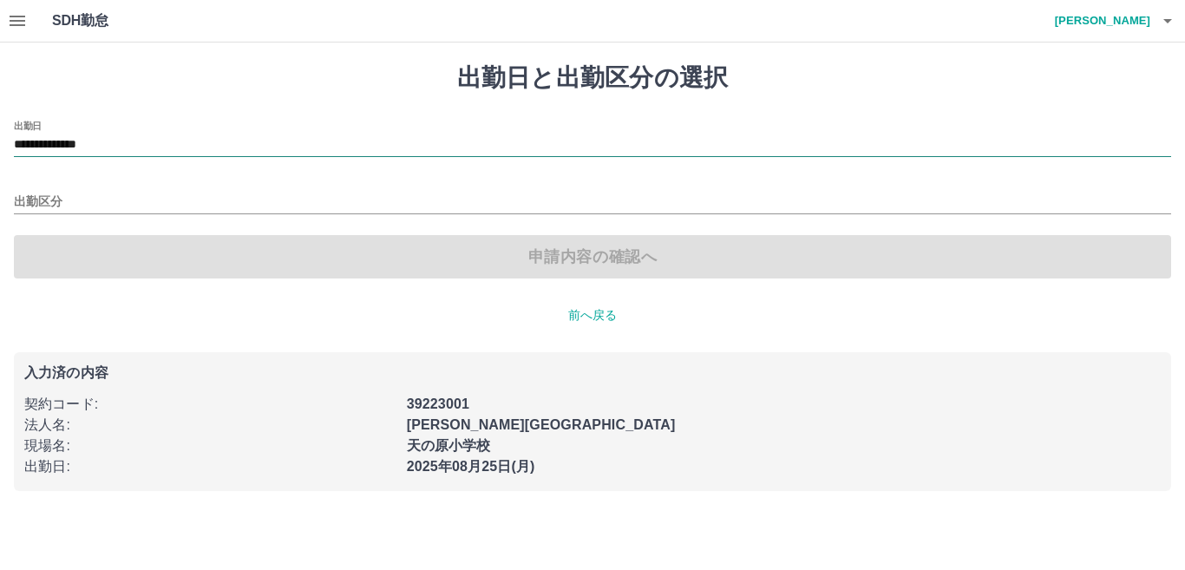
click at [69, 150] on input "**********" at bounding box center [592, 145] width 1157 height 22
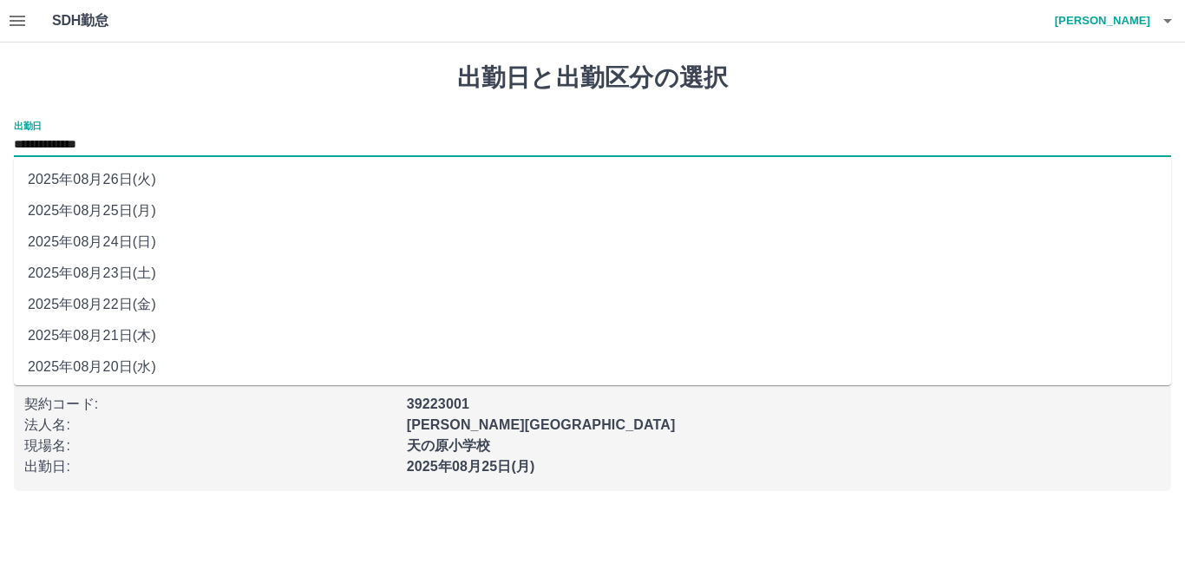
click at [129, 235] on li "2025年08月24日(日)" at bounding box center [592, 241] width 1157 height 31
type input "**********"
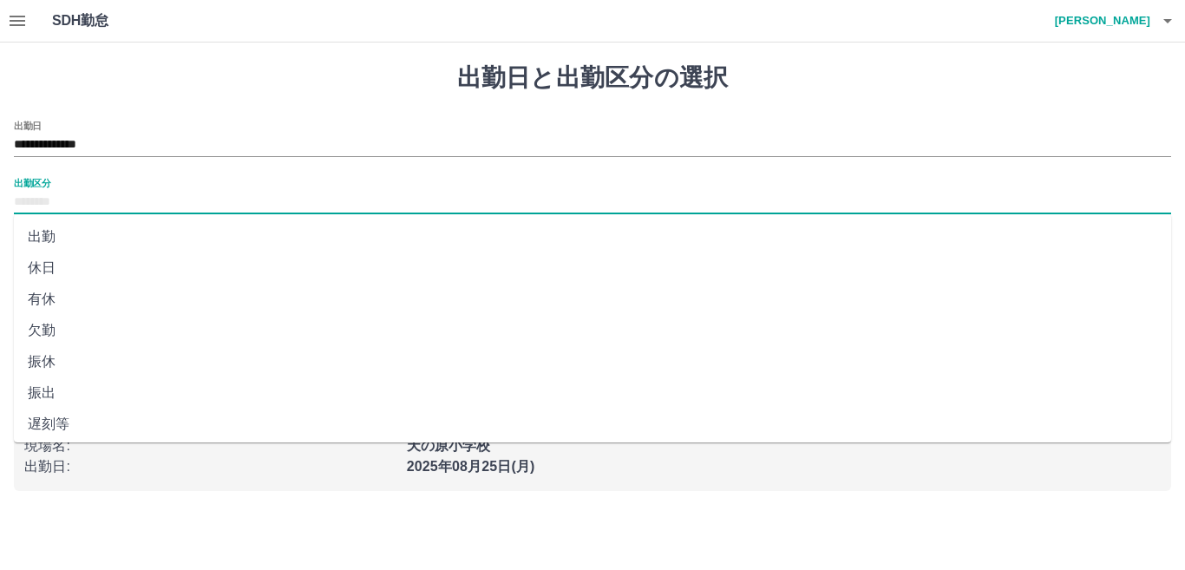
click at [67, 200] on input "出勤区分" at bounding box center [592, 203] width 1157 height 22
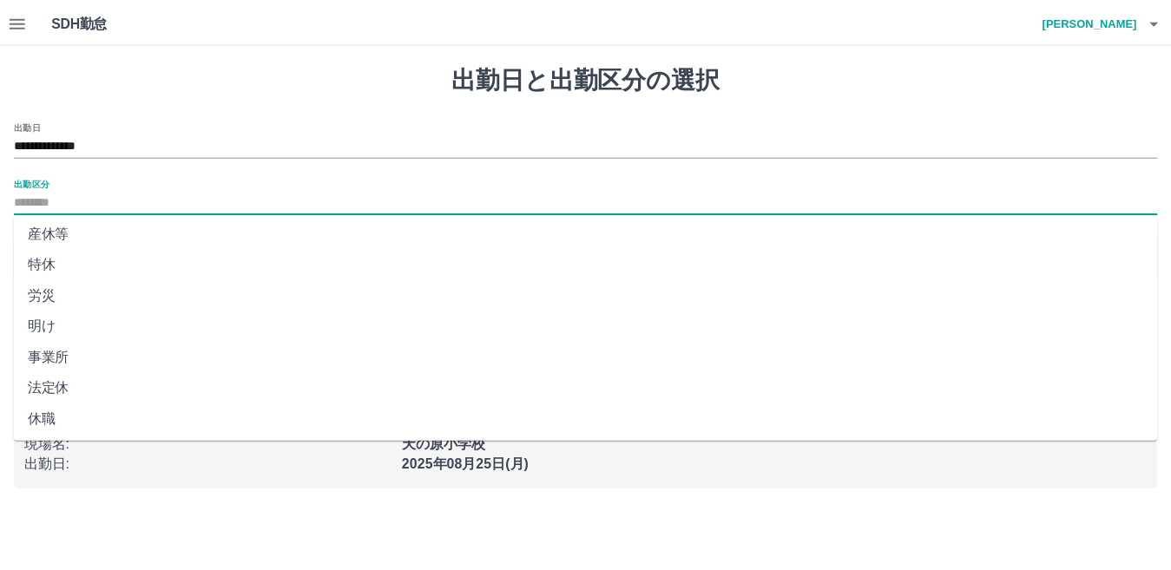
scroll to position [348, 0]
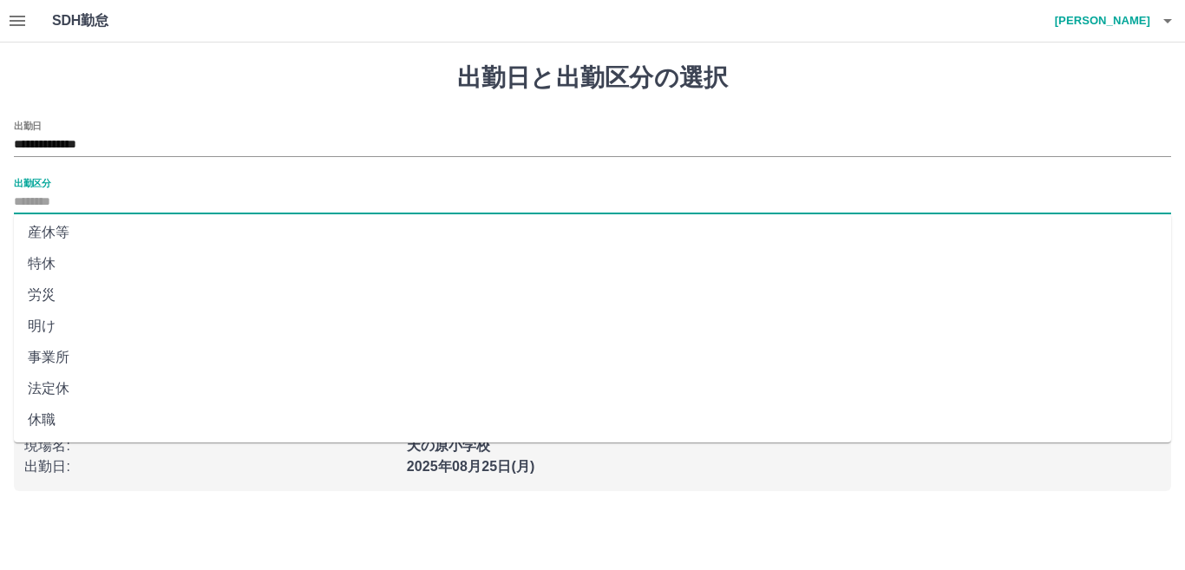
click at [102, 397] on li "法定休" at bounding box center [592, 388] width 1157 height 31
type input "***"
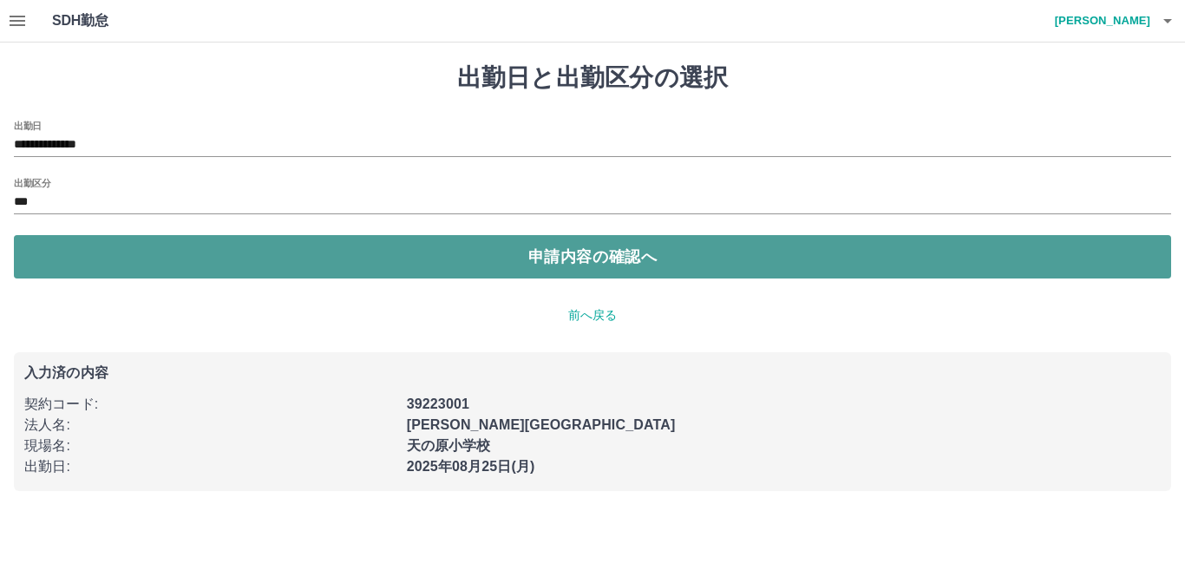
click at [468, 259] on button "申請内容の確認へ" at bounding box center [592, 256] width 1157 height 43
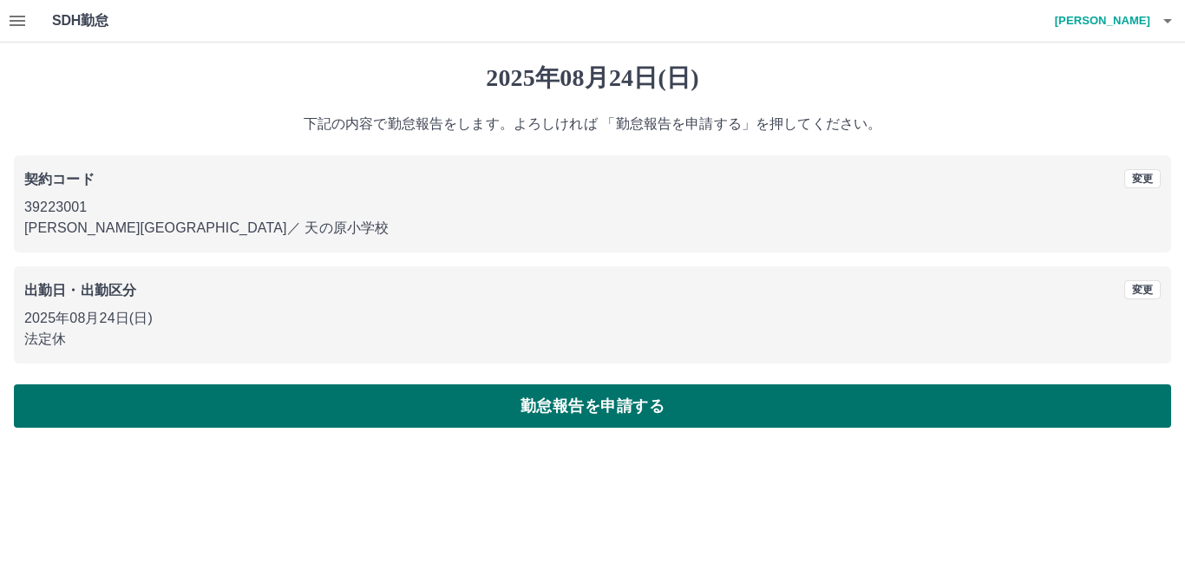
click at [672, 403] on button "勤怠報告を申請する" at bounding box center [592, 405] width 1157 height 43
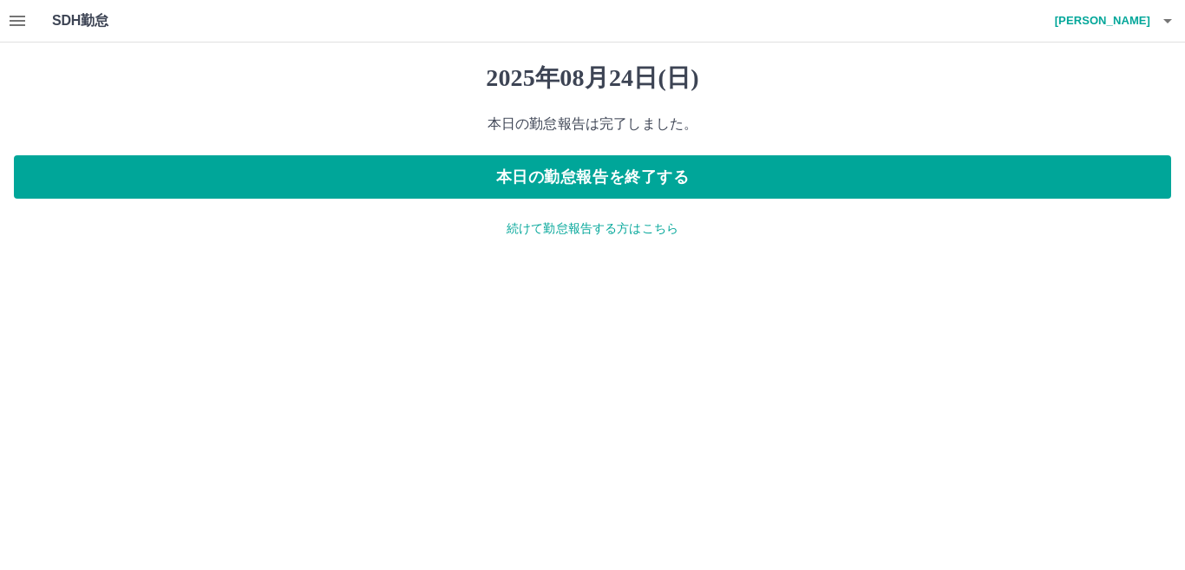
click at [517, 233] on p "続けて勤怠報告する方はこちら" at bounding box center [592, 229] width 1157 height 18
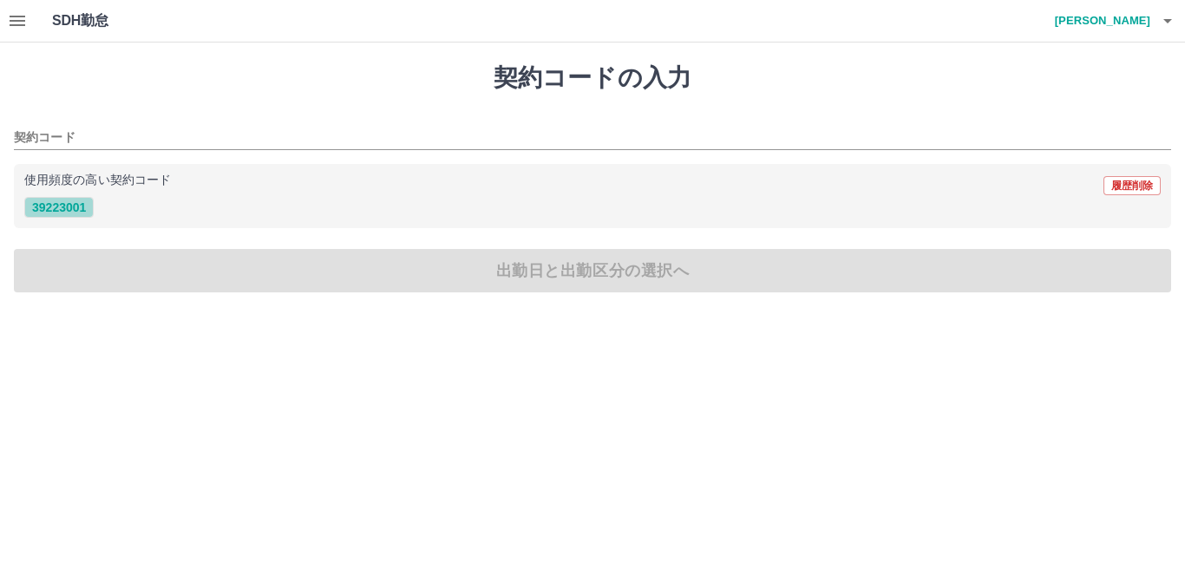
click at [51, 197] on button "39223001" at bounding box center [58, 207] width 69 height 21
type input "********"
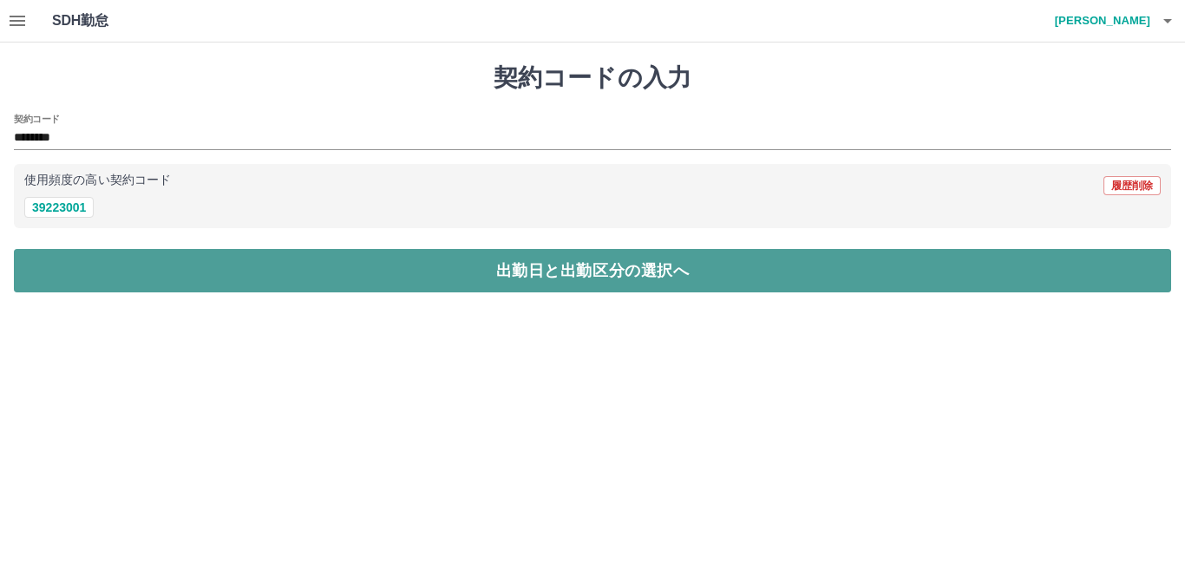
click at [101, 269] on button "出勤日と出勤区分の選択へ" at bounding box center [592, 270] width 1157 height 43
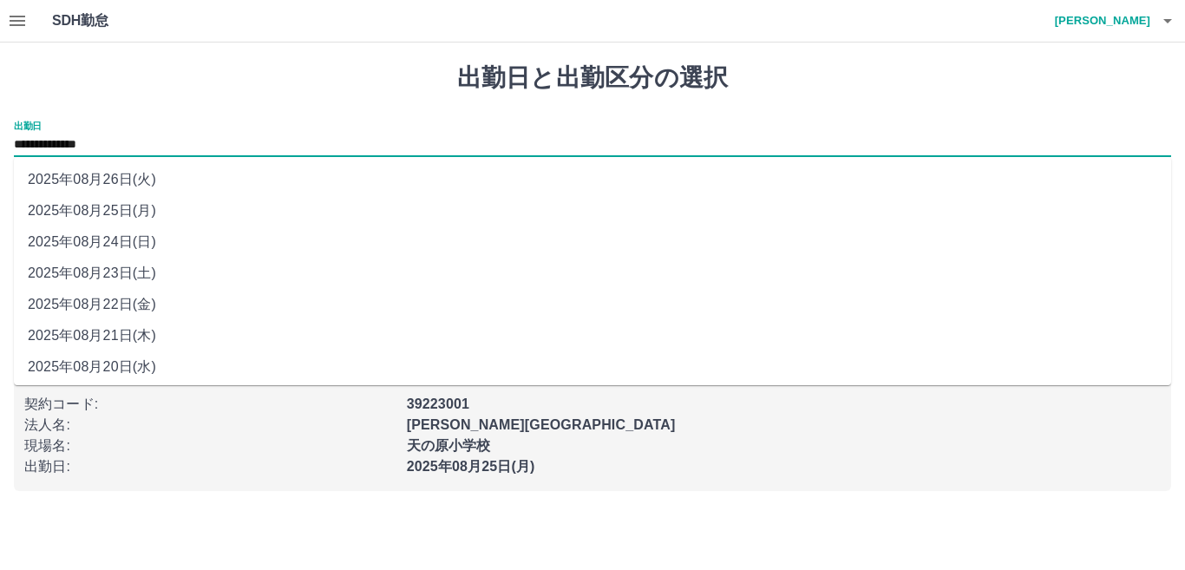
click at [65, 142] on input "**********" at bounding box center [592, 145] width 1157 height 22
click at [141, 185] on li "2025年08月26日(火)" at bounding box center [592, 179] width 1157 height 31
type input "**********"
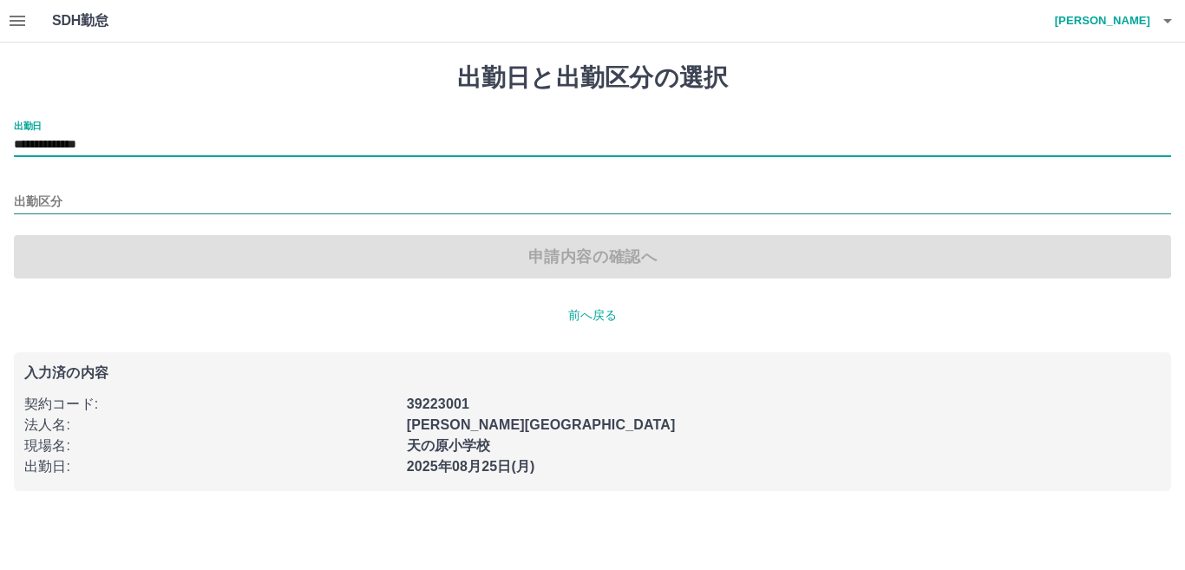
click at [90, 193] on input "出勤区分" at bounding box center [592, 203] width 1157 height 22
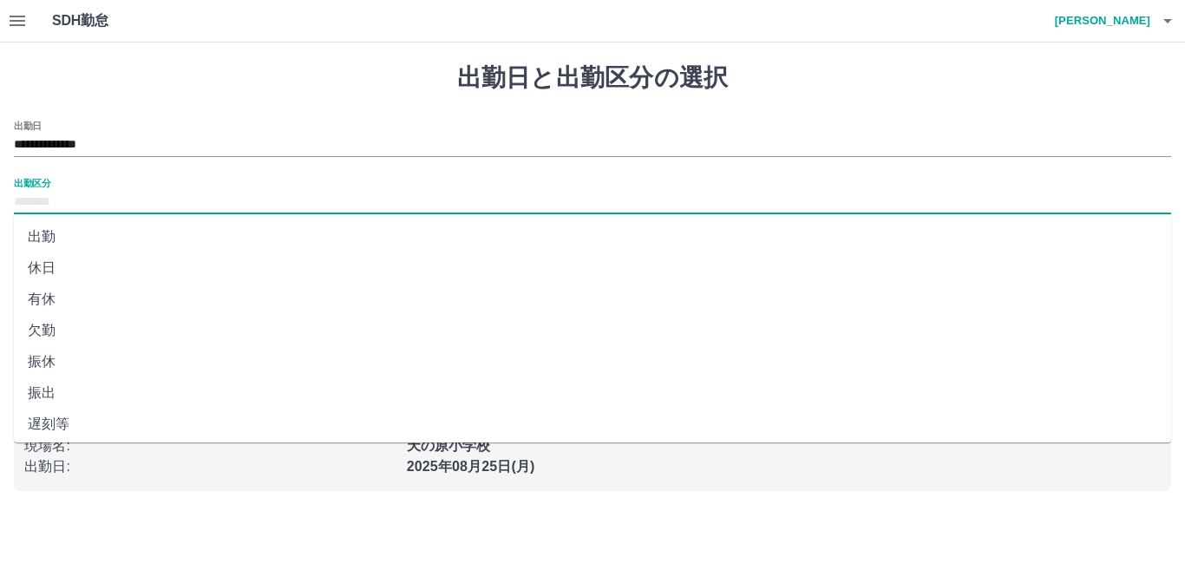
click at [79, 246] on li "出勤" at bounding box center [592, 236] width 1157 height 31
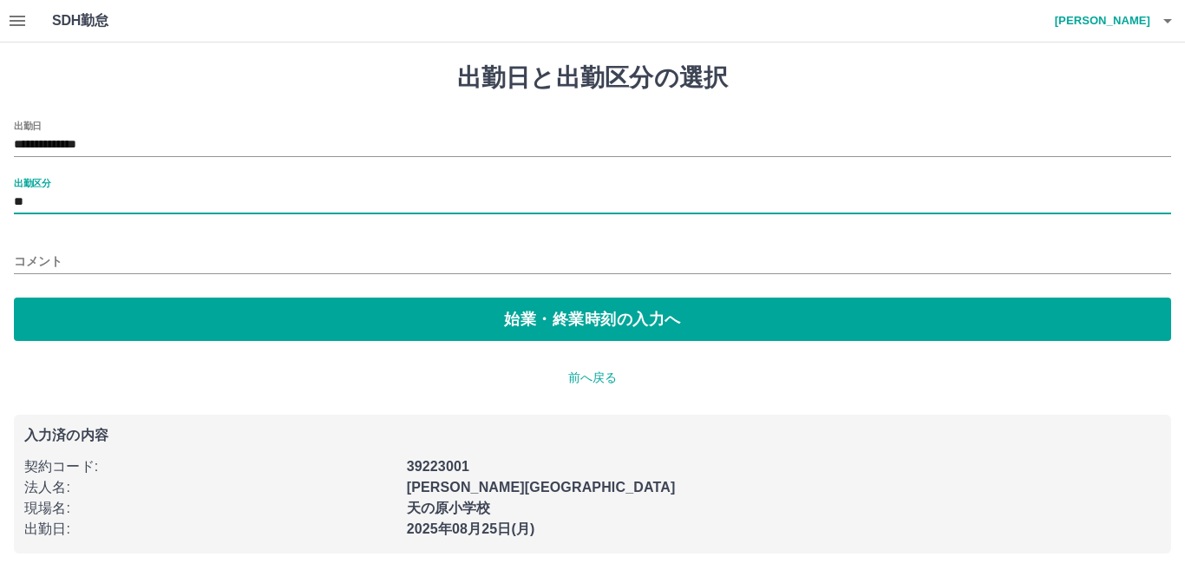
type input "**"
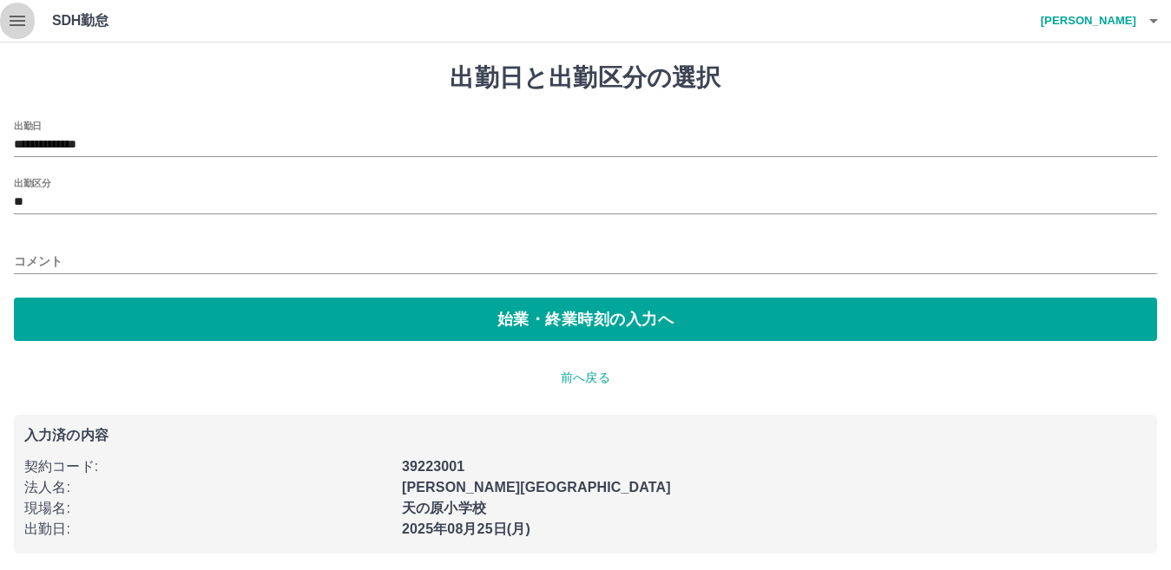
click at [11, 20] on icon "button" at bounding box center [18, 21] width 16 height 10
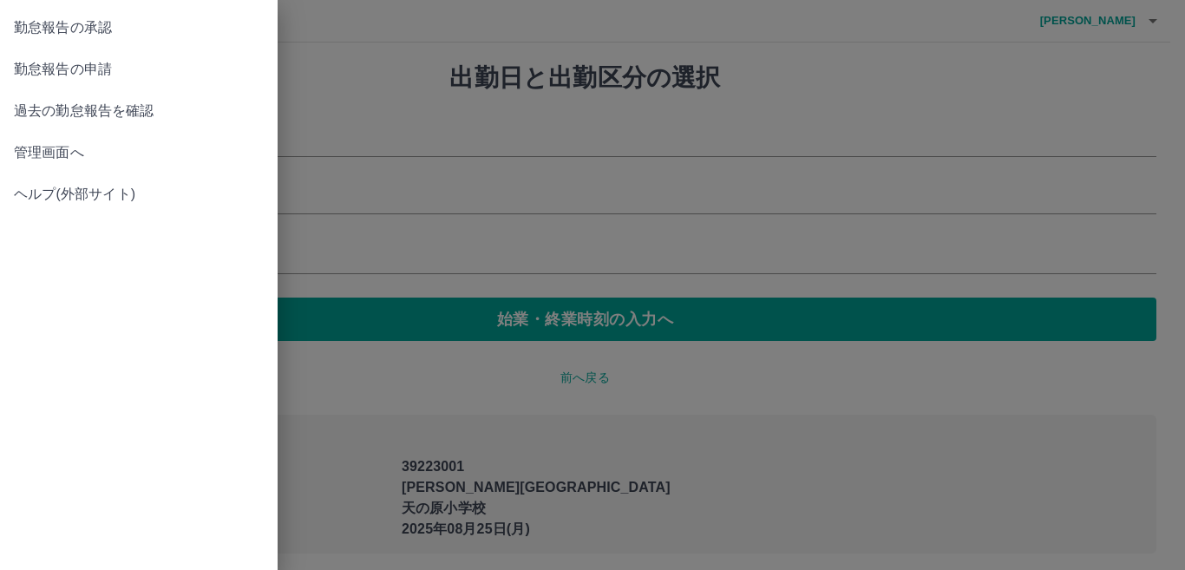
click at [139, 37] on span "勤怠報告の承認" at bounding box center [139, 27] width 250 height 21
